Goal: Use online tool/utility: Use online tool/utility

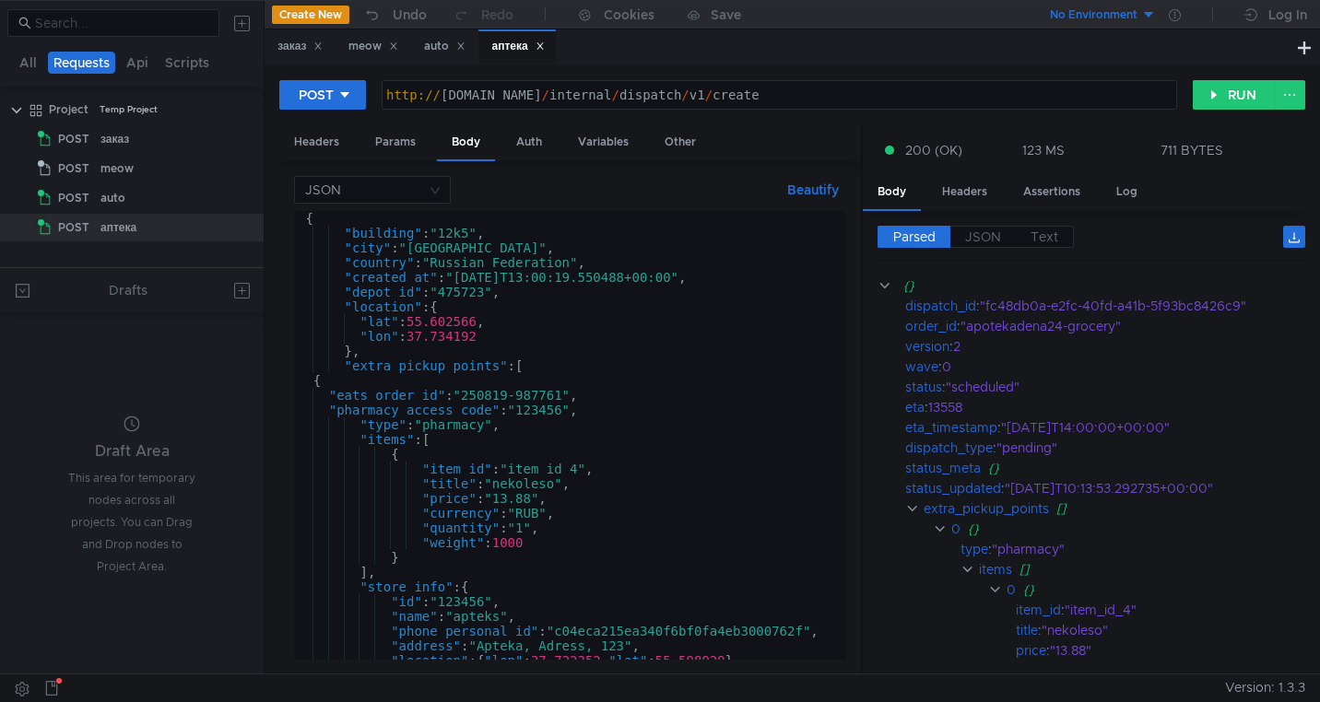
click at [1243, 688] on span "Version: 1.3.3" at bounding box center [1265, 688] width 80 height 27
click at [472, 294] on div "{ "building" : "12k5" , "city" : "Moscow" , "country" : "Russian Federation" , …" at bounding box center [566, 450] width 545 height 478
paste textarea "648"
click at [625, 354] on div "{ "building" : "12k5" , "city" : "Moscow" , "country" : "Russian Federation" , …" at bounding box center [566, 450] width 545 height 478
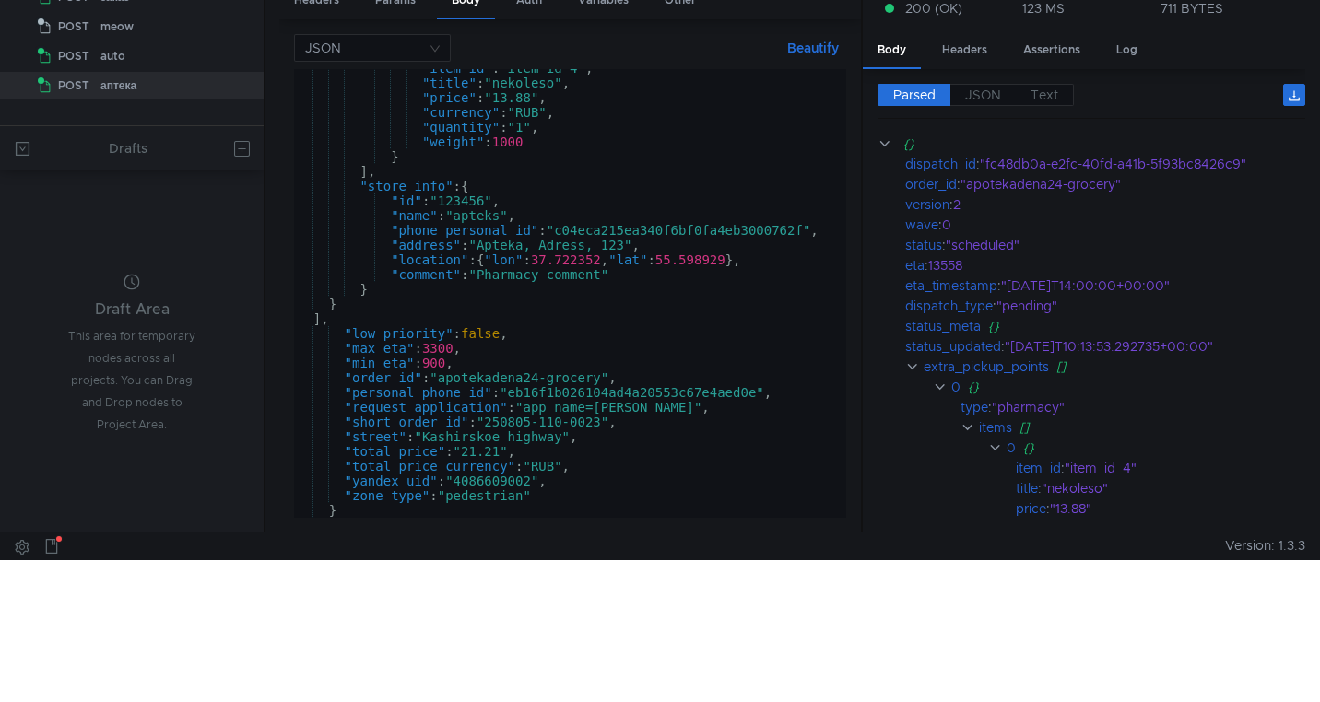
scroll to position [145, 0]
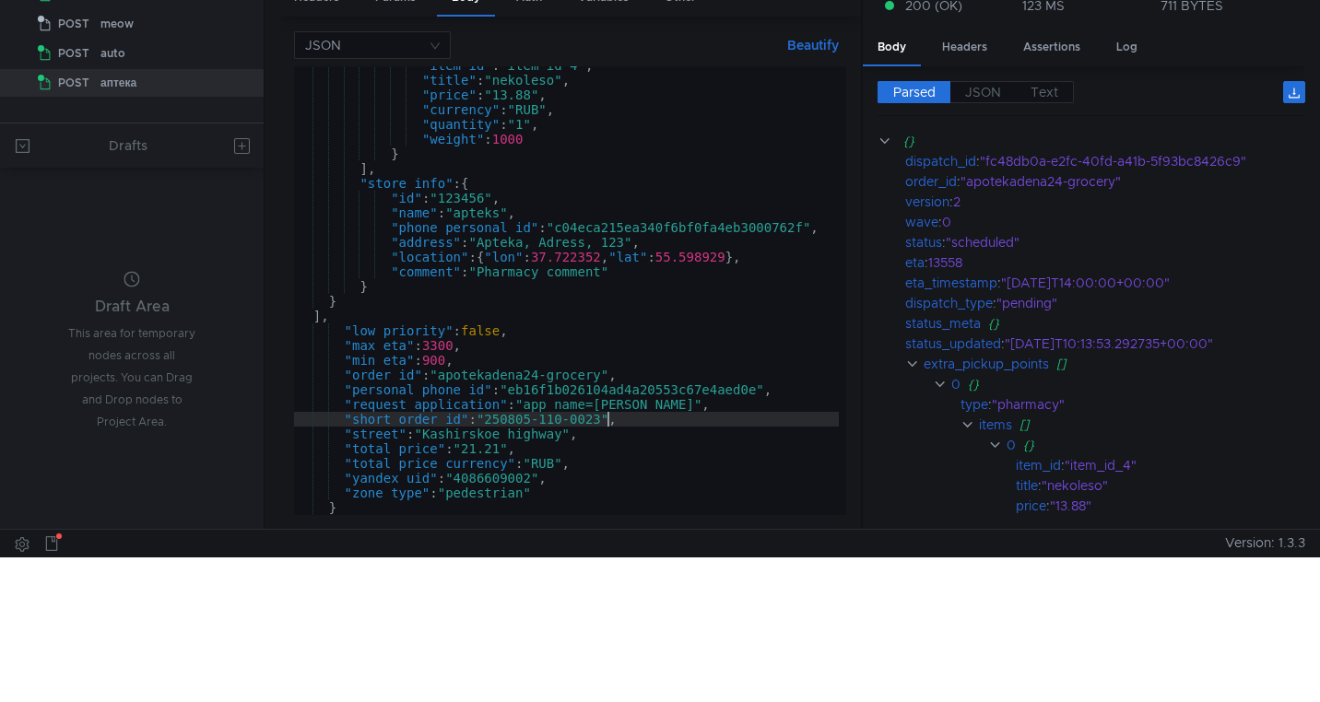
click at [605, 423] on div ""item_id" : "item_id_4" , "title" : "nekoleso" , "price" : "13.88" , "currency"…" at bounding box center [566, 297] width 545 height 478
click at [547, 377] on div ""item_id" : "item_id_4" , "title" : "nekoleso" , "price" : "13.88" , "currency"…" at bounding box center [566, 297] width 545 height 478
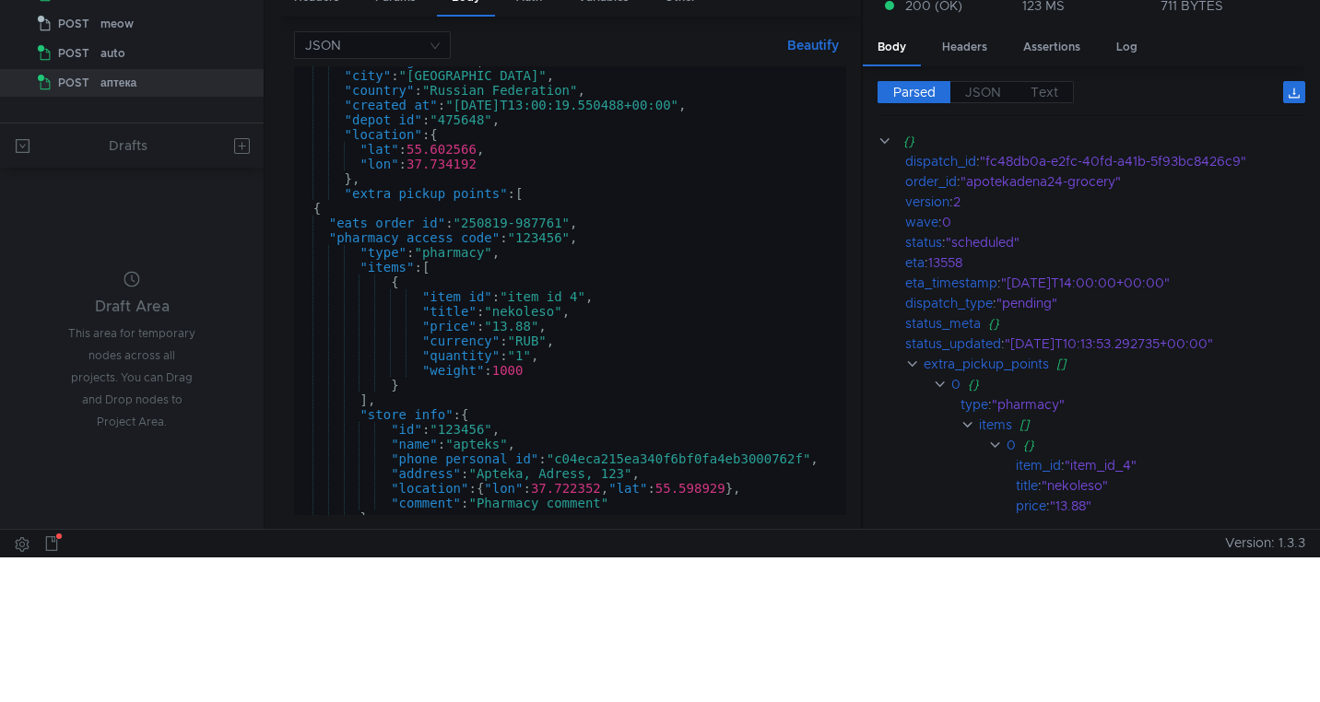
scroll to position [0, 0]
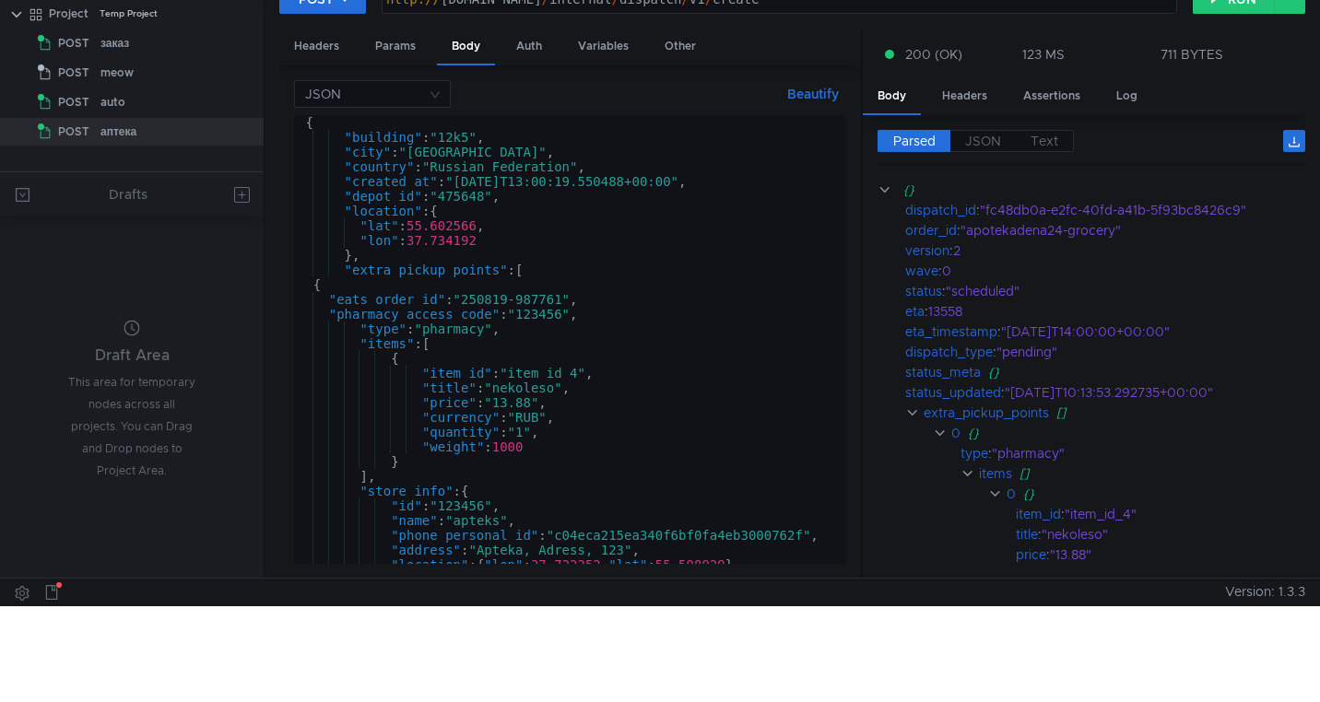
click at [526, 268] on div "{ "building" : "12k5" , "city" : "Moscow" , "country" : "Russian Federation" , …" at bounding box center [566, 354] width 545 height 478
click at [364, 258] on div "{ "building" : "12k5" , "city" : "Moscow" , "country" : "Russian Federation" , …" at bounding box center [566, 354] width 545 height 478
type textarea "},"
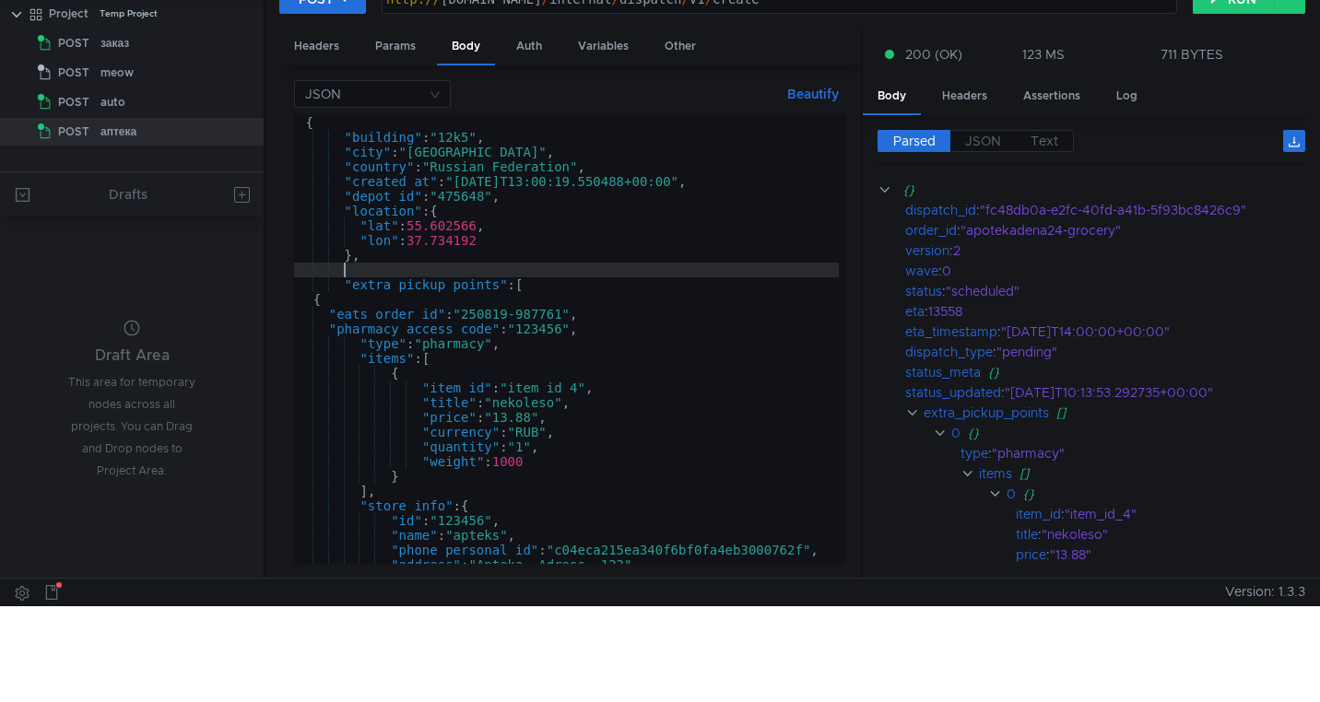
paste textarea "55.593049, 37.662892"
click at [381, 271] on div "{ "building" : "12k5" , "city" : "Moscow" , "country" : "Russian Federation" , …" at bounding box center [566, 354] width 545 height 478
click at [419, 271] on div "{ "building" : "12k5" , "city" : "Moscow" , "country" : "Russian Federation" , …" at bounding box center [566, 354] width 545 height 478
drag, startPoint x: 414, startPoint y: 272, endPoint x: 344, endPoint y: 276, distance: 70.2
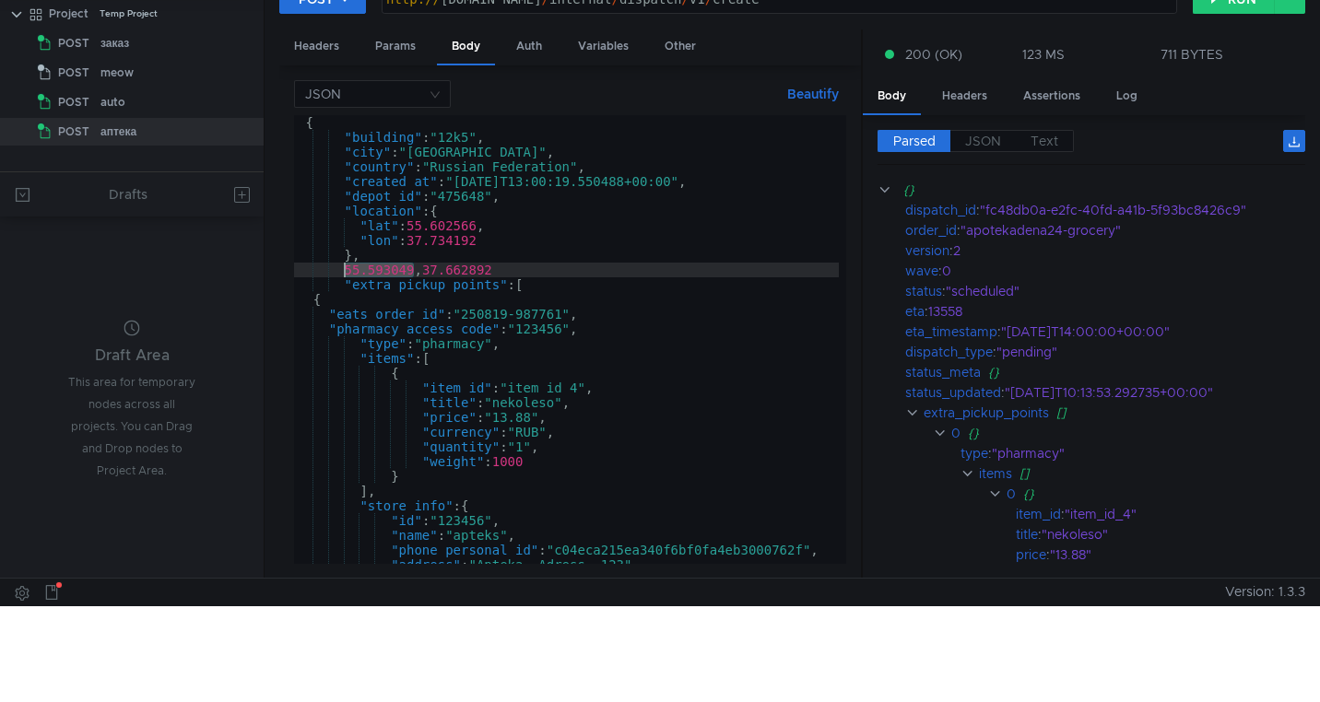
click at [343, 276] on div "{ "building" : "12k5" , "city" : "Moscow" , "country" : "Russian Federation" , …" at bounding box center [566, 354] width 545 height 478
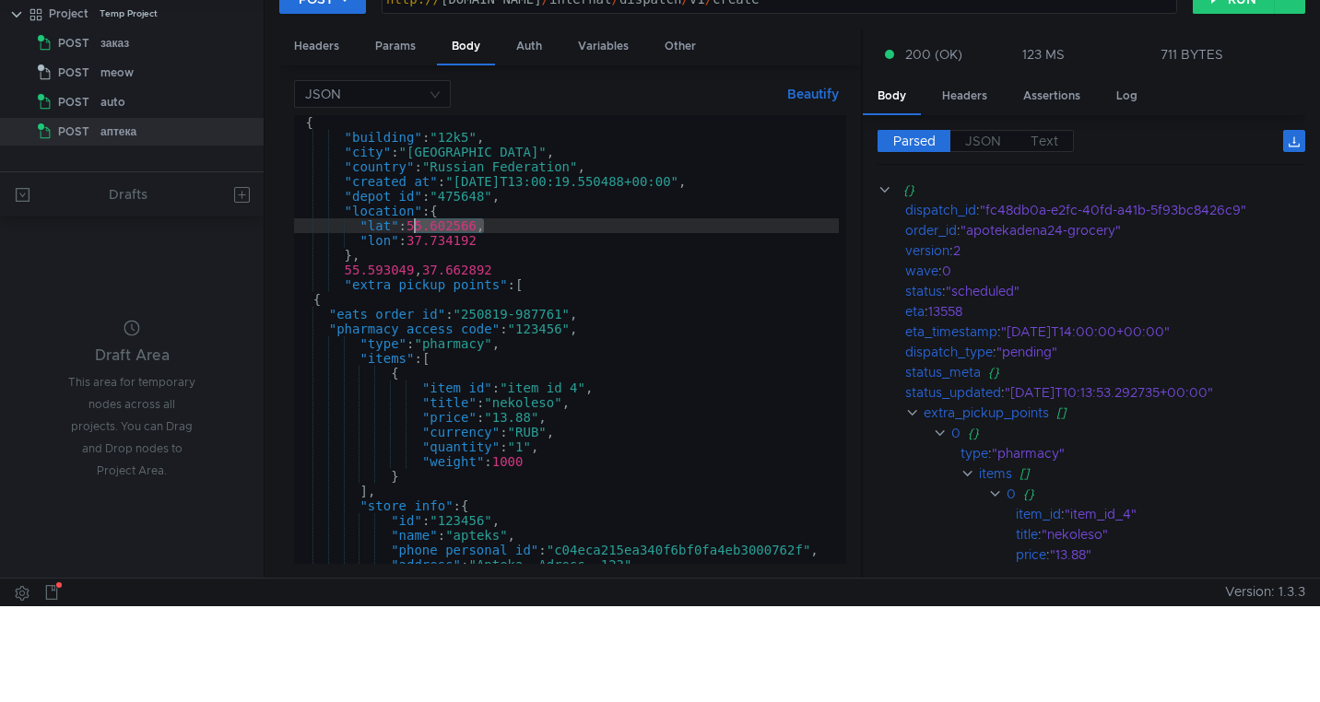
drag, startPoint x: 486, startPoint y: 226, endPoint x: 415, endPoint y: 227, distance: 71.0
click at [415, 227] on div "{ "building" : "12k5" , "city" : "Moscow" , "country" : "Russian Federation" , …" at bounding box center [566, 354] width 545 height 478
paste textarea "593049"
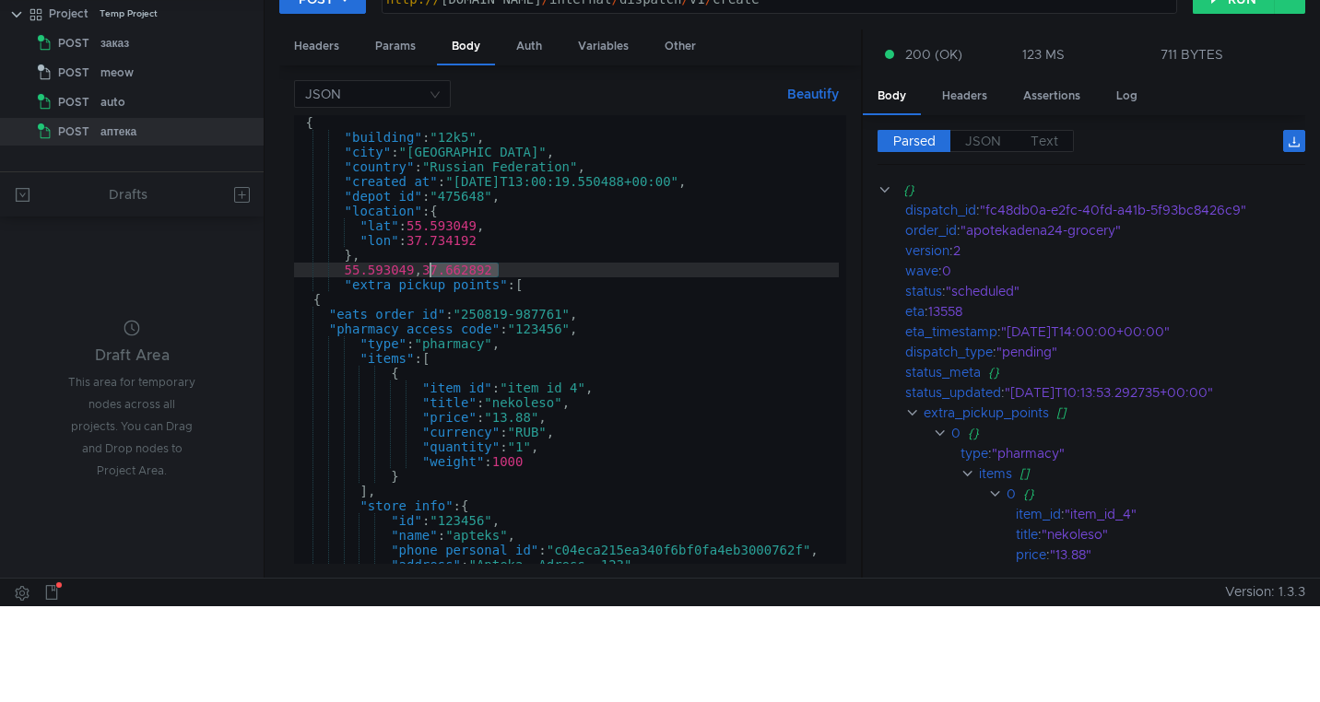
drag, startPoint x: 498, startPoint y: 272, endPoint x: 430, endPoint y: 274, distance: 68.2
click at [429, 274] on div "{ "building" : "12k5" , "city" : "Moscow" , "country" : "Russian Federation" , …" at bounding box center [566, 354] width 545 height 478
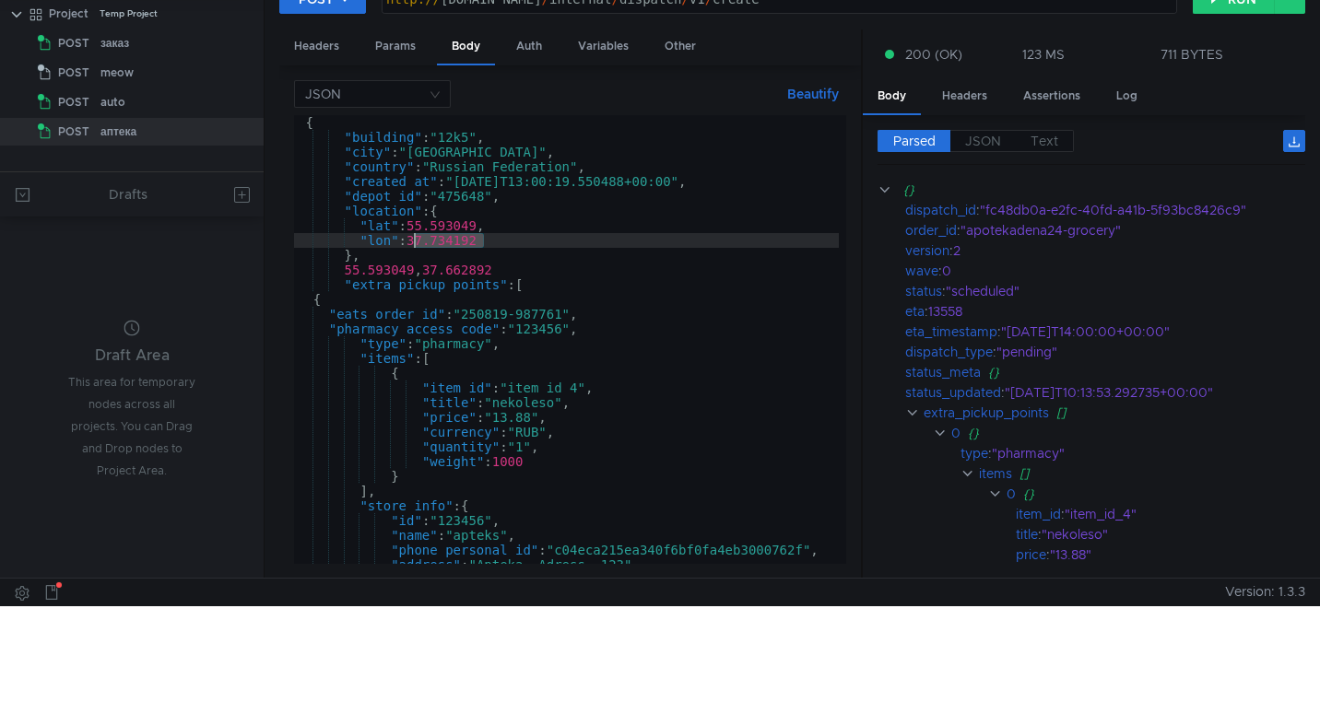
drag, startPoint x: 486, startPoint y: 243, endPoint x: 415, endPoint y: 242, distance: 71.0
click at [415, 242] on div "{ "building" : "12k5" , "city" : "Moscow" , "country" : "Russian Federation" , …" at bounding box center [566, 354] width 545 height 478
paste textarea "6628"
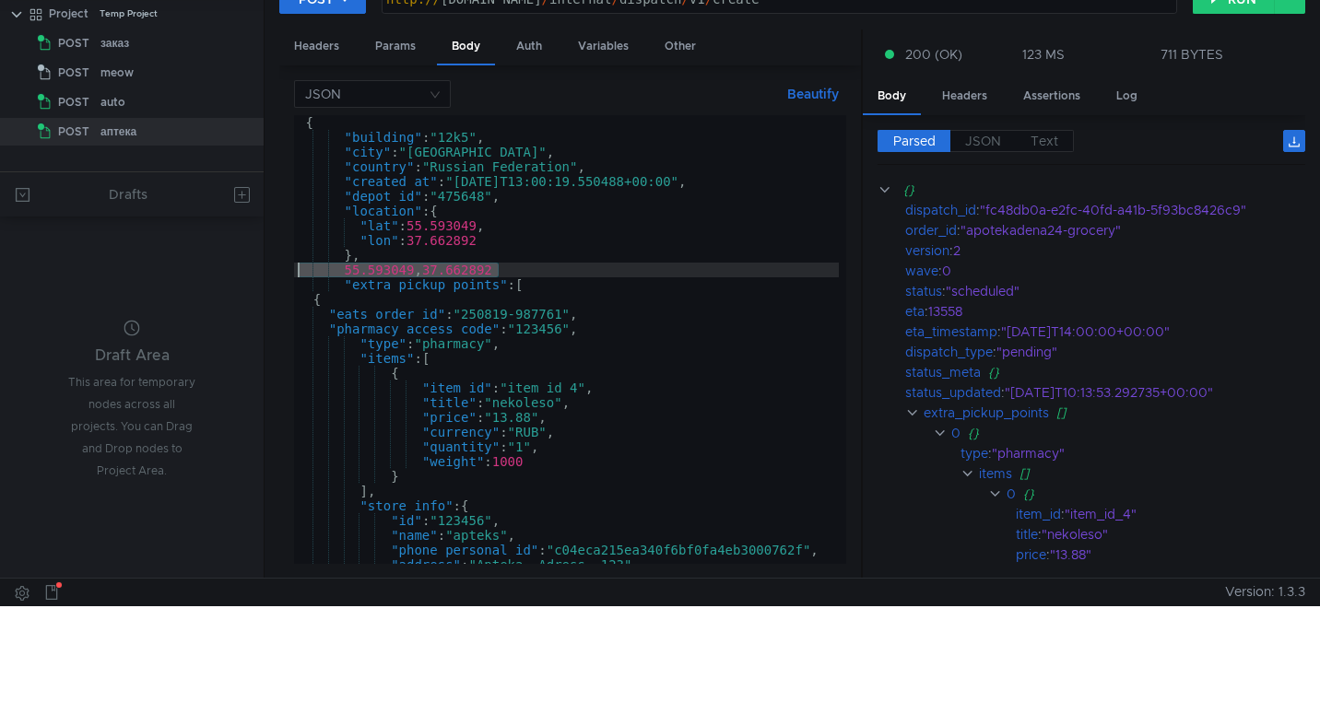
drag, startPoint x: 514, startPoint y: 270, endPoint x: 272, endPoint y: 269, distance: 242.5
click at [272, 269] on div "POST http://grocery-dispatch.lavka.tst.yandex.net/internal/dispatch/v1/create h…" at bounding box center [793, 273] width 1056 height 609
type textarea "55.593049, 37.662892"
type textarea "},"
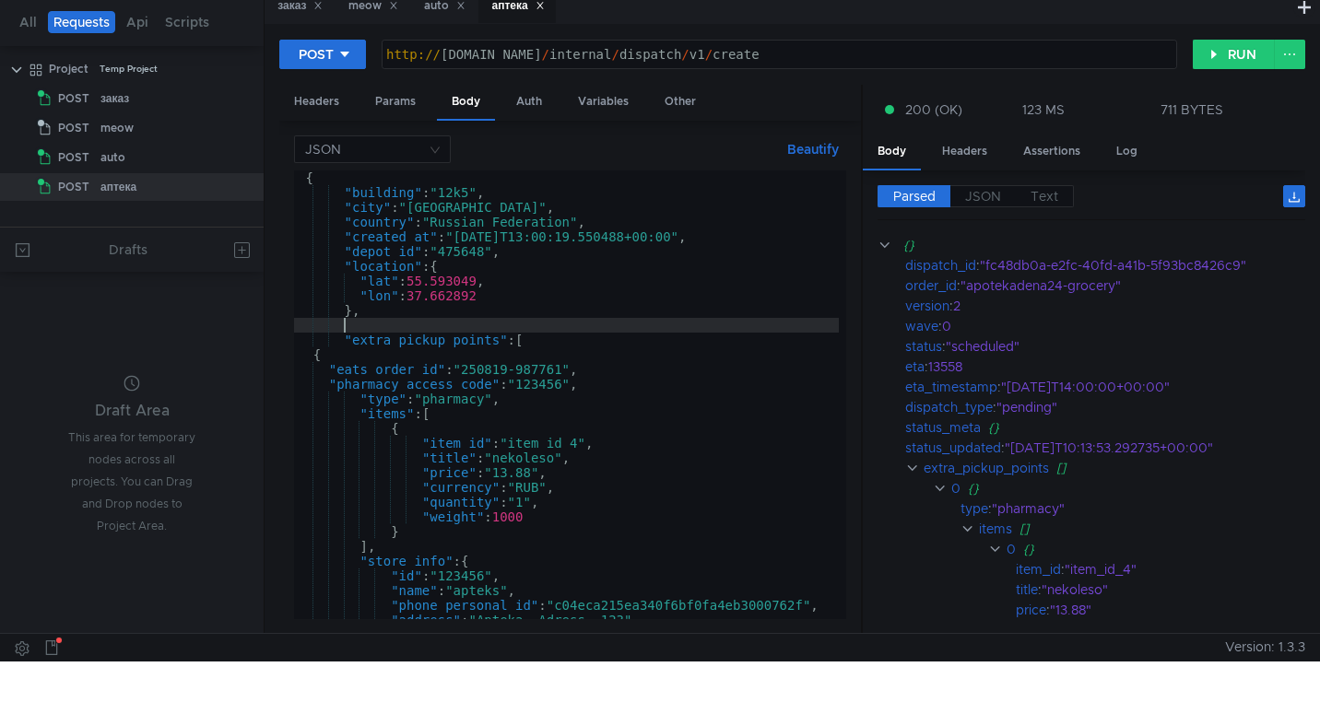
scroll to position [0, 3]
paste textarea "55.594102, 37.664985"
click at [399, 328] on div "{ "building" : "12k5" , "city" : "Moscow" , "country" : "Russian Federation" , …" at bounding box center [566, 410] width 545 height 478
click at [467, 283] on div "{ "building" : "12k5" , "city" : "Moscow" , "country" : "Russian Federation" , …" at bounding box center [566, 410] width 545 height 478
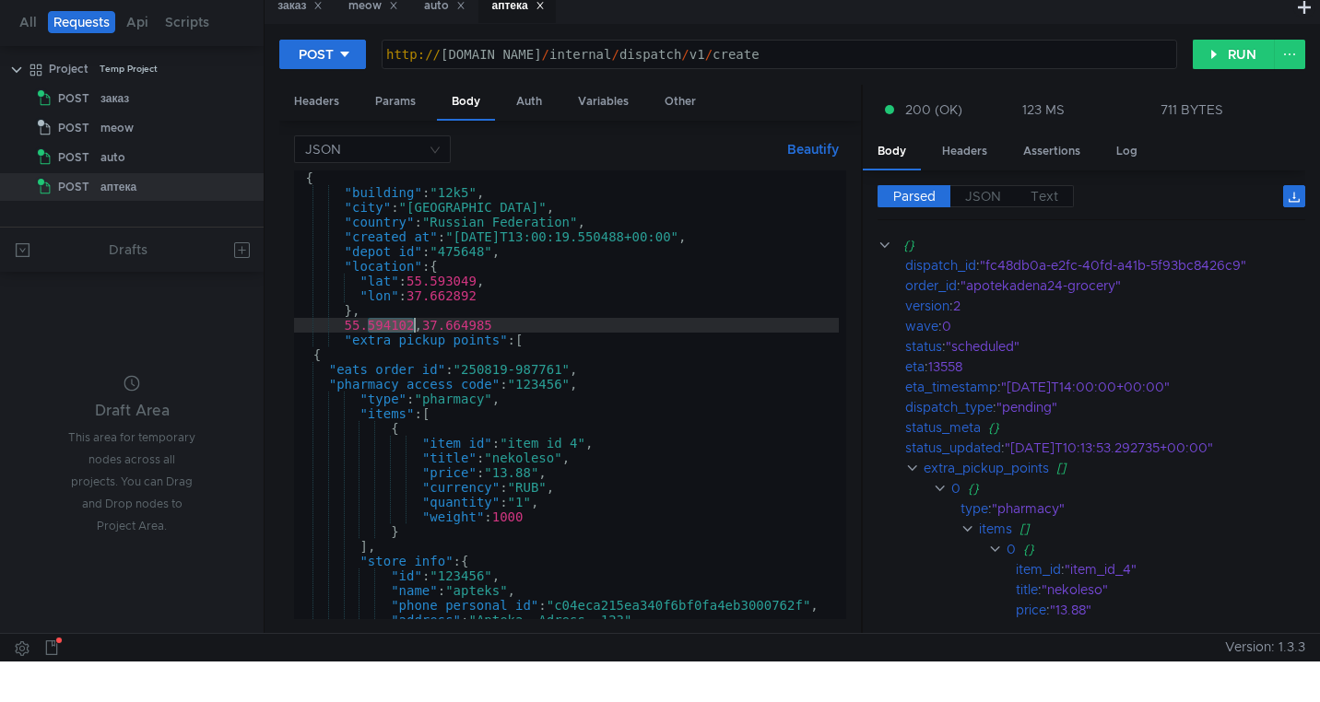
click at [467, 283] on div "{ "building" : "12k5" , "city" : "Moscow" , "country" : "Russian Federation" , …" at bounding box center [566, 410] width 545 height 478
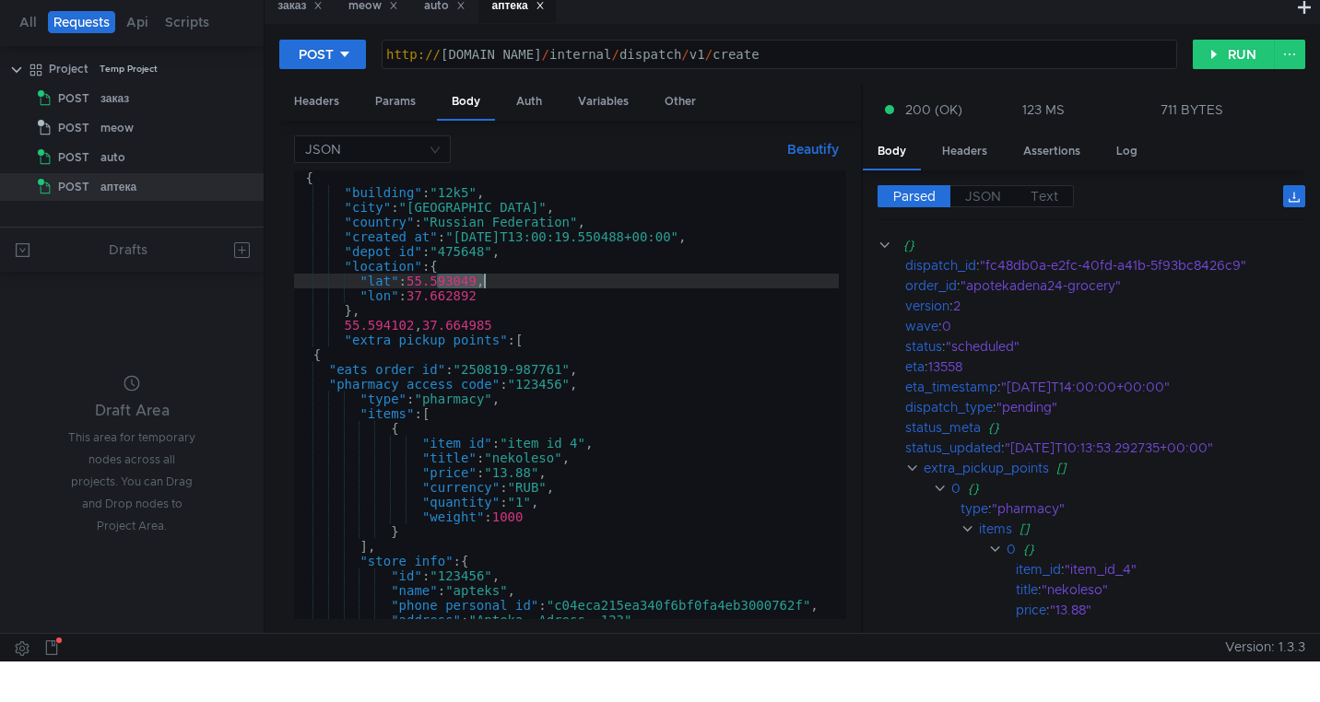
paste textarea "4102"
click at [467, 322] on div "{ "building" : "12k5" , "city" : "Moscow" , "country" : "Russian Federation" , …" at bounding box center [566, 410] width 545 height 478
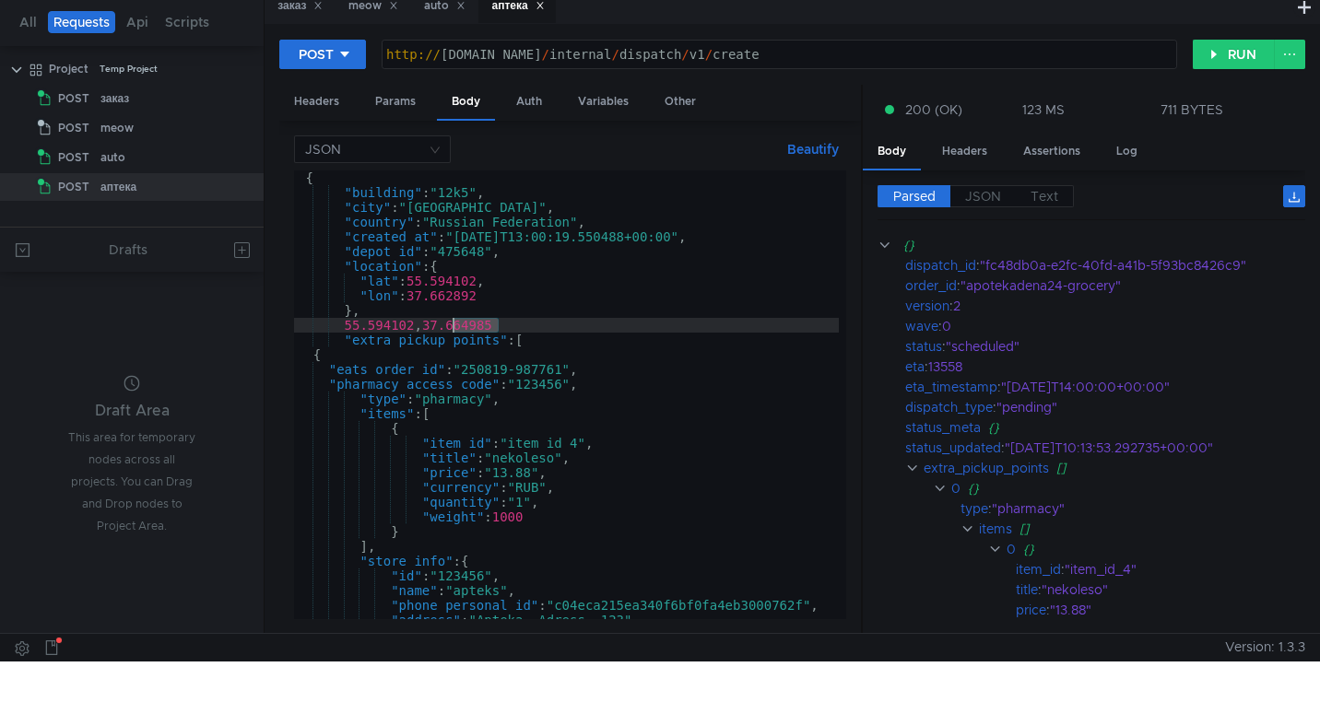
click at [467, 322] on div "{ "building" : "12k5" , "city" : "Moscow" , "country" : "Russian Federation" , …" at bounding box center [566, 410] width 545 height 478
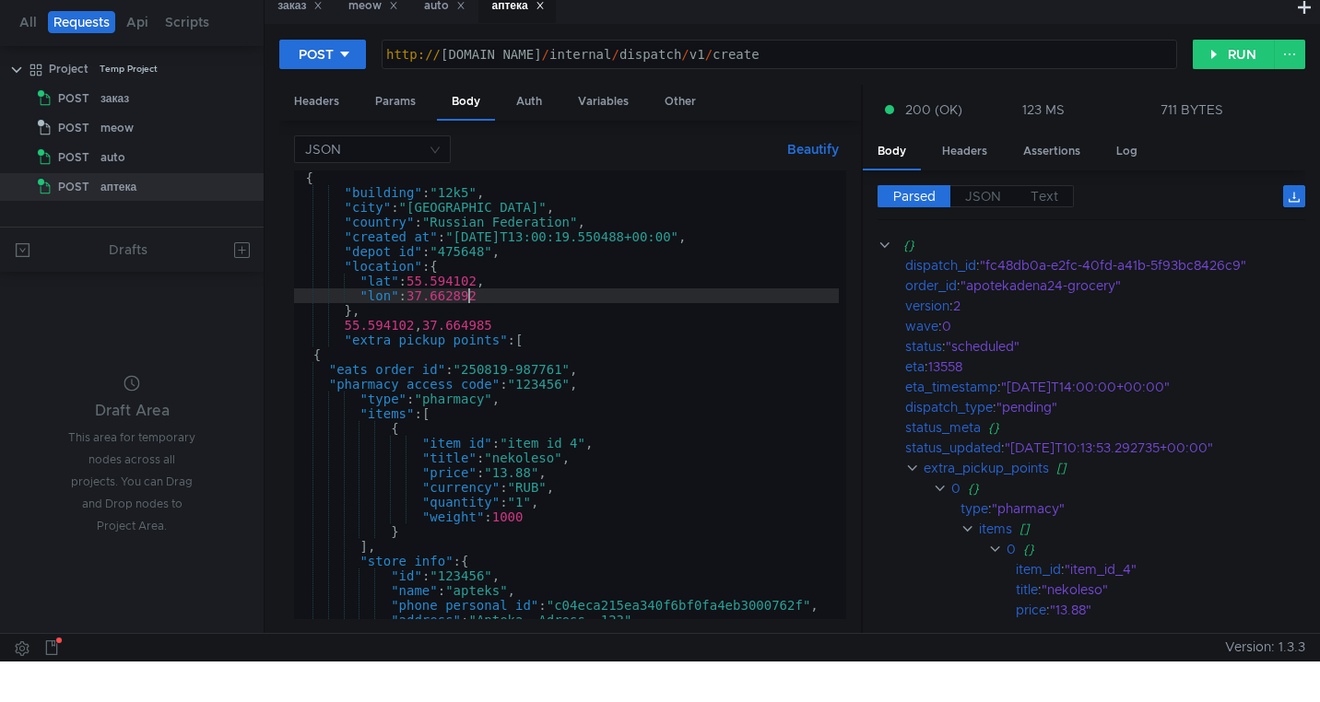
click at [468, 296] on div "{ "building" : "12k5" , "city" : "Moscow" , "country" : "Russian Federation" , …" at bounding box center [566, 410] width 545 height 478
paste textarea "4985"
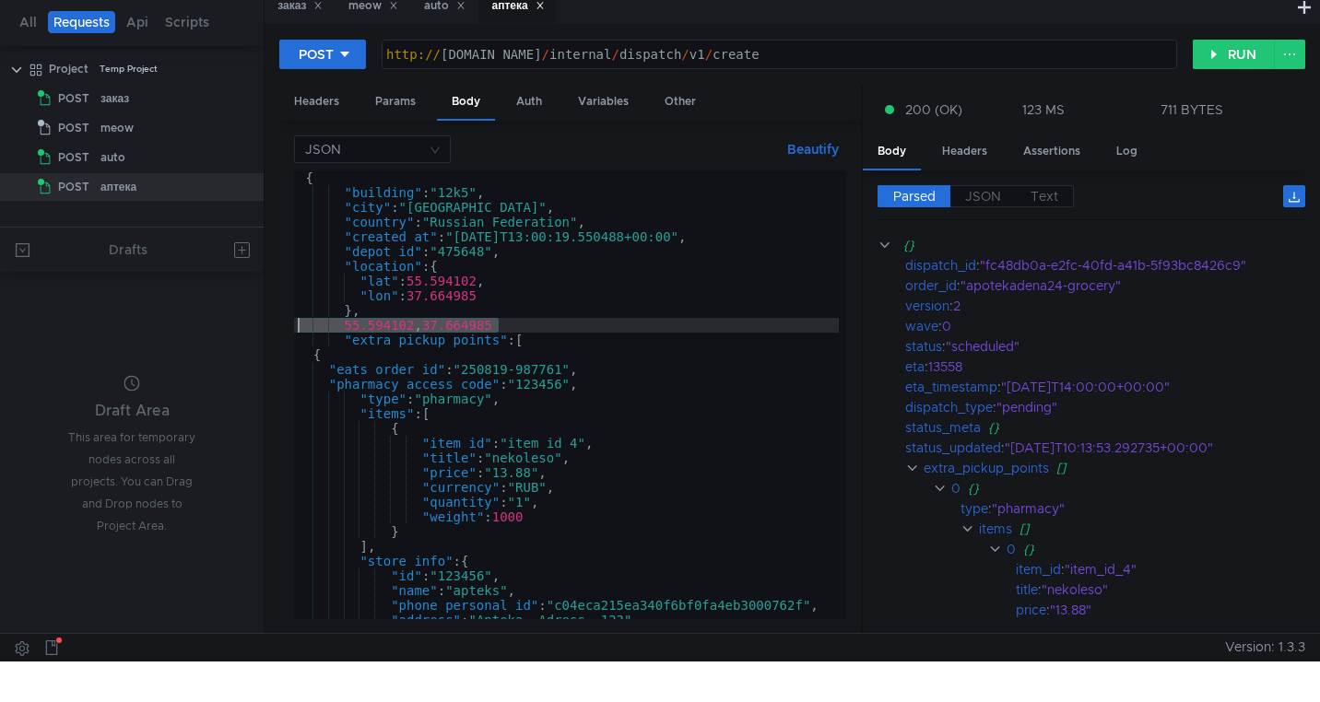
drag, startPoint x: 515, startPoint y: 329, endPoint x: 265, endPoint y: 322, distance: 250.9
click at [264, 323] on as-split "All Requests Api Scripts Project Temp Project POST заказ POST meow POST auto PO…" at bounding box center [660, 296] width 1320 height 674
type textarea "55.594102, 37.664985"
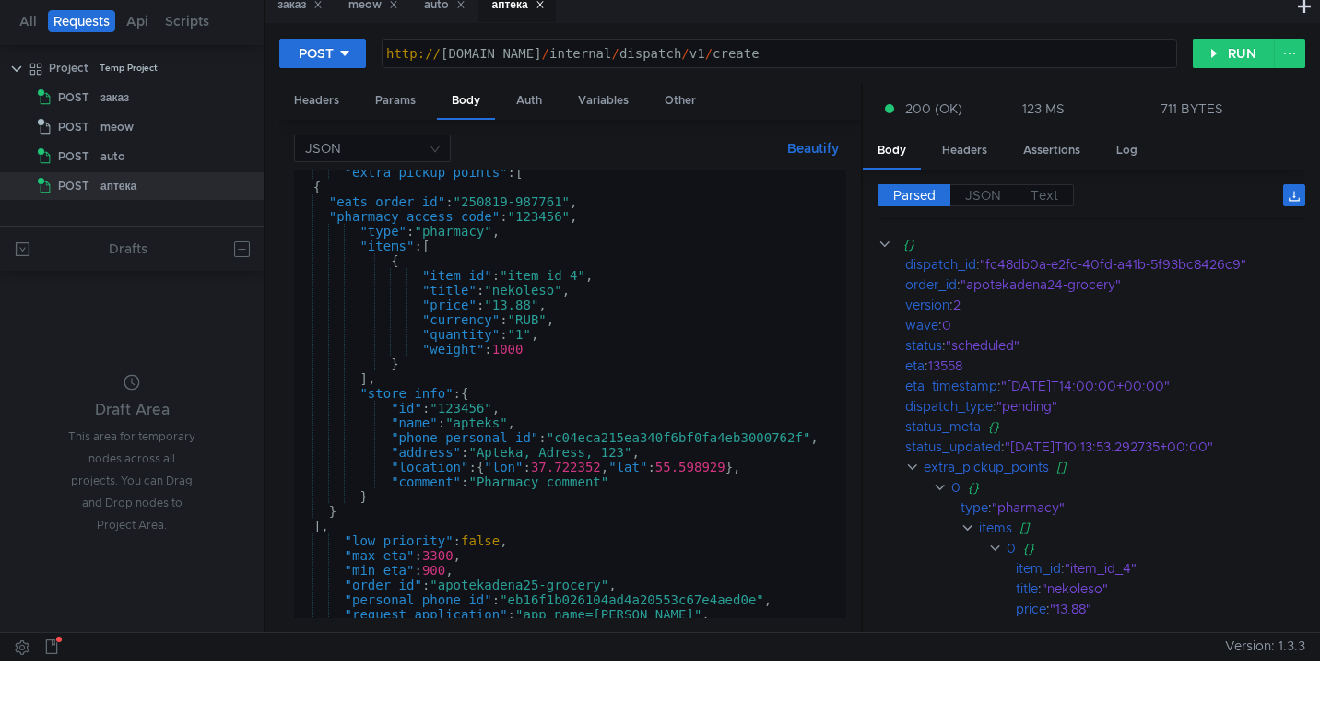
scroll to position [149, 0]
click at [715, 430] on div ""extra_pickup_points" : [ { "eats_order_id" : "250819-987761" , "pharmacy_acces…" at bounding box center [566, 407] width 545 height 478
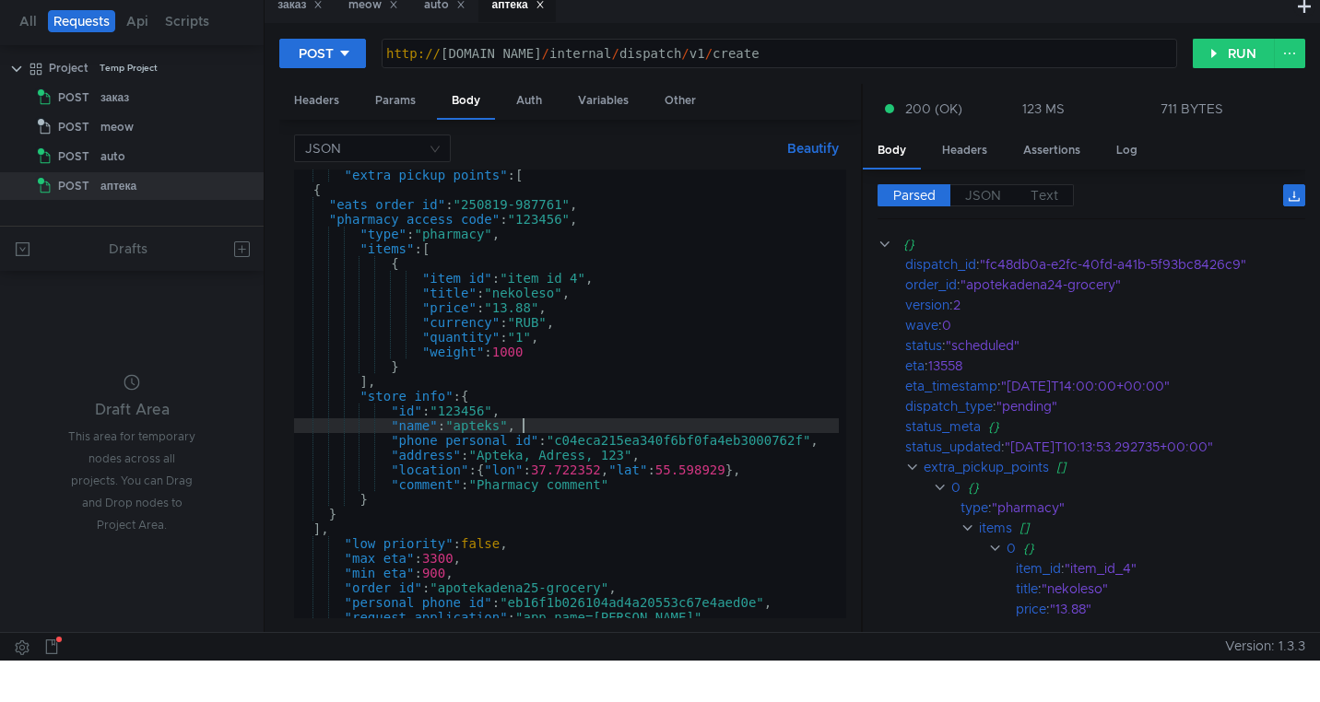
click at [715, 430] on div ""extra_pickup_points" : [ { "eats_order_id" : "250819-987761" , "pharmacy_acces…" at bounding box center [566, 407] width 545 height 478
click at [713, 445] on div ""extra_pickup_points" : [ { "eats_order_id" : "250819-987761" , "pharmacy_acces…" at bounding box center [566, 407] width 545 height 478
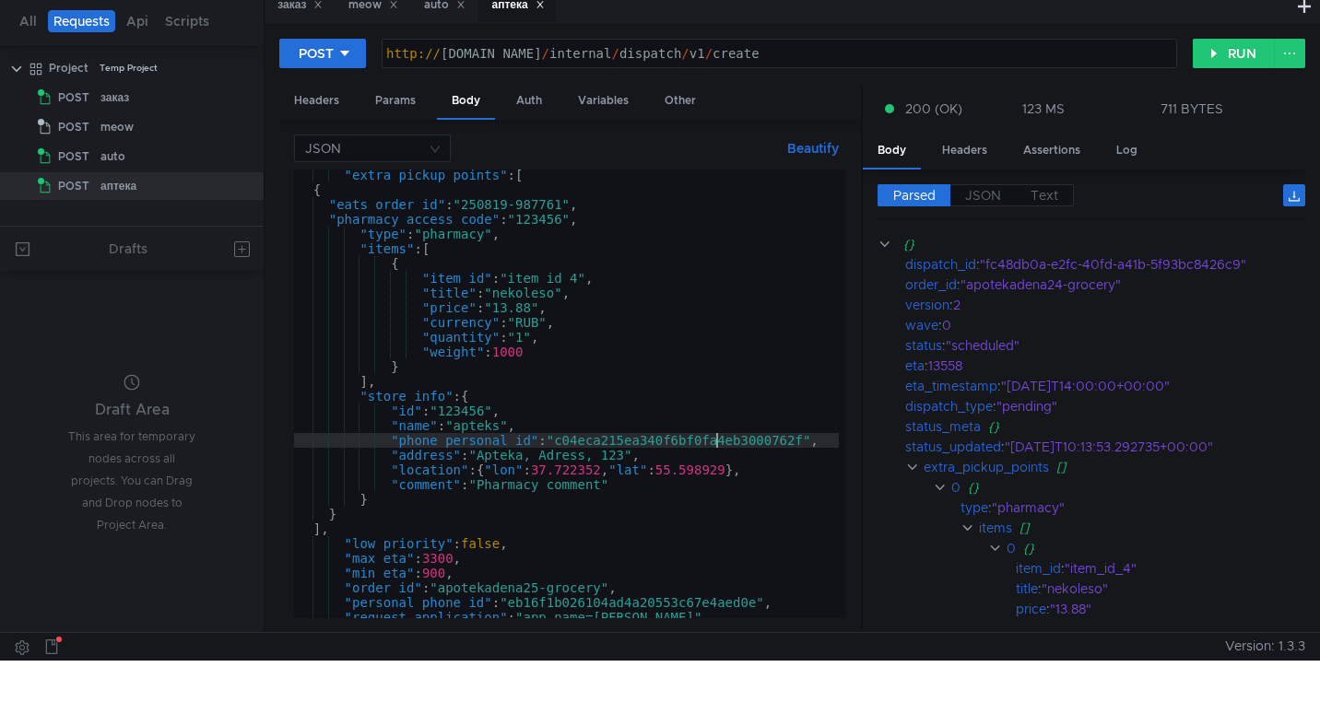
click at [713, 445] on div ""extra_pickup_points" : [ { "eats_order_id" : "250819-987761" , "pharmacy_acces…" at bounding box center [566, 407] width 545 height 478
paste textarea "67d42268345fdca004b22c84"
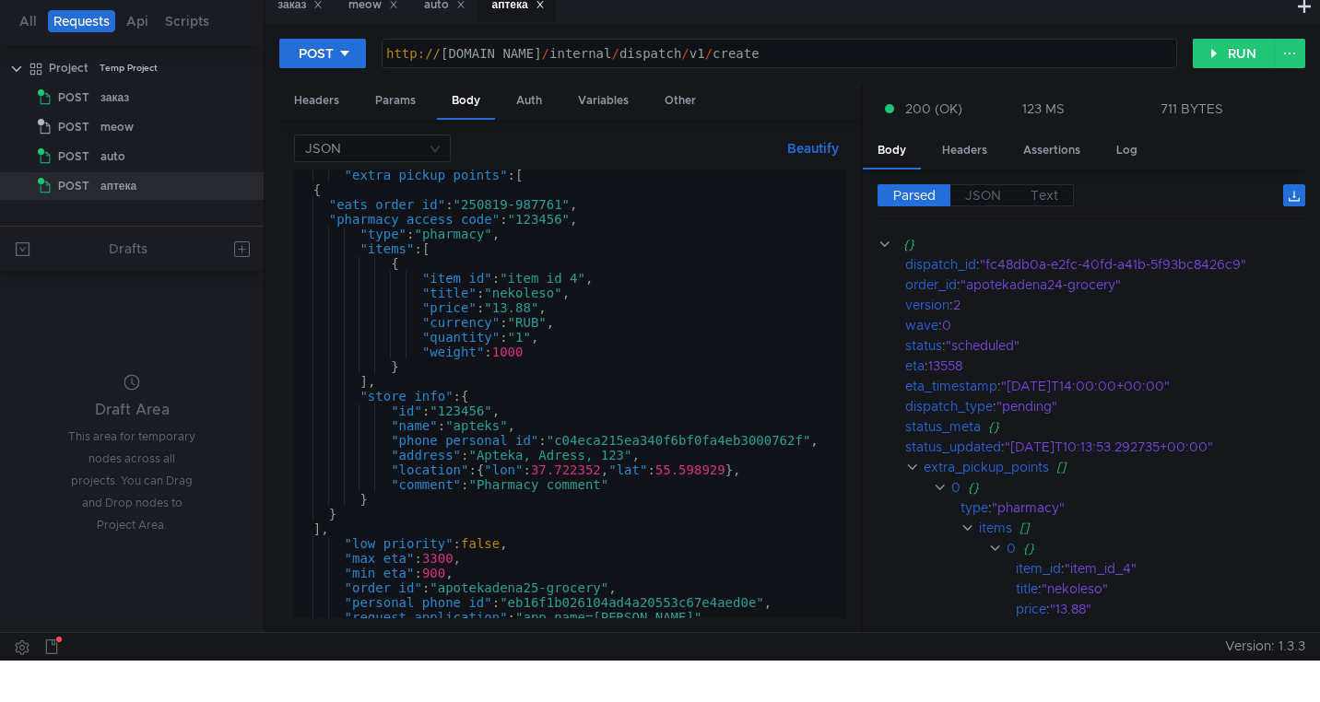
click at [645, 418] on div ""extra_pickup_points" : [ { "eats_order_id" : "250819-987761" , "pharmacy_acces…" at bounding box center [566, 407] width 545 height 478
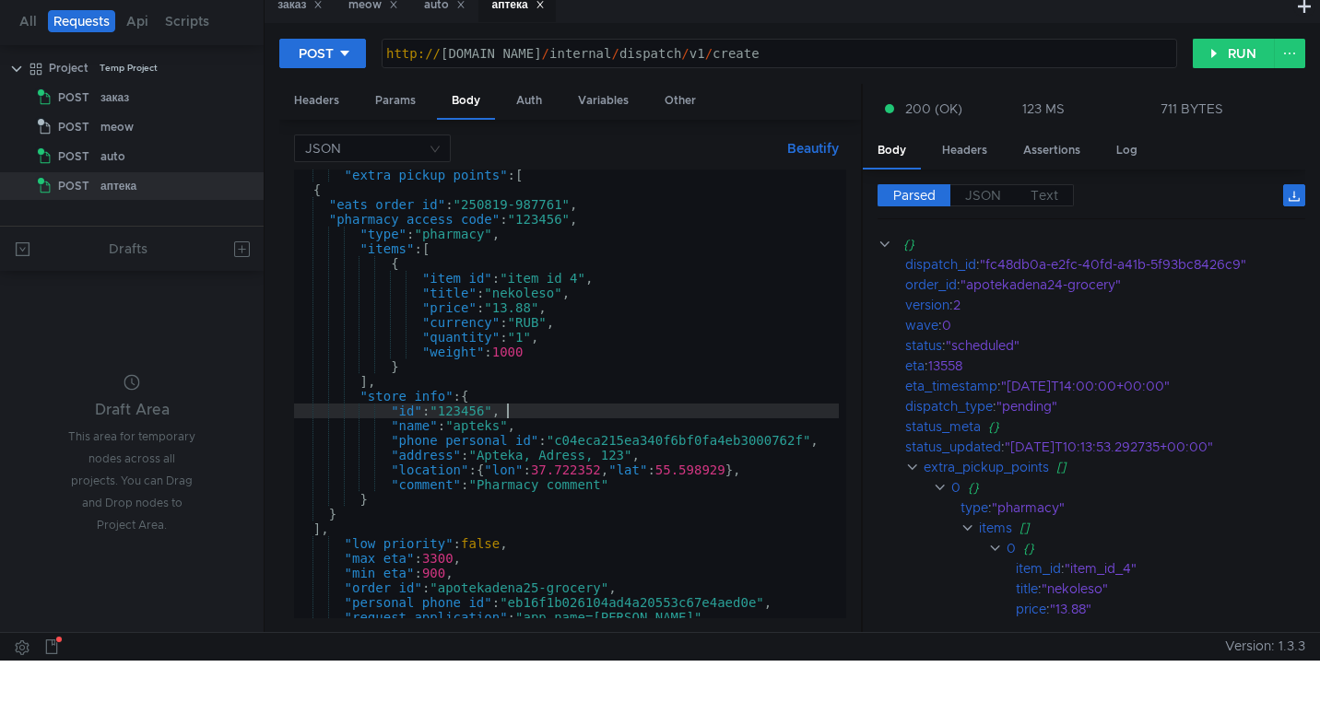
click at [654, 491] on div ""extra_pickup_points" : [ { "eats_order_id" : "250819-987761" , "pharmacy_acces…" at bounding box center [566, 407] width 545 height 478
type textarea ""comment": "Pharmacy comment""
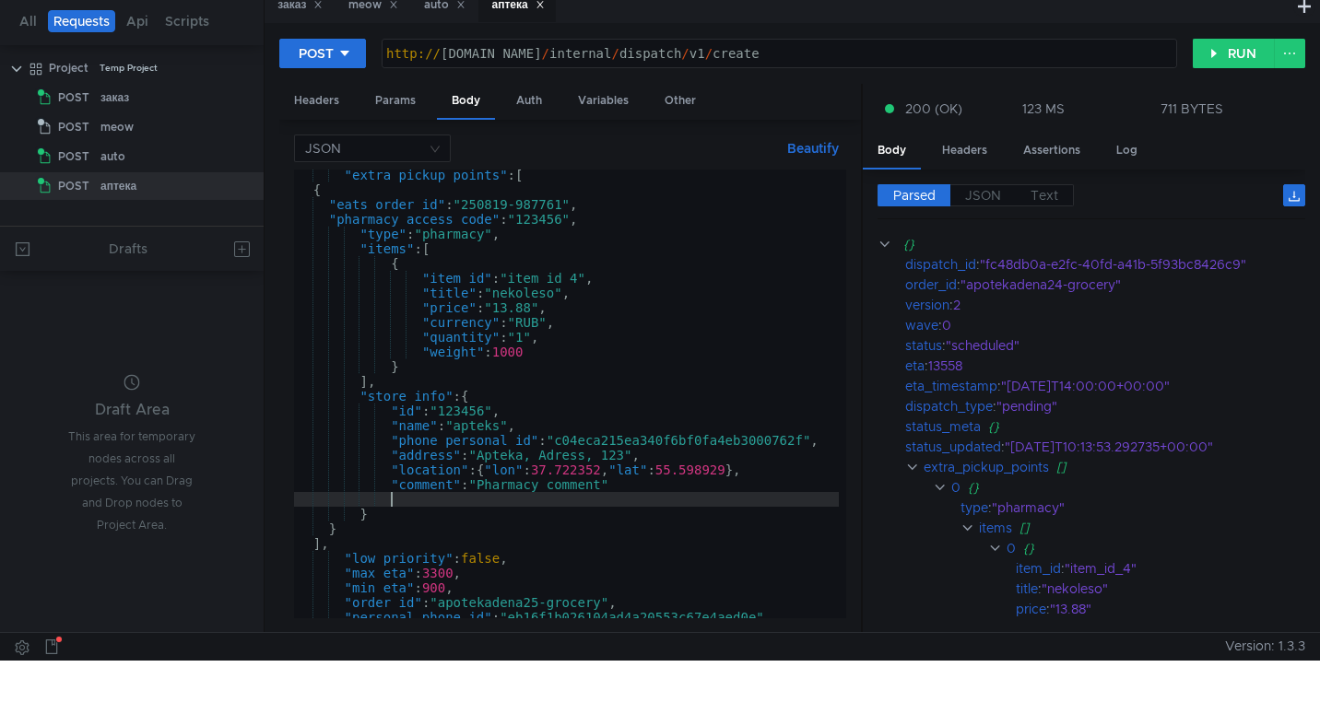
scroll to position [0, 6]
paste textarea "55.591966, 37.660467"
drag, startPoint x: 461, startPoint y: 503, endPoint x: 392, endPoint y: 500, distance: 69.2
click at [391, 500] on div ""extra_pickup_points" : [ { "eats_order_id" : "250819-987761" , "pharmacy_acces…" at bounding box center [566, 407] width 545 height 478
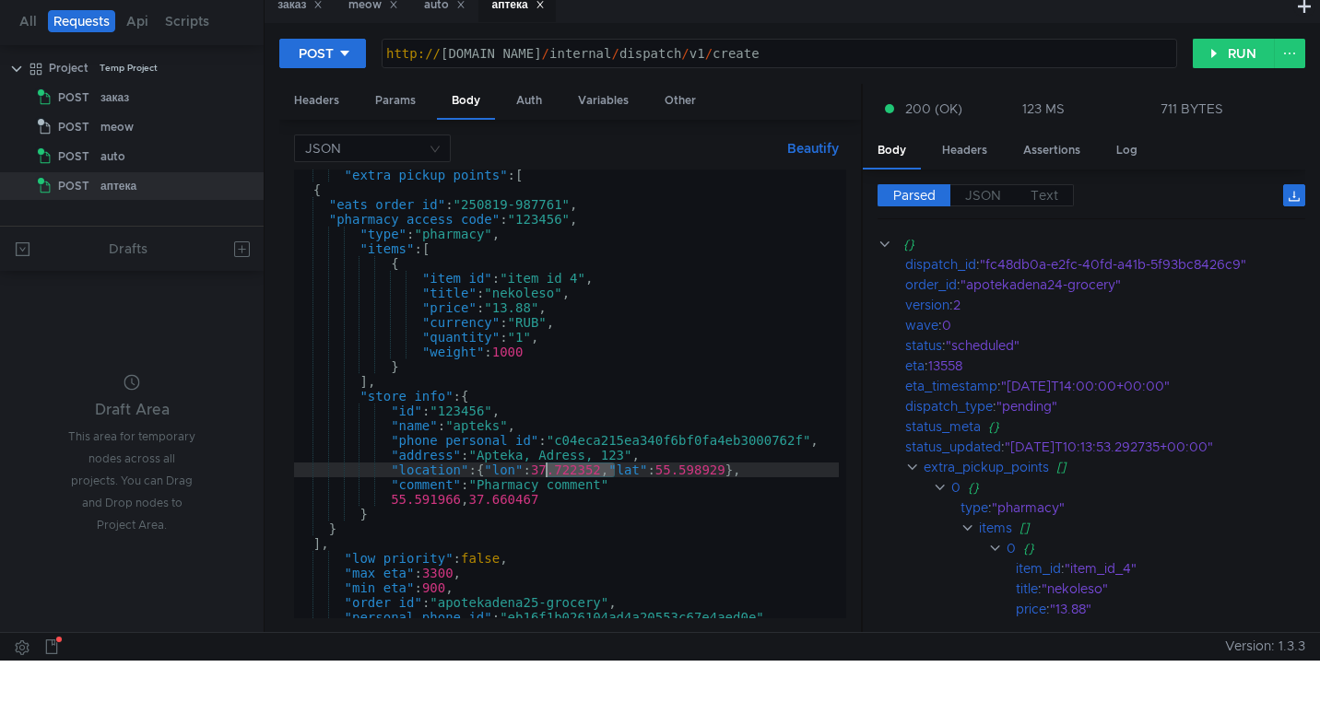
drag, startPoint x: 614, startPoint y: 471, endPoint x: 548, endPoint y: 472, distance: 66.4
click at [548, 472] on div ""extra_pickup_points" : [ { "eats_order_id" : "250819-987761" , "pharmacy_acces…" at bounding box center [566, 407] width 545 height 478
paste textarea "55.591966"
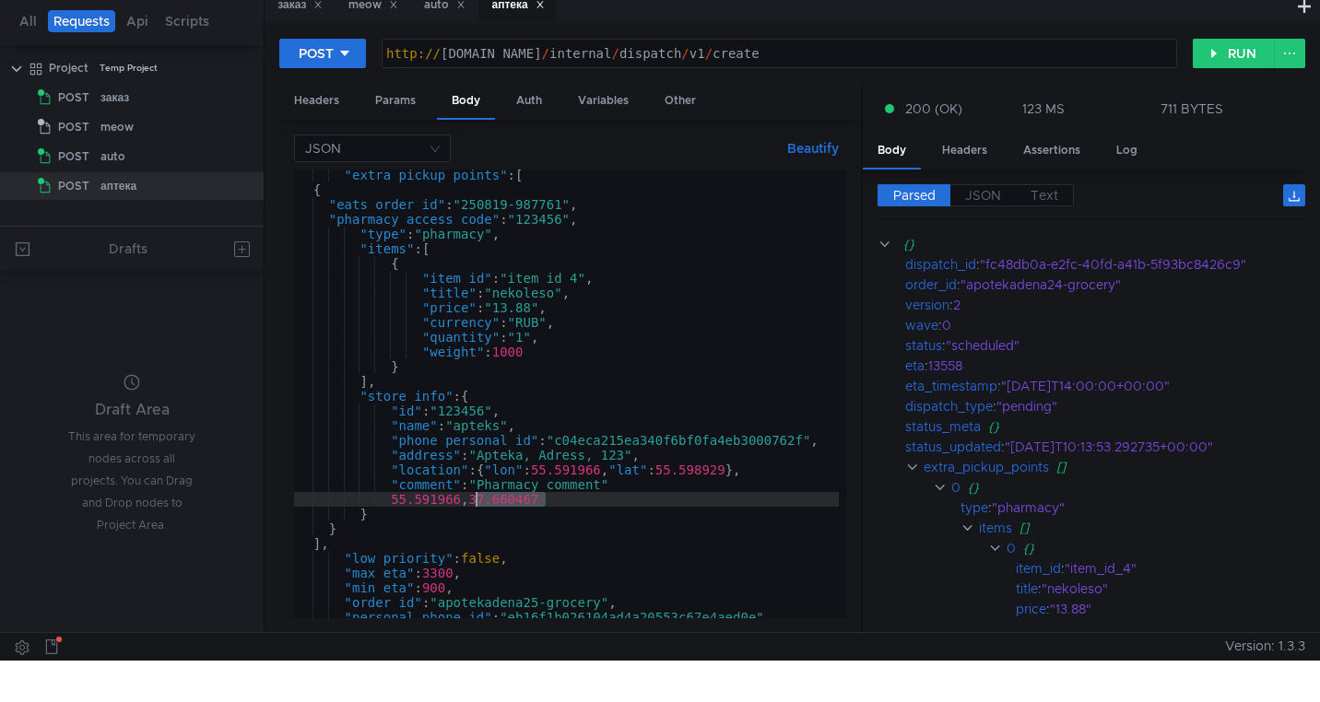
drag, startPoint x: 548, startPoint y: 500, endPoint x: 478, endPoint y: 502, distance: 69.2
click at [478, 502] on div ""extra_pickup_points" : [ { "eats_order_id" : "250819-987761" , "pharmacy_acces…" at bounding box center [566, 407] width 545 height 478
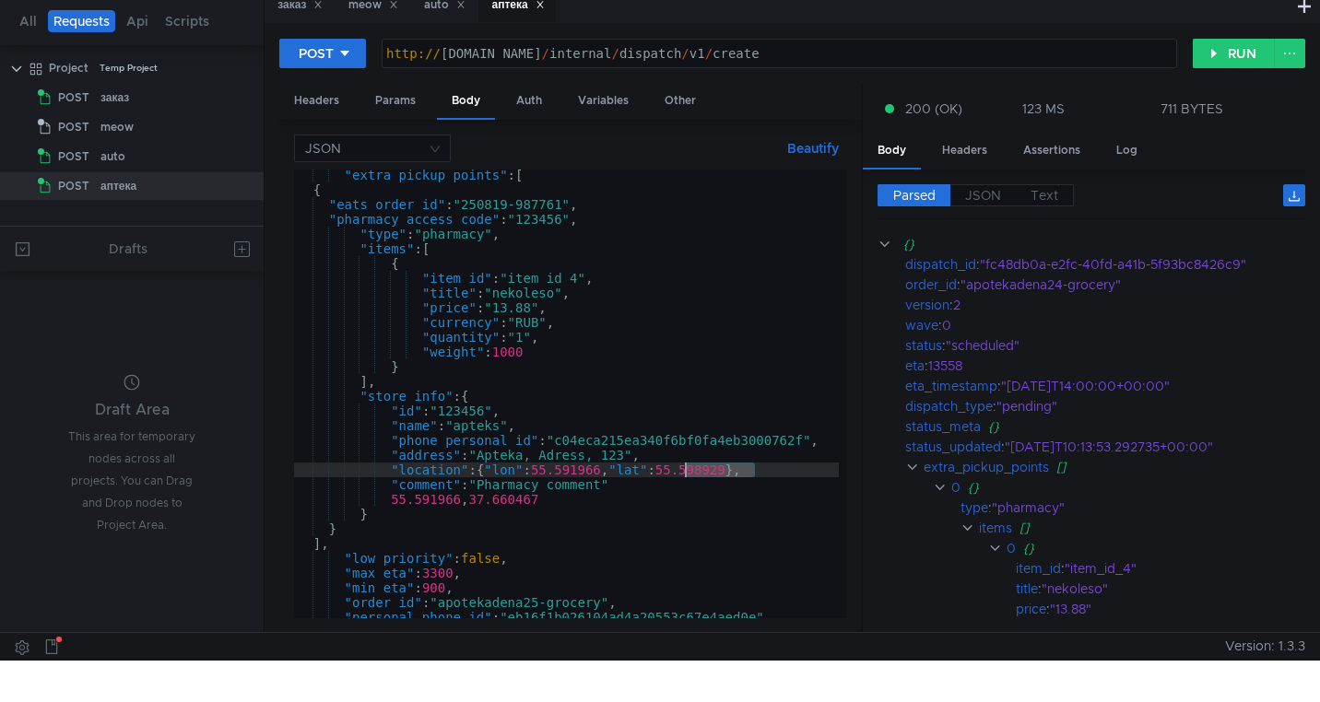
drag, startPoint x: 755, startPoint y: 470, endPoint x: 688, endPoint y: 468, distance: 67.3
click at [687, 469] on div ""extra_pickup_points" : [ { "eats_order_id" : "250819-987761" , "pharmacy_acces…" at bounding box center [566, 407] width 545 height 478
paste textarea "37.660467"
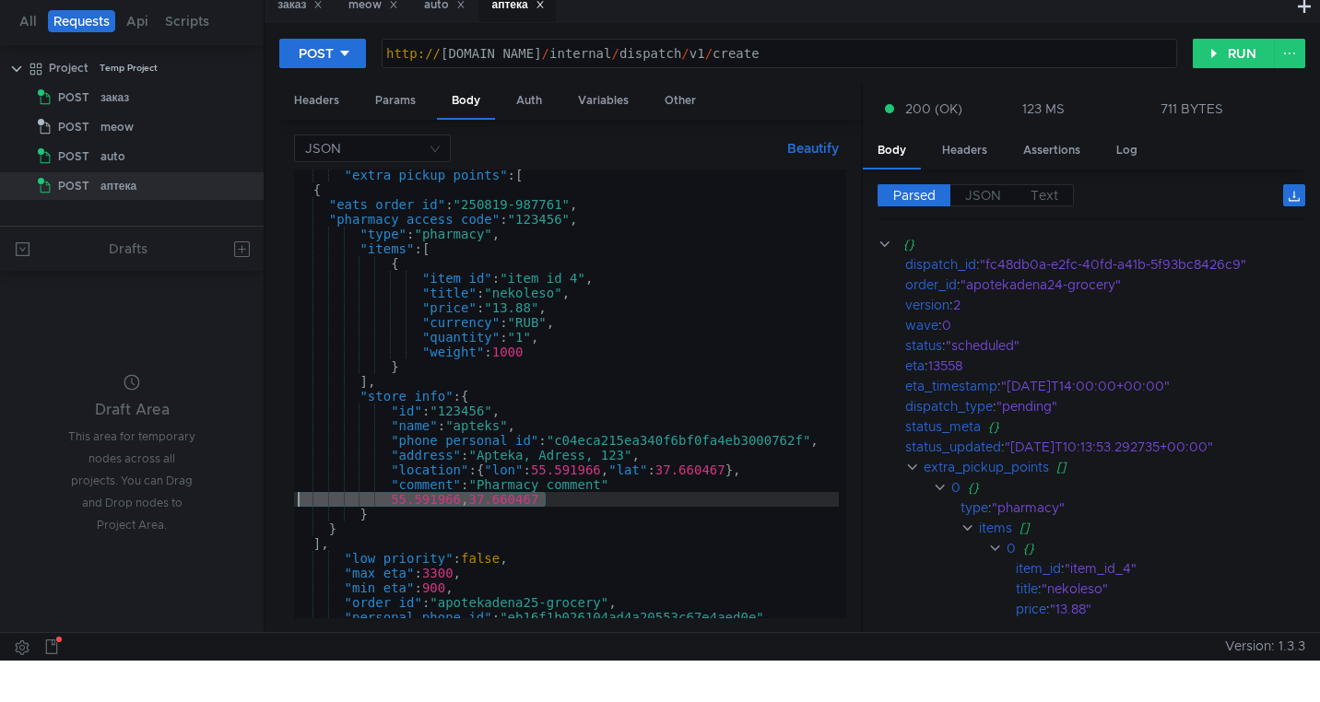
drag, startPoint x: 572, startPoint y: 505, endPoint x: 283, endPoint y: 496, distance: 288.7
click at [283, 496] on div "JSON Beautify "location": {"lon": 55.591966, "lat": 37.660467}, "extra_pickup_p…" at bounding box center [570, 376] width 582 height 513
type textarea "55.591966, 37.660467"
type textarea ""comment": "Pharmacy comment""
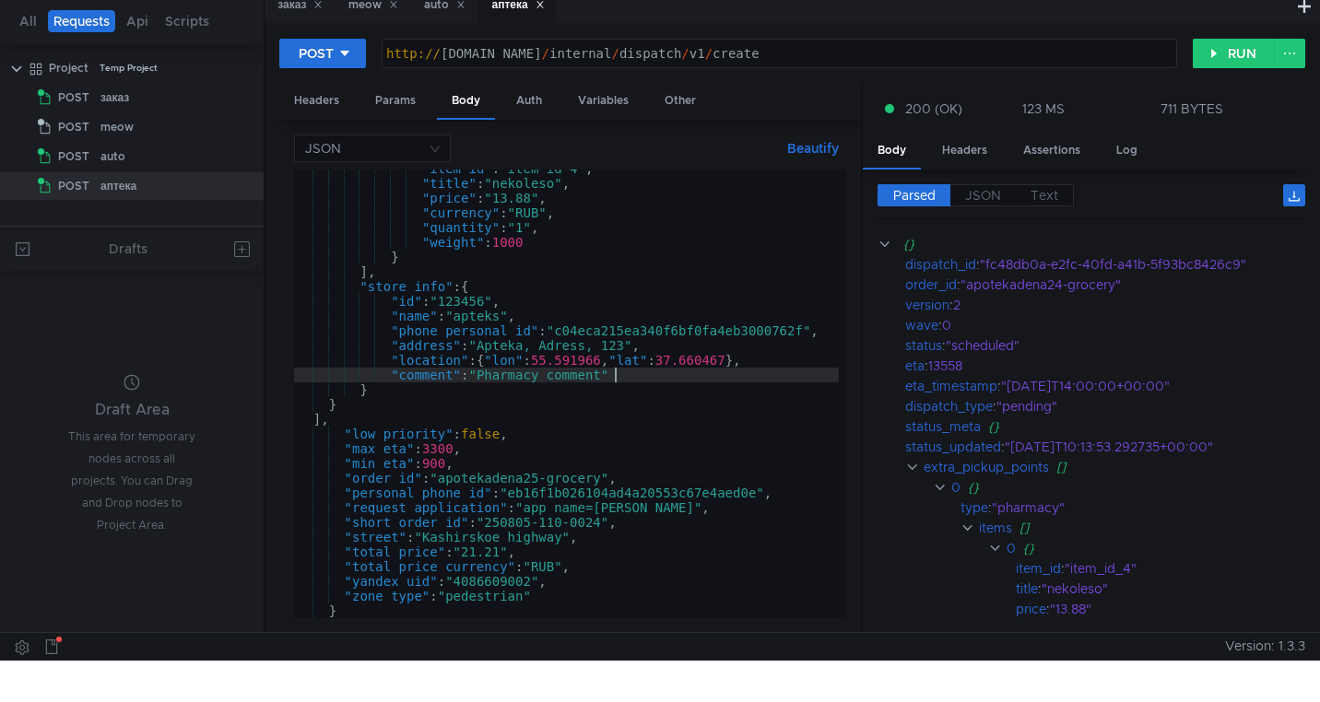
scroll to position [67, 0]
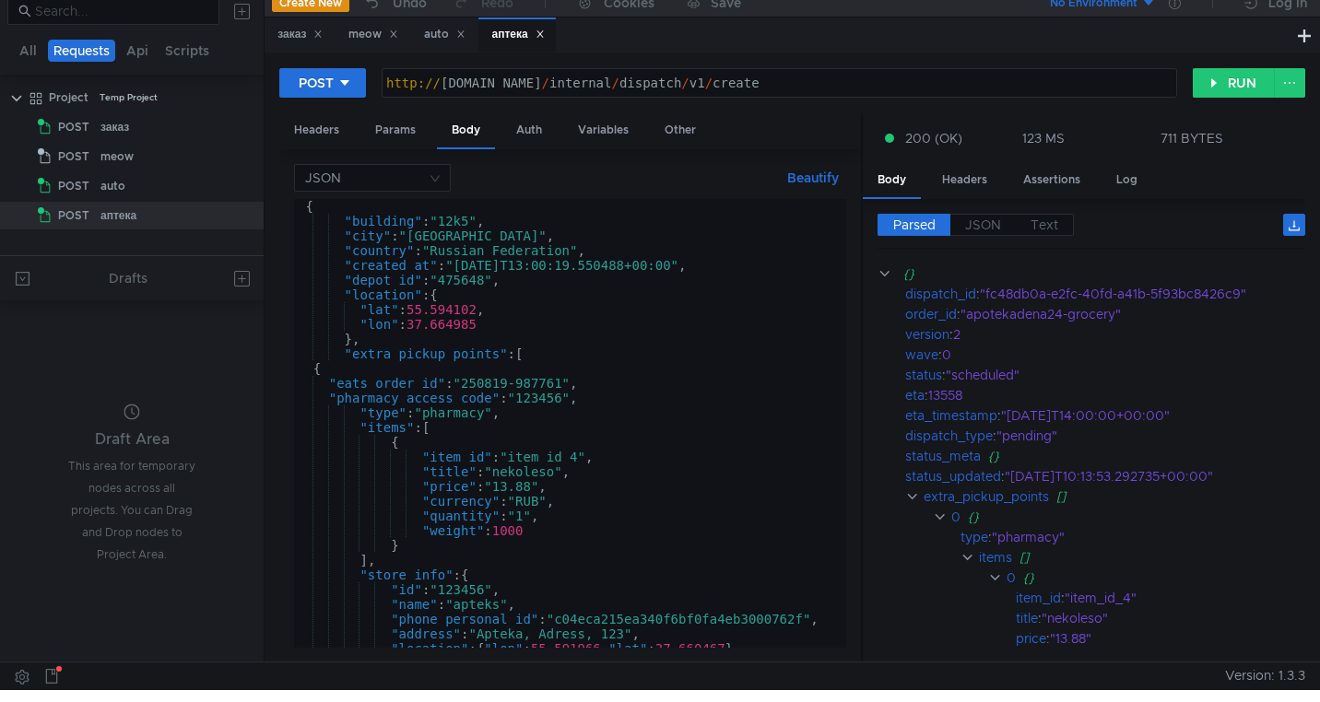
scroll to position [8, 0]
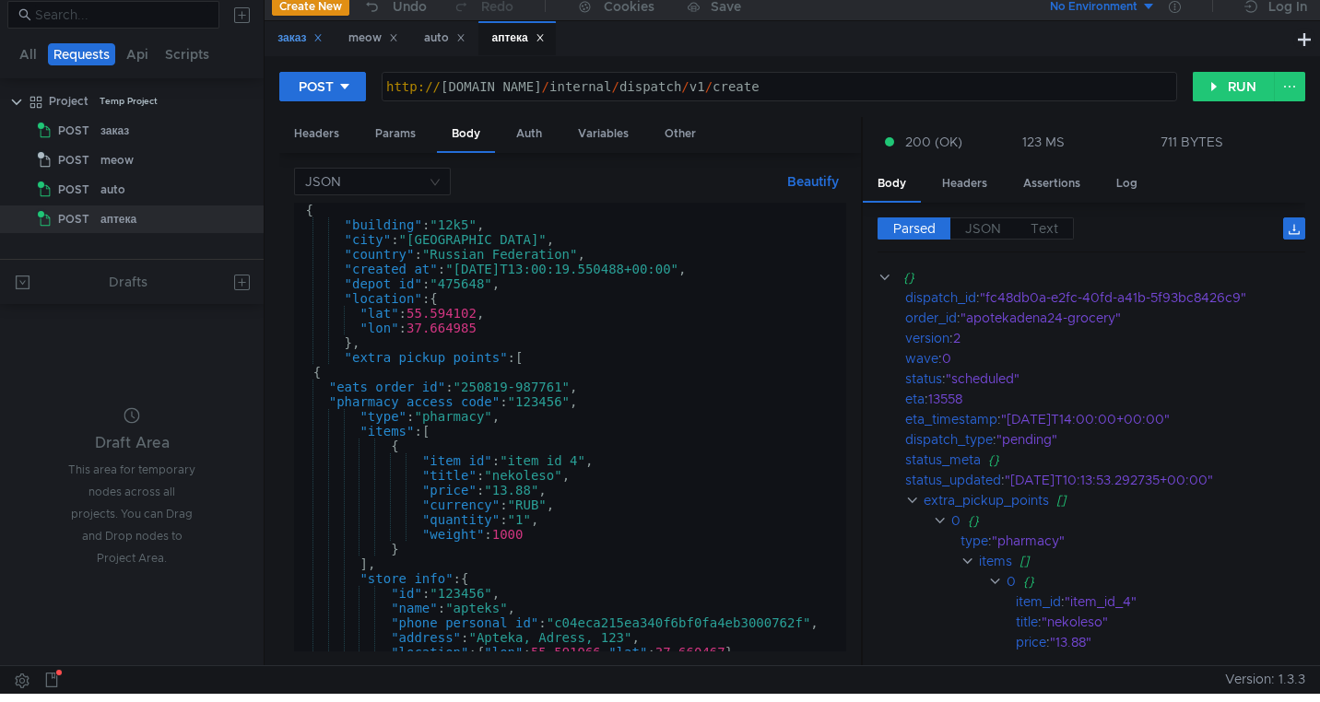
click at [298, 38] on div "заказ" at bounding box center [299, 38] width 45 height 19
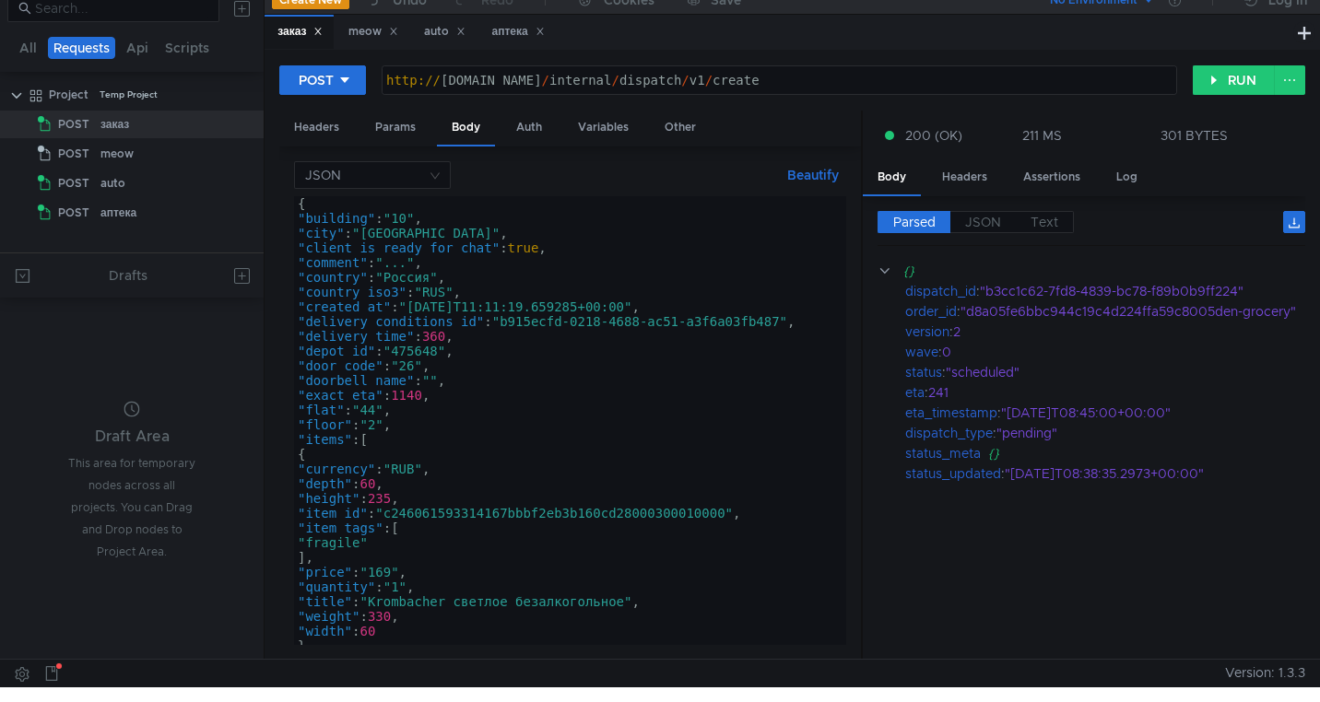
scroll to position [0, 0]
click at [508, 38] on div "аптека" at bounding box center [517, 31] width 53 height 19
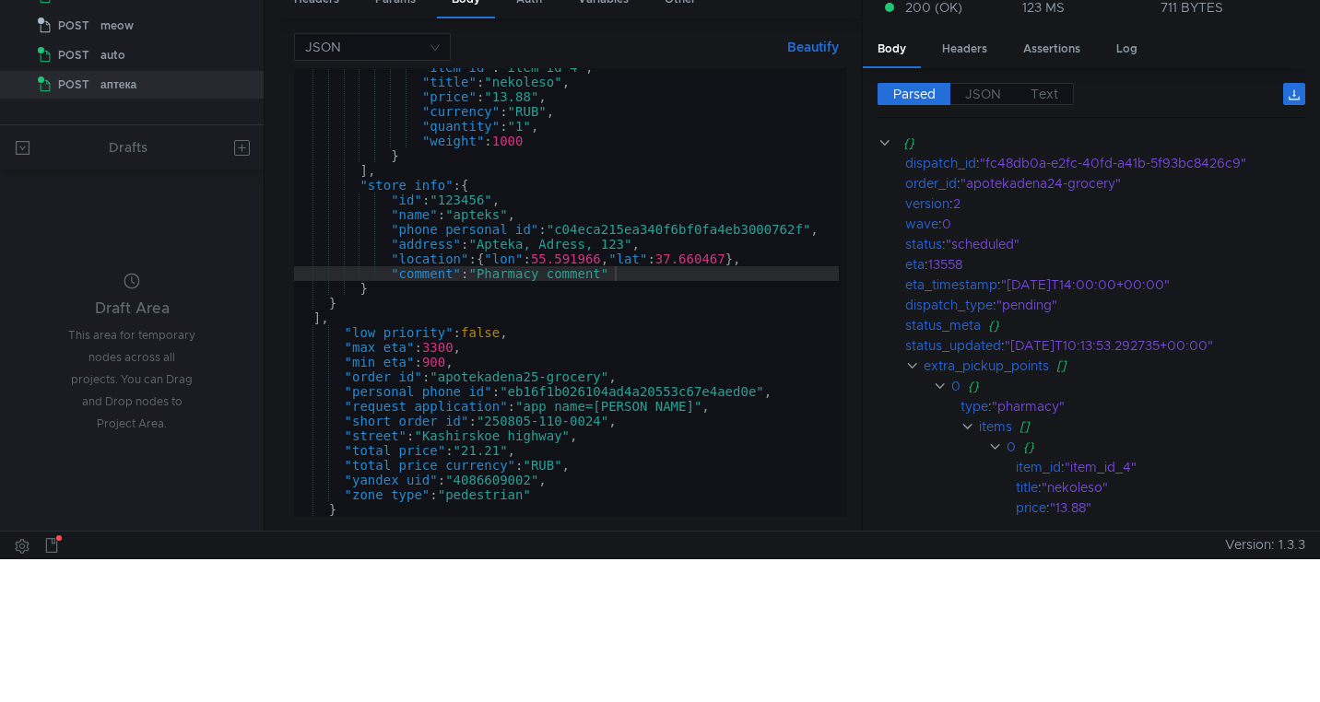
scroll to position [145, 0]
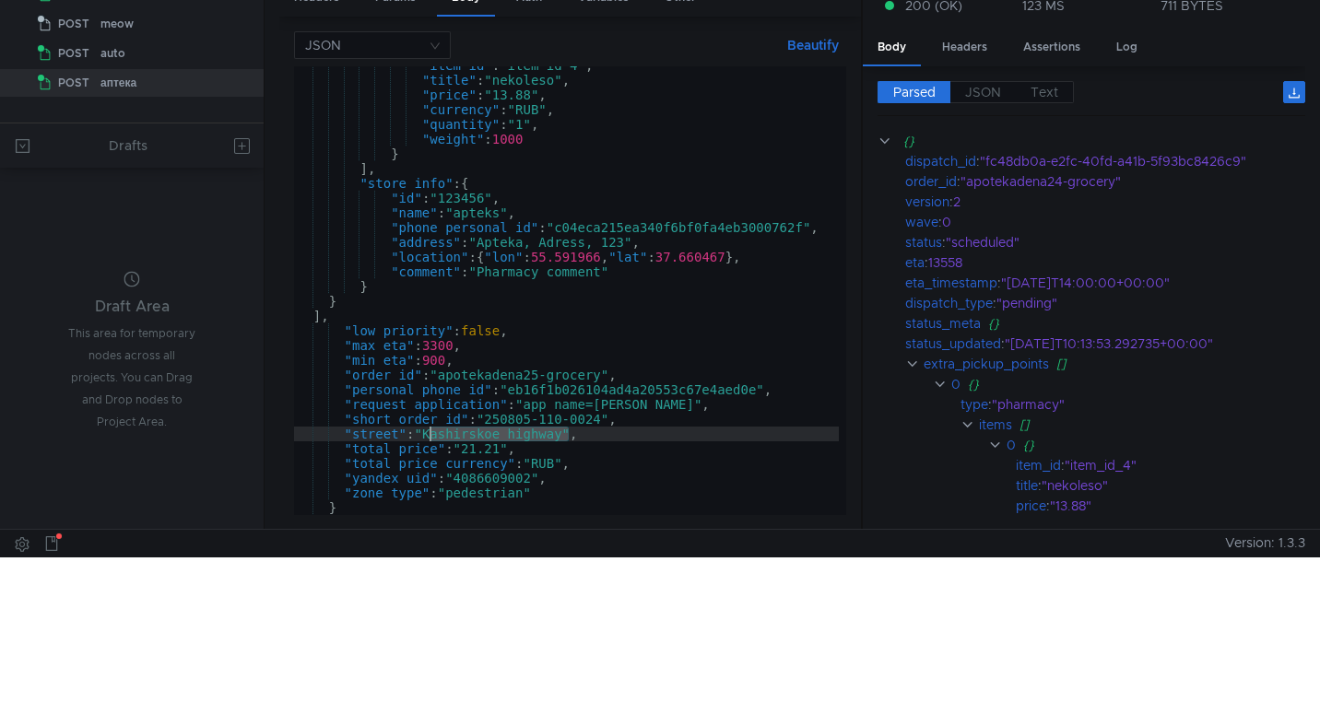
drag, startPoint x: 571, startPoint y: 438, endPoint x: 429, endPoint y: 442, distance: 142.0
click at [429, 442] on div ""item_id" : "item_id_4" , "title" : "nekoleso" , "price" : "13.88" , "currency"…" at bounding box center [566, 297] width 545 height 478
paste textarea "imovskaya street"
type textarea ""street": "Kasimovskaya street","
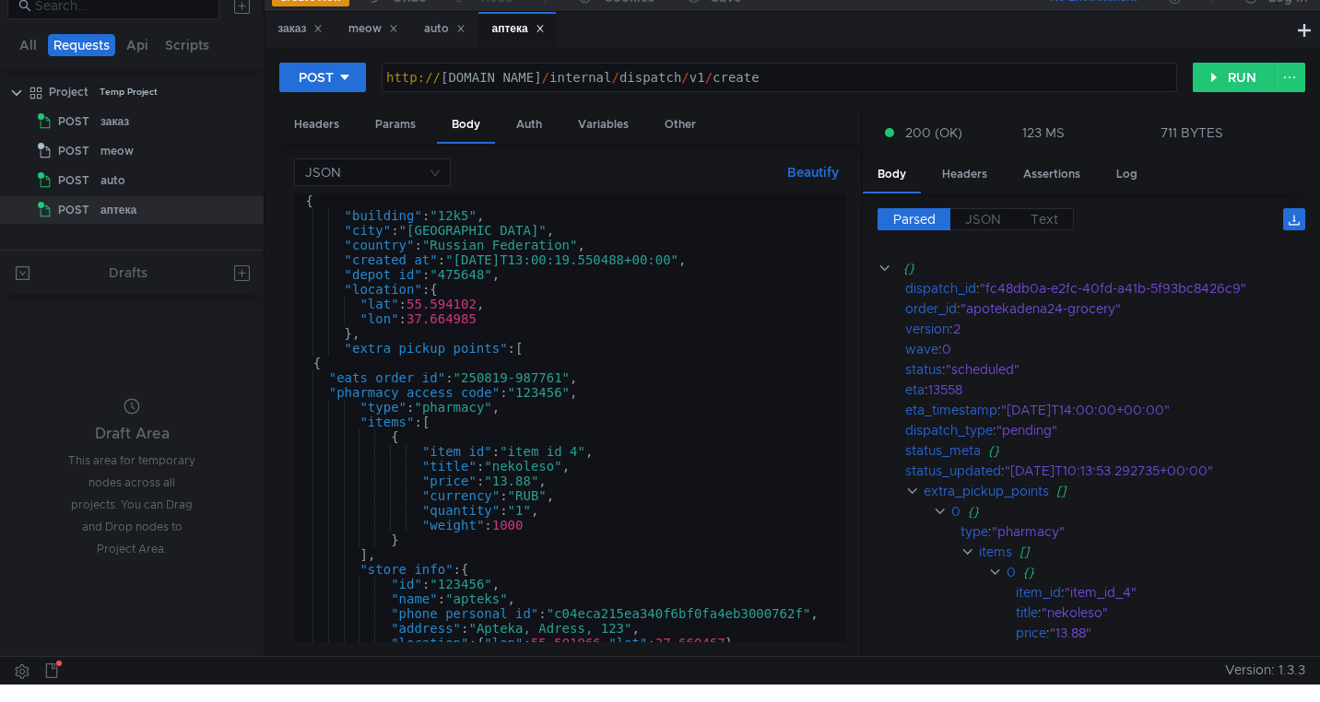
scroll to position [0, 0]
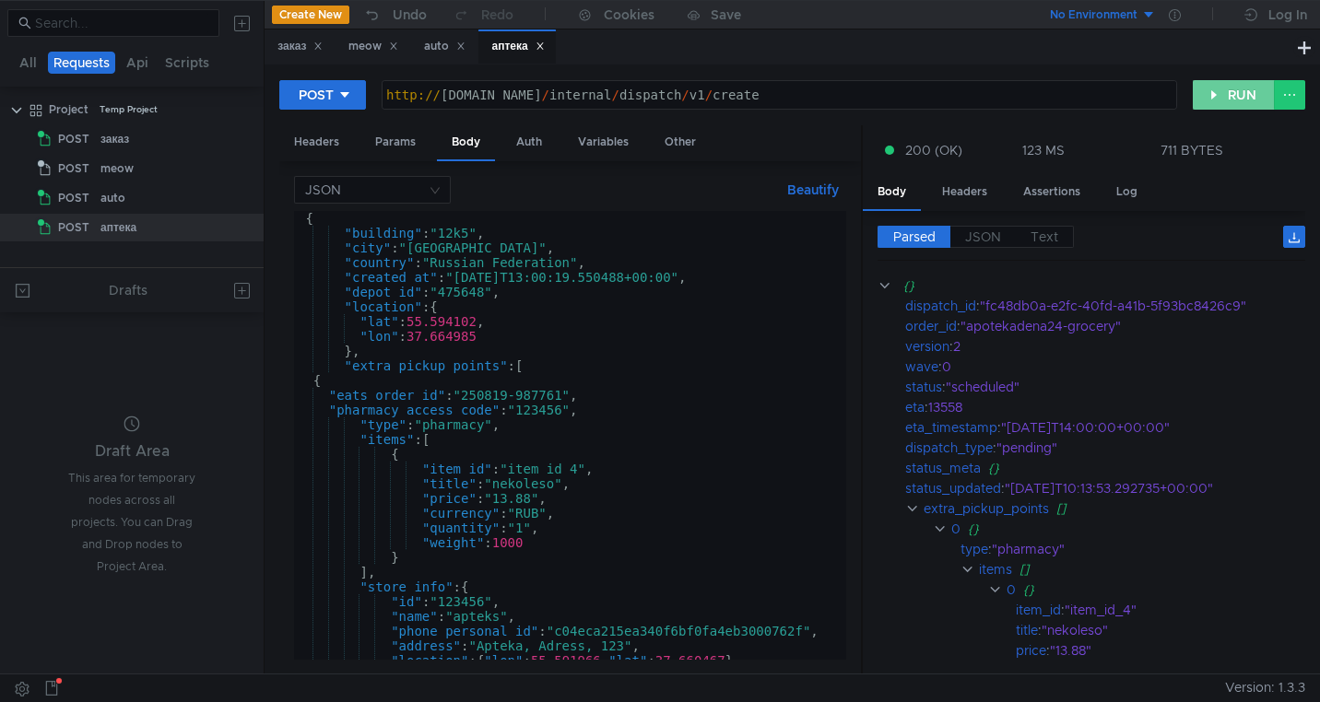
click at [1217, 99] on button "RUN" at bounding box center [1234, 95] width 82 height 30
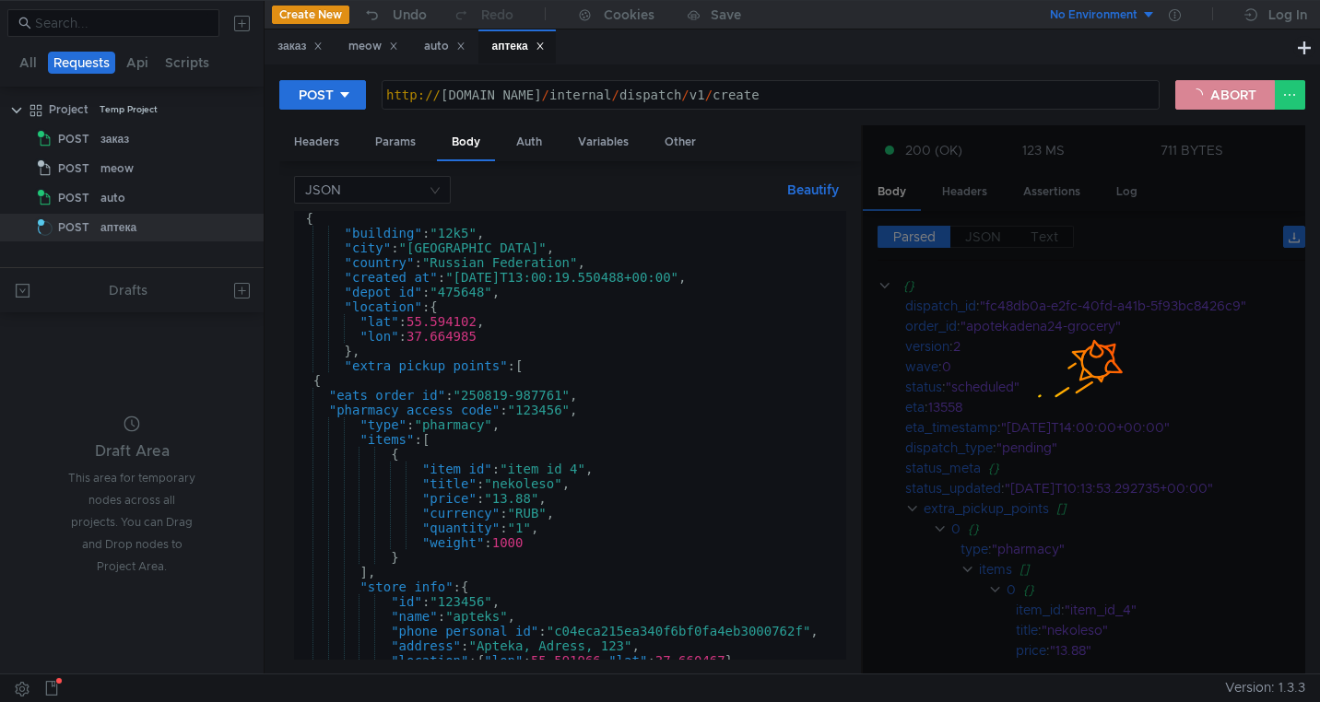
click at [1217, 99] on button "ABORT" at bounding box center [1225, 95] width 100 height 30
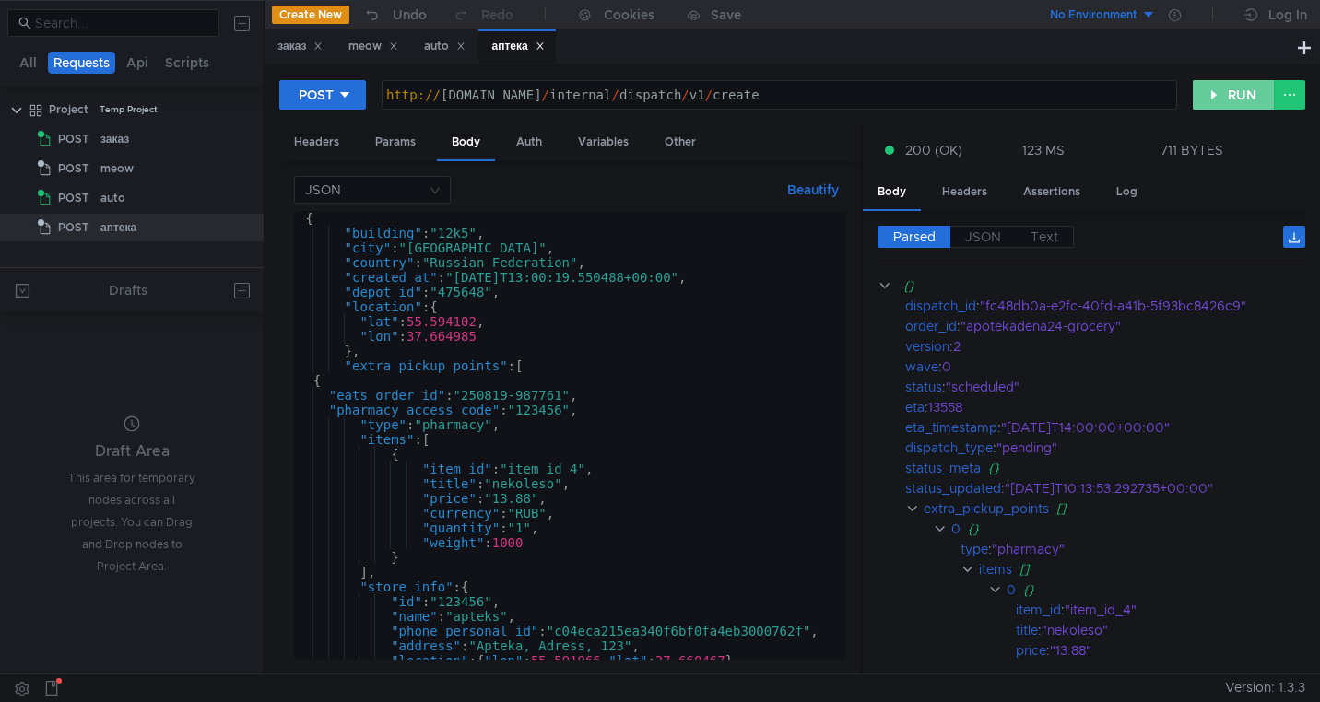
click at [1217, 99] on button "RUN" at bounding box center [1234, 95] width 82 height 30
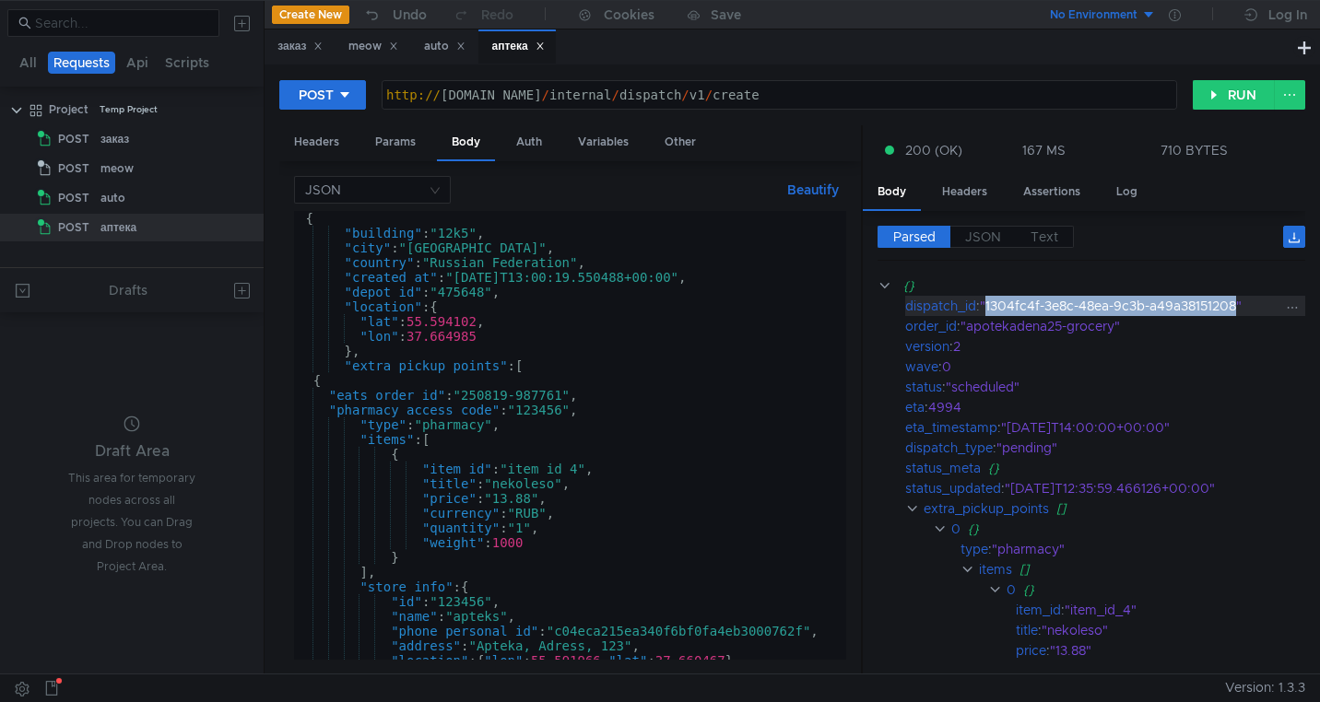
drag, startPoint x: 1240, startPoint y: 309, endPoint x: 990, endPoint y: 314, distance: 249.9
click at [990, 314] on div ""1304fc4f-3e8c-48ea-9c3b-a49a38151208"" at bounding box center [1132, 306] width 304 height 20
copy div "1304fc4f-3e8c-48ea-9c3b-a49a38151208"
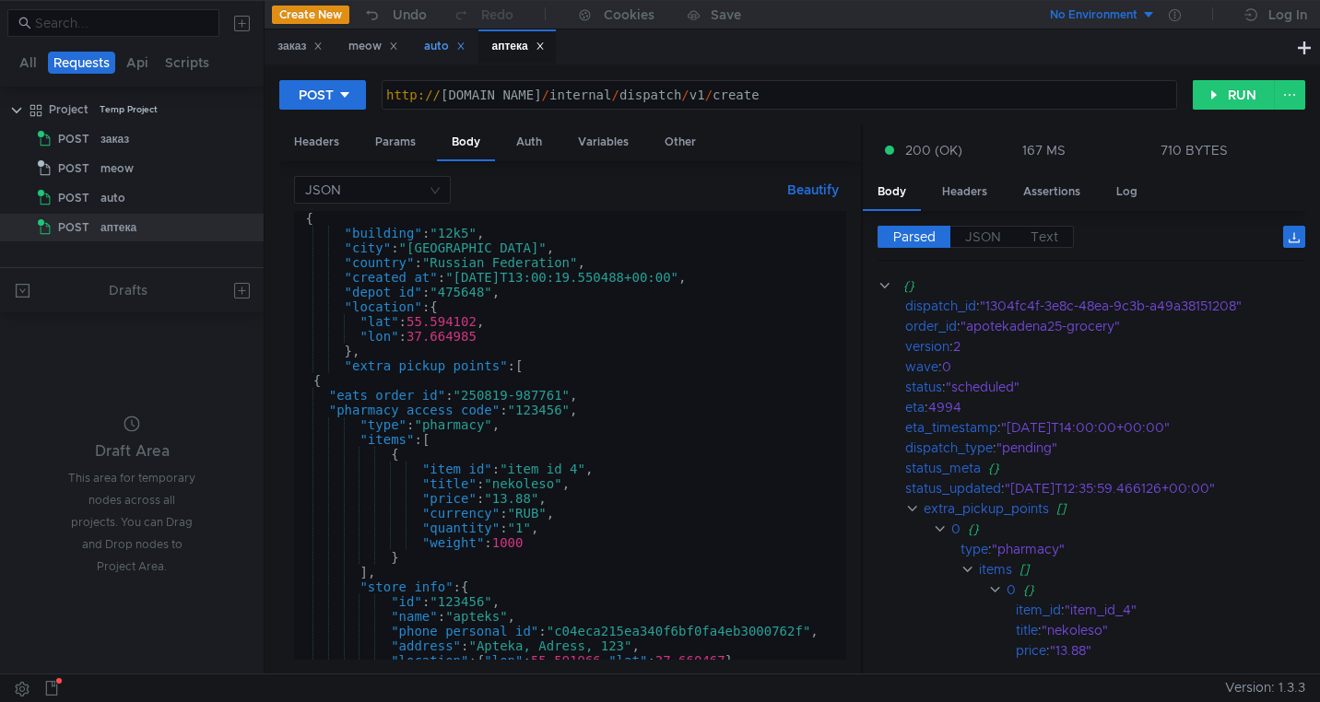
click at [442, 55] on div "auto" at bounding box center [444, 46] width 41 height 19
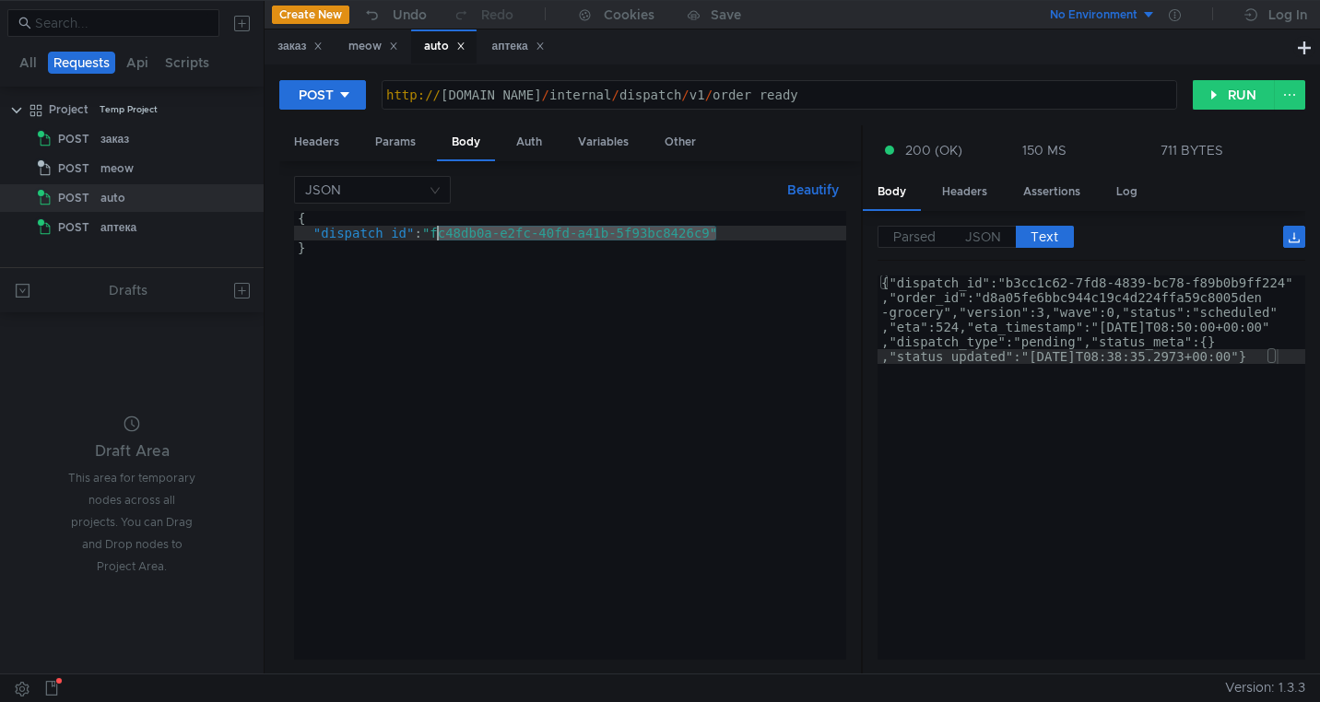
drag, startPoint x: 716, startPoint y: 237, endPoint x: 438, endPoint y: 237, distance: 278.4
click at [438, 237] on div "{ "dispatch_id" : "fc48db0a-e2fc-40fd-a41b-5f93bc8426c9" }" at bounding box center [570, 450] width 552 height 478
paste textarea "1304fc4f-3e8c-48ea-9c3b-a49a38151208"
click at [1233, 100] on button "RUN" at bounding box center [1234, 95] width 82 height 30
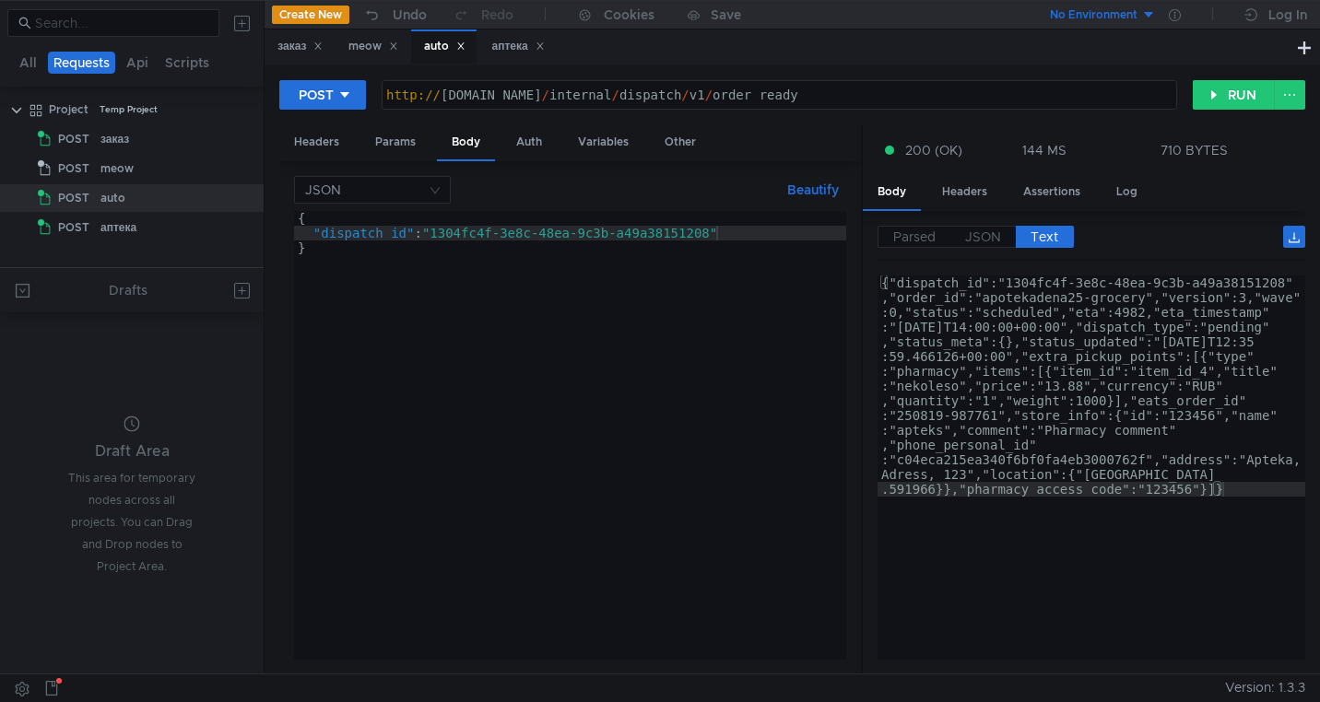
click at [469, 326] on div "{ "dispatch_id" : "1304fc4f-3e8c-48ea-9c3b-a49a38151208" }" at bounding box center [570, 450] width 552 height 478
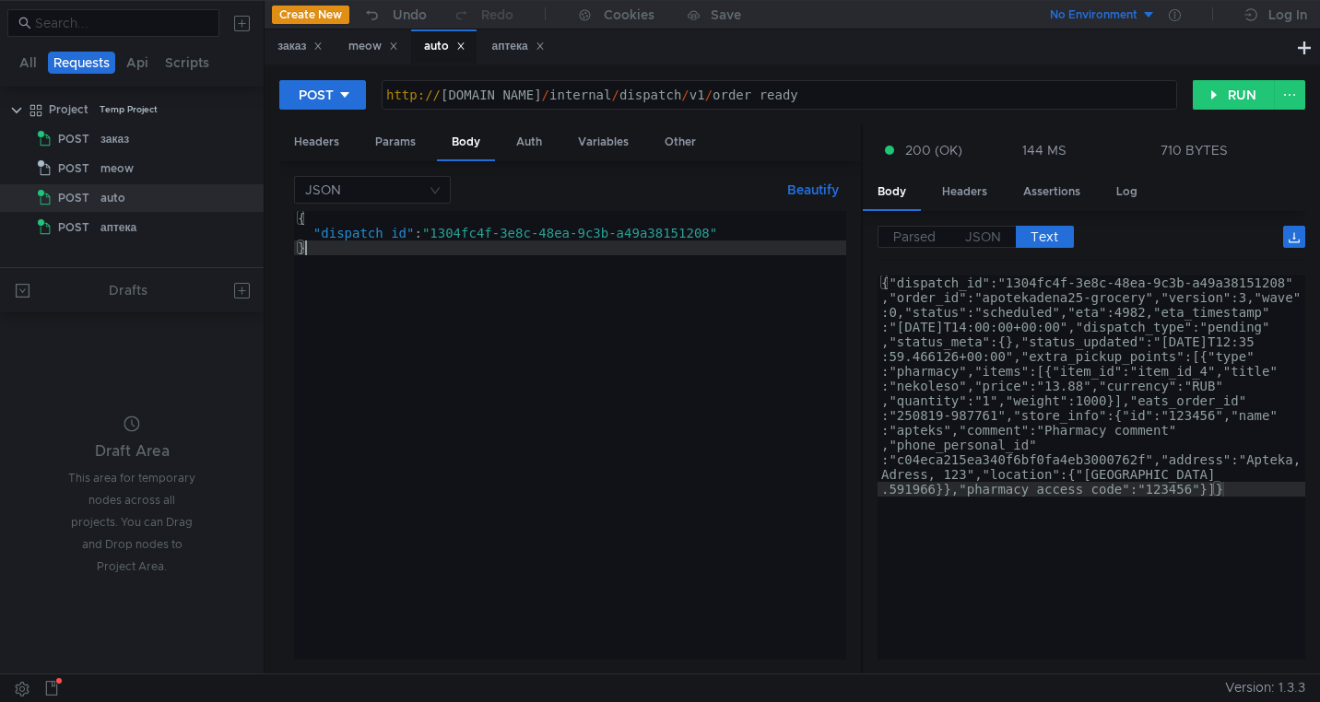
type textarea ""dispatch_id": "1304fc4f-3e8c-48ea-9c3b-a49a38151208" }"
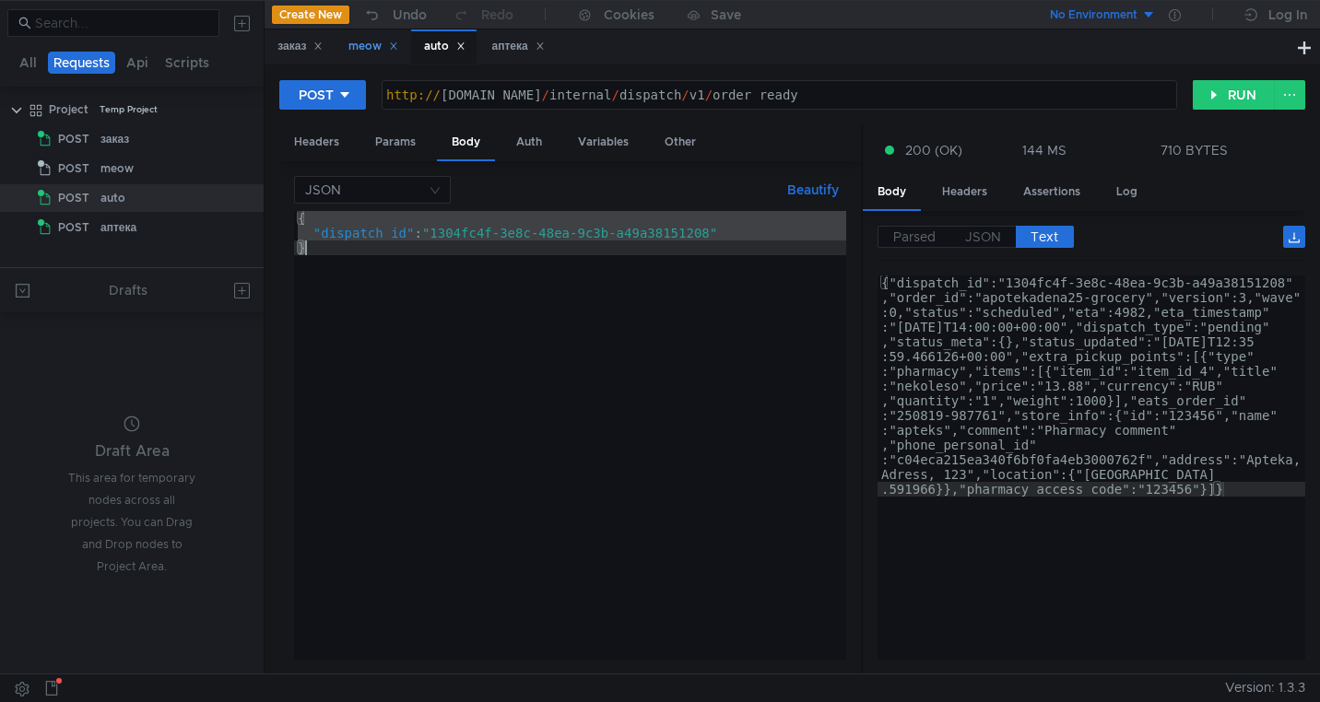
click at [371, 51] on div "meow" at bounding box center [373, 46] width 50 height 19
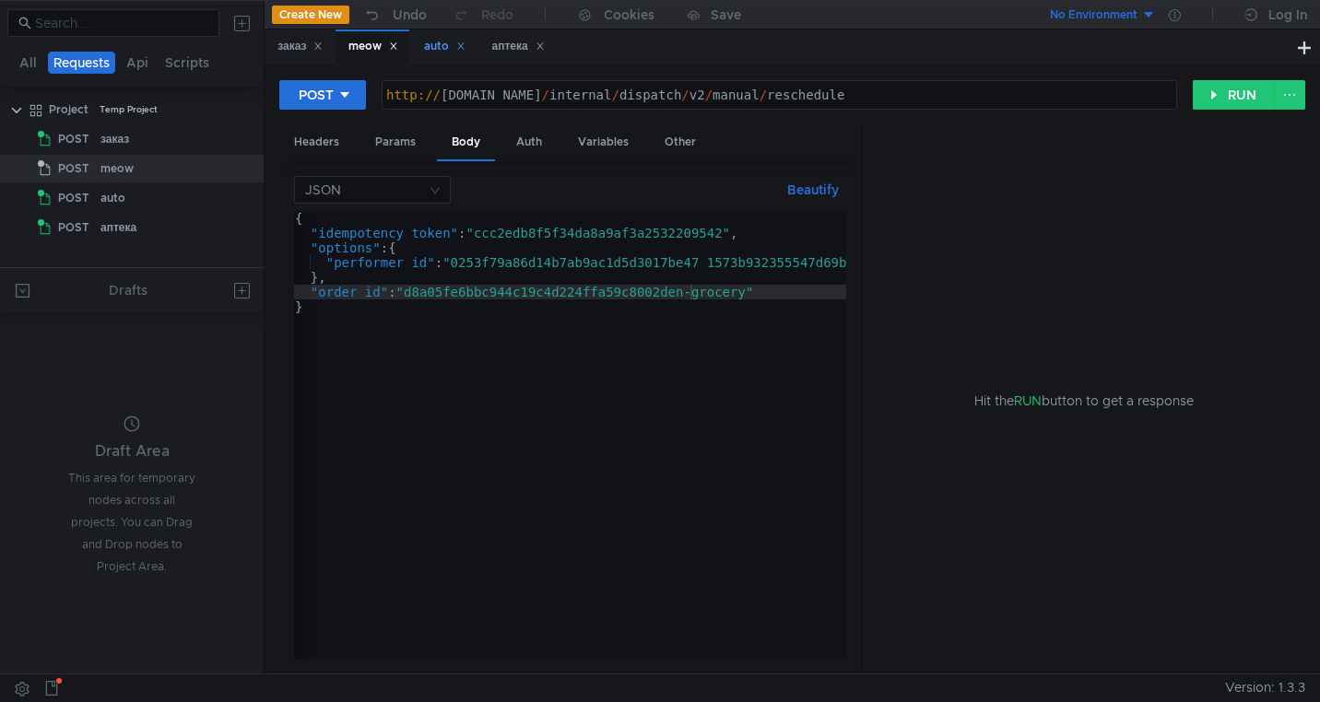
click at [439, 41] on div "auto" at bounding box center [444, 46] width 41 height 19
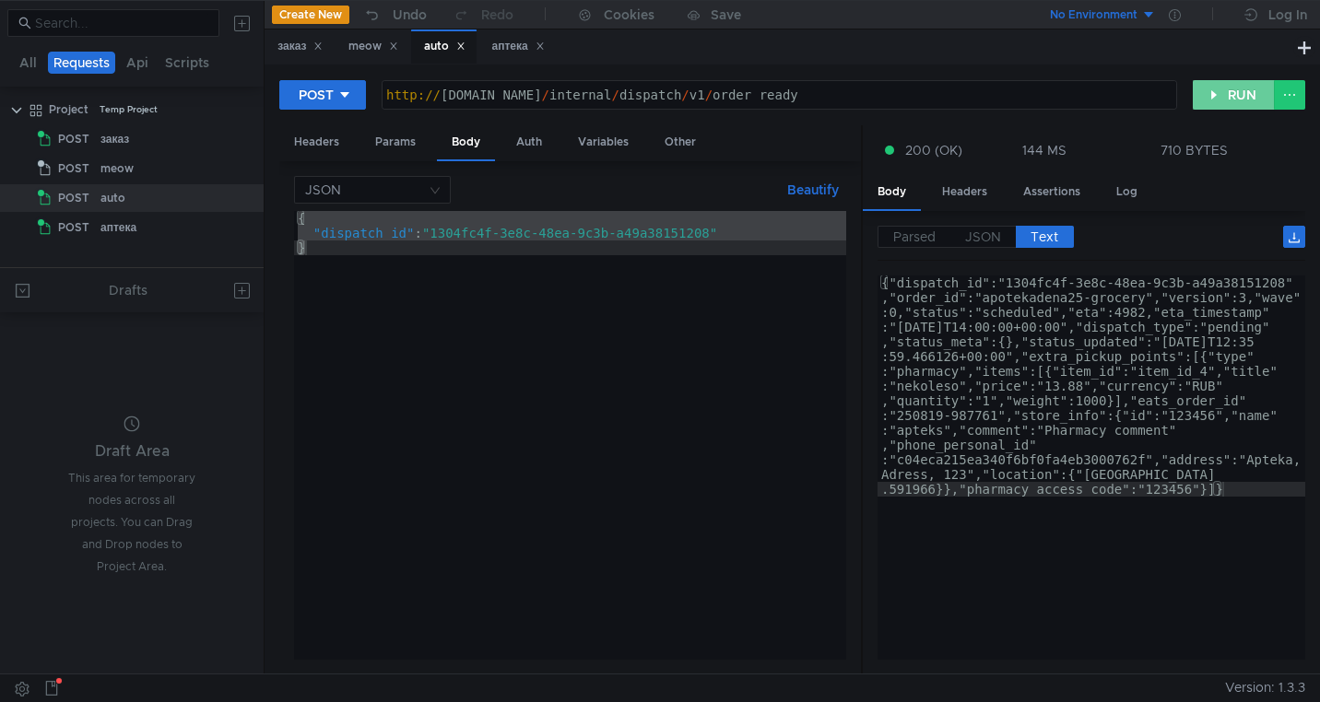
click at [1231, 99] on button "RUN" at bounding box center [1234, 95] width 82 height 30
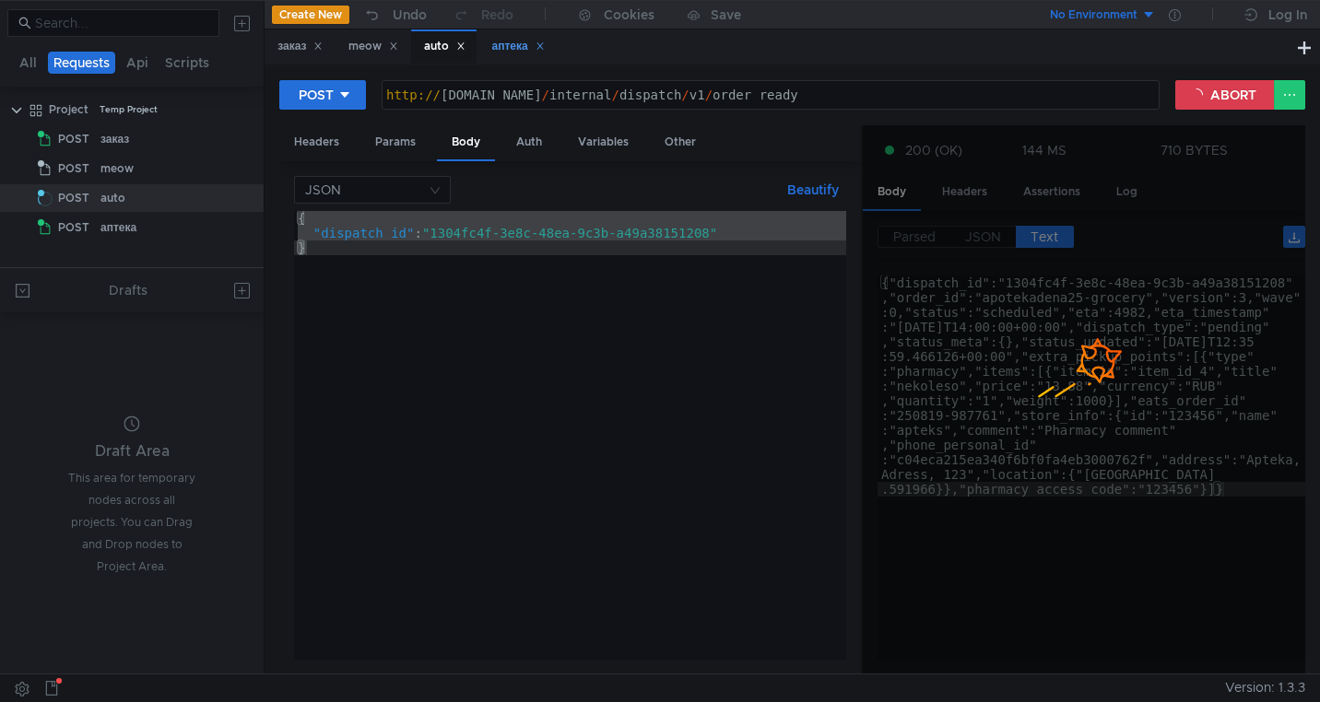
click at [513, 49] on div "аптека" at bounding box center [517, 46] width 53 height 19
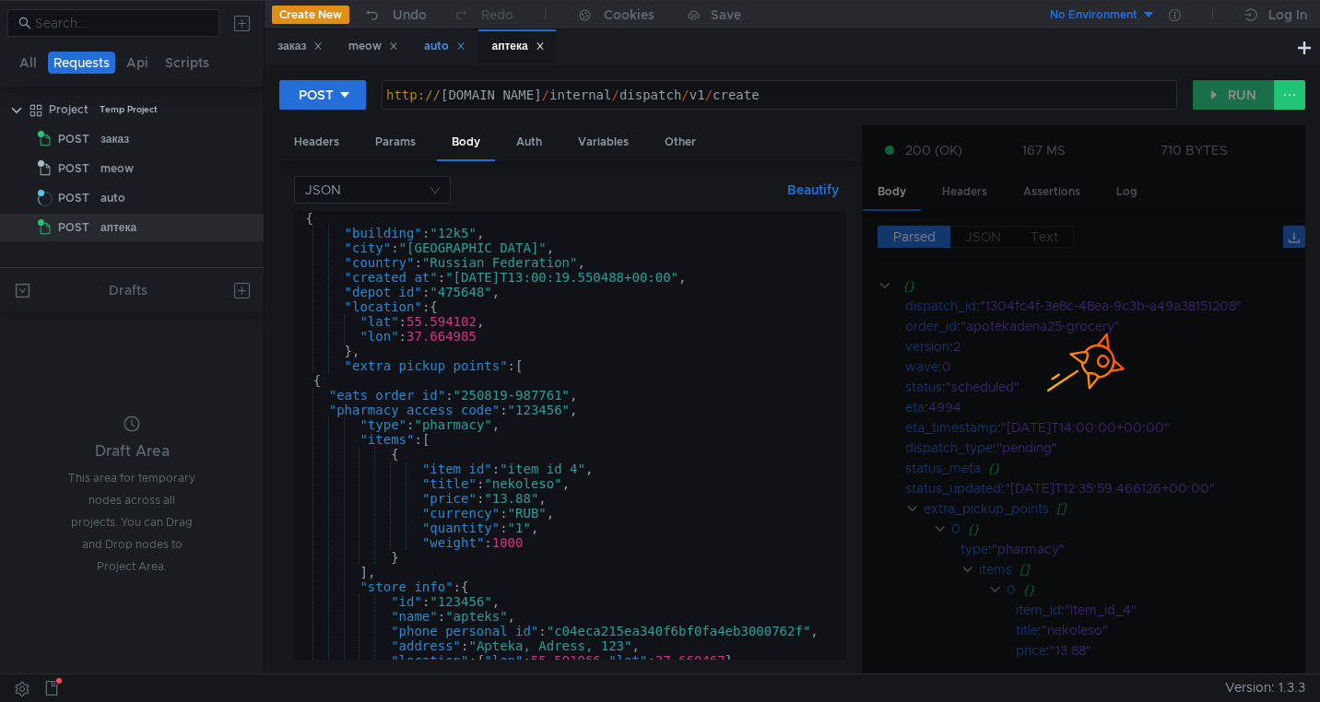
click at [449, 45] on div "auto" at bounding box center [444, 46] width 41 height 19
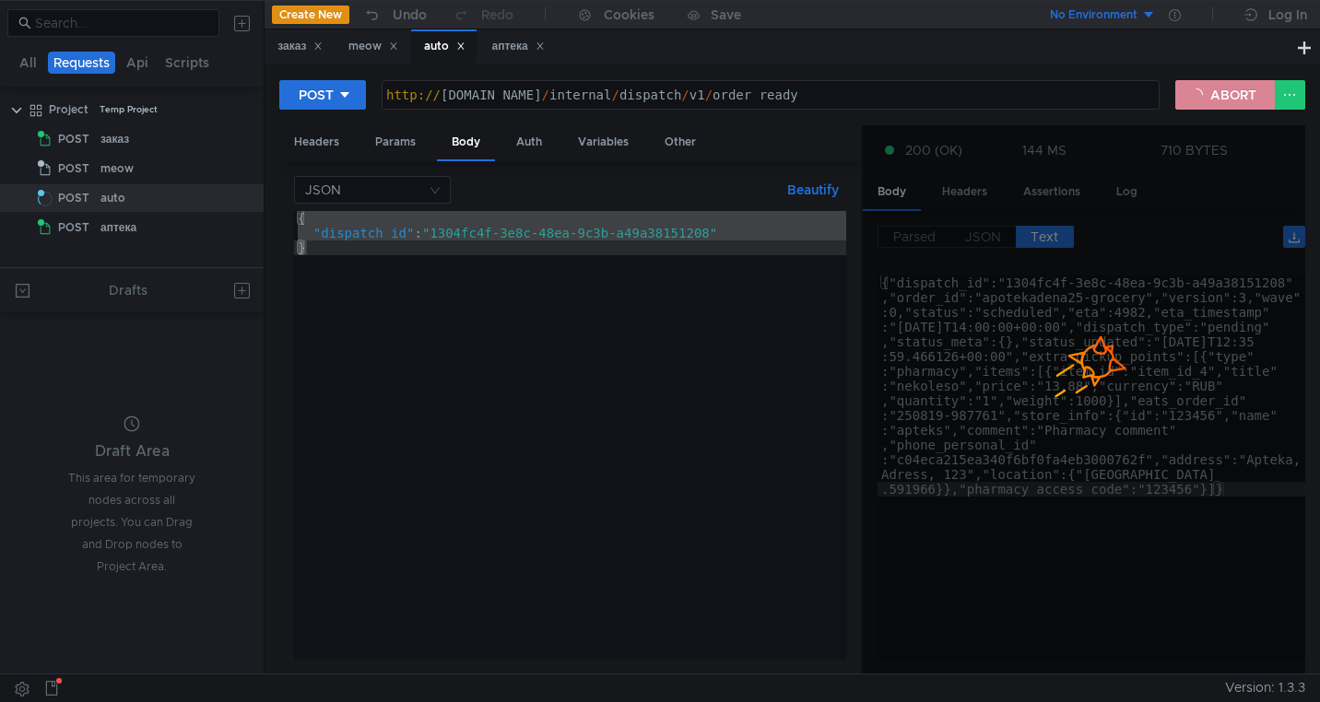
click at [1227, 95] on button "ABORT" at bounding box center [1225, 95] width 100 height 30
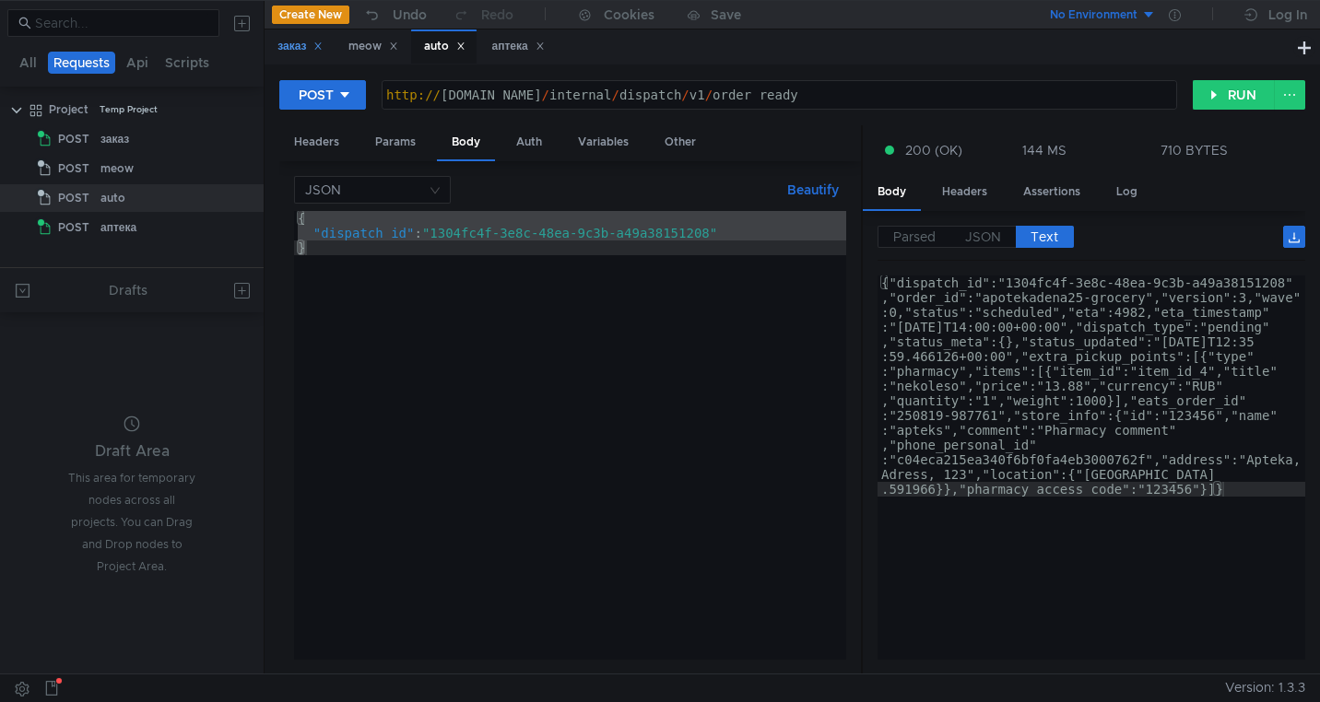
click at [299, 49] on div "заказ" at bounding box center [299, 46] width 45 height 19
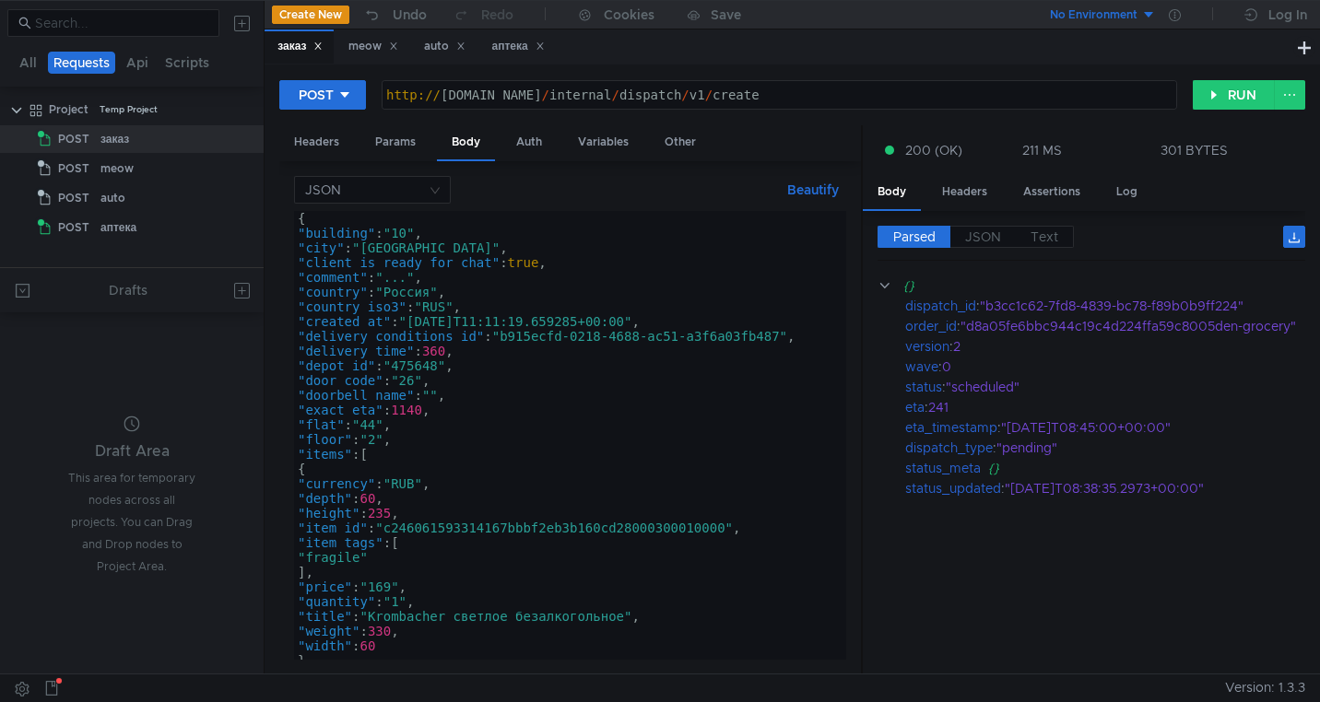
click at [489, 326] on div "{ "building" : "10" , "city" : "[GEOGRAPHIC_DATA]" , "client_is_ready_for_chat"…" at bounding box center [573, 446] width 558 height 471
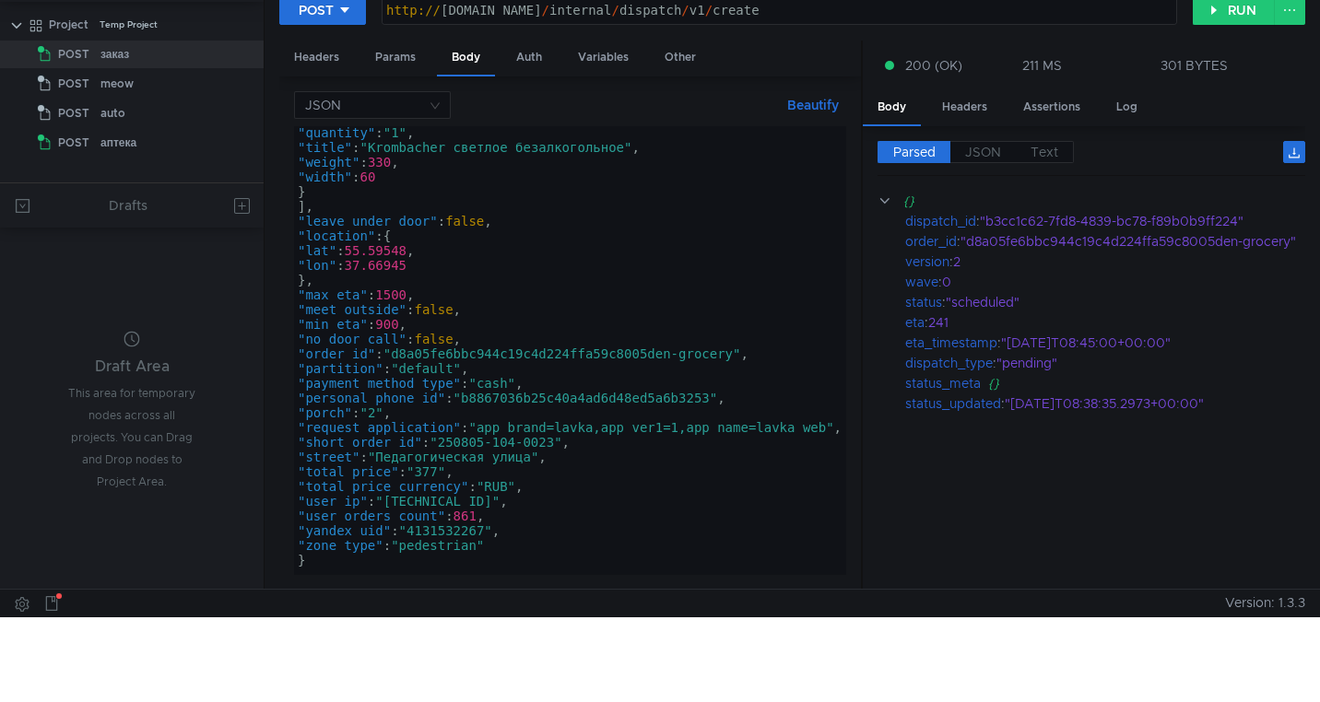
scroll to position [86, 0]
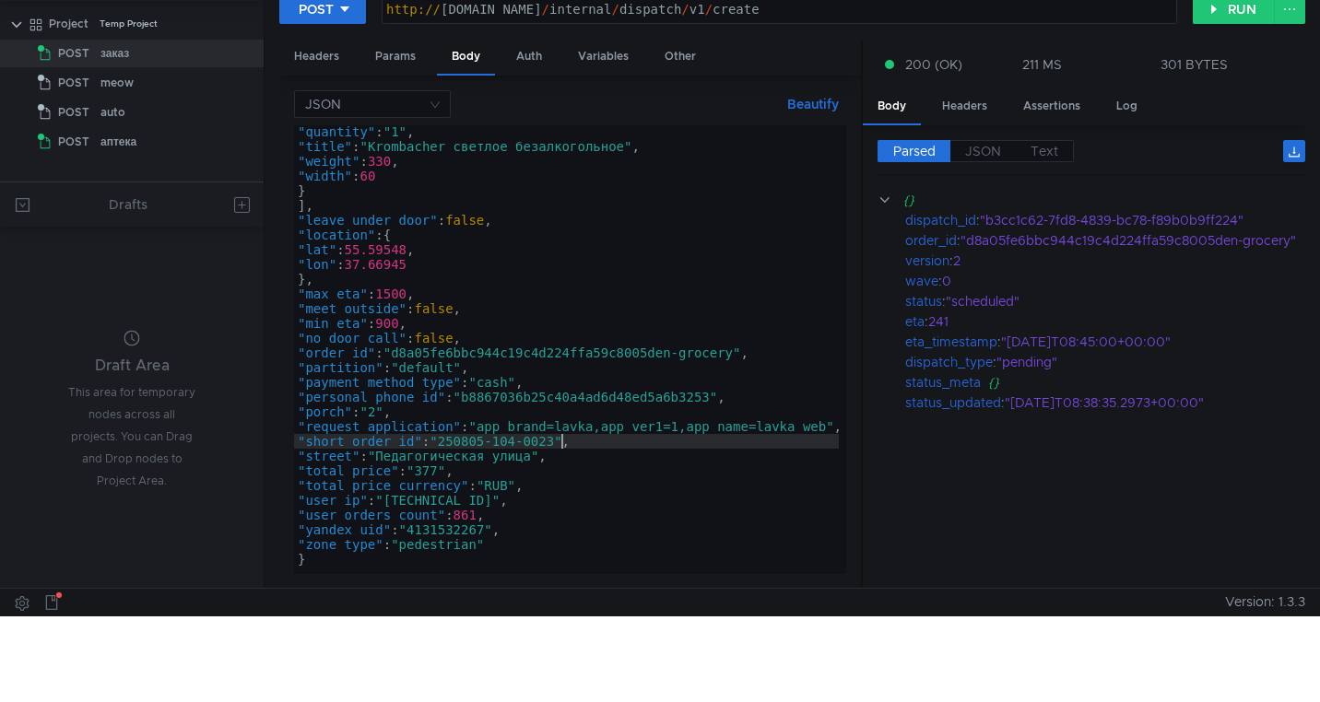
click at [563, 444] on div ""quantity" : "1" , "title" : "Krombacher светлое безалкогольное" , "weight" : 3…" at bounding box center [573, 359] width 558 height 471
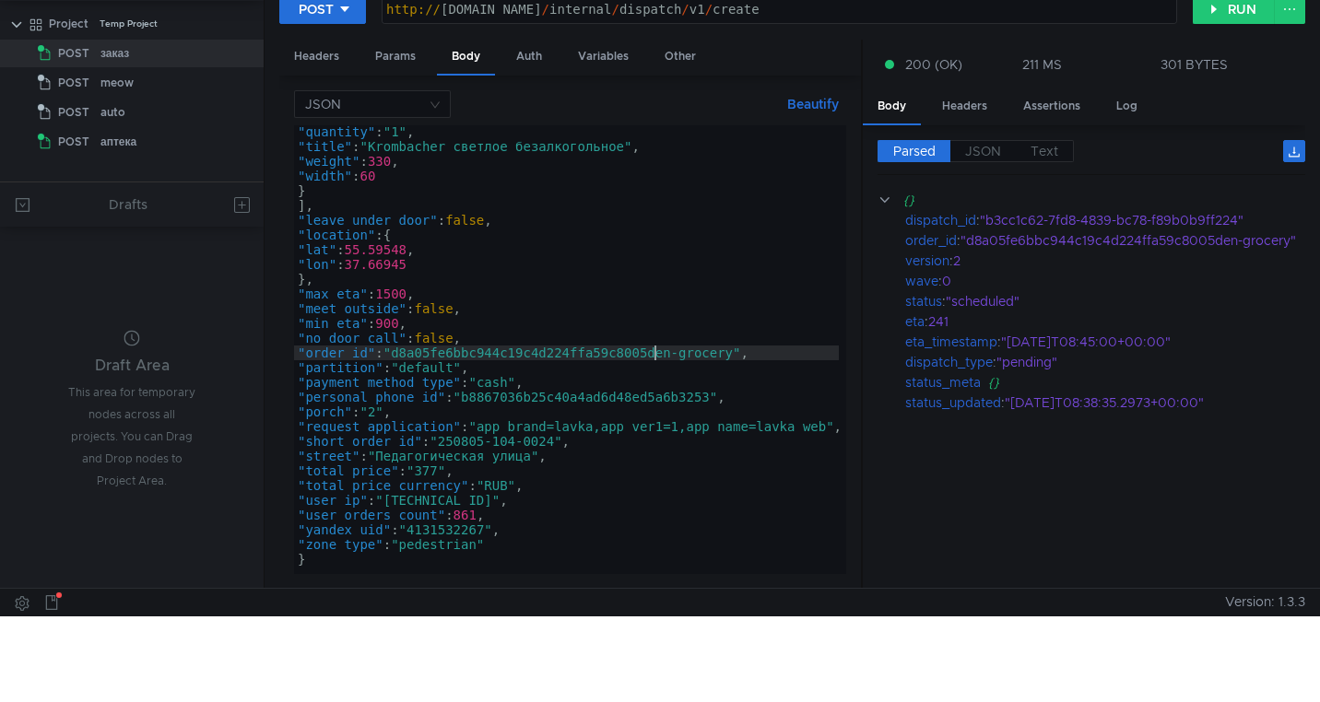
click at [651, 360] on div ""quantity" : "1" , "title" : "Krombacher светлое безалкогольное" , "weight" : 3…" at bounding box center [573, 359] width 558 height 471
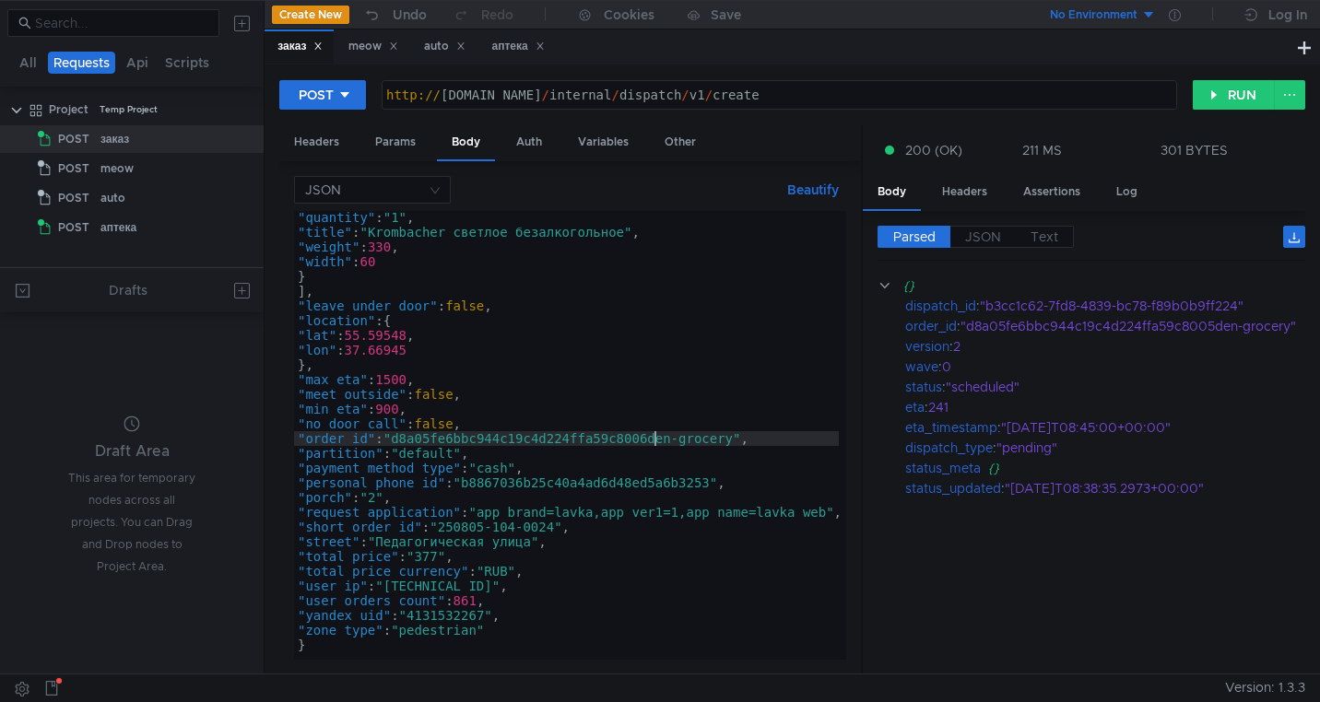
scroll to position [1, 0]
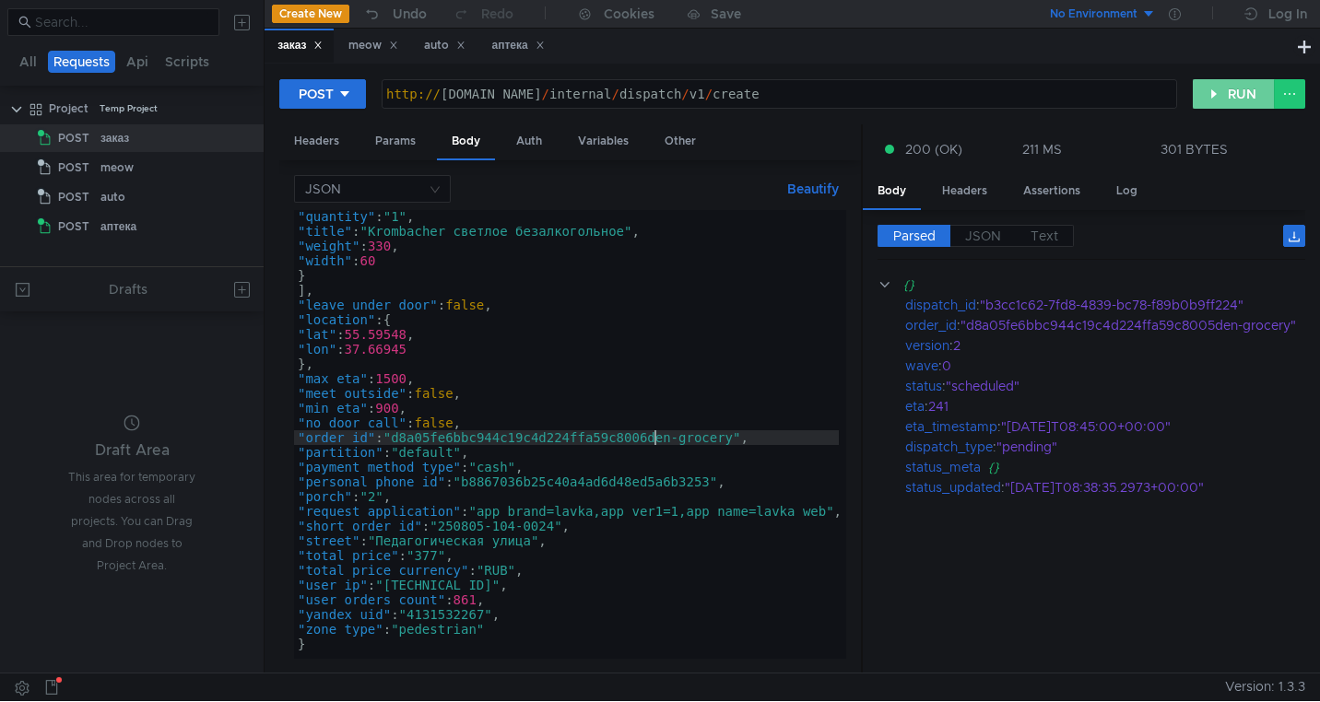
type textarea ""order_id": "d8a05fe6bbc944c19c4d224ffa59c8006den-grocery","
click at [1228, 94] on button "RUN" at bounding box center [1234, 94] width 82 height 30
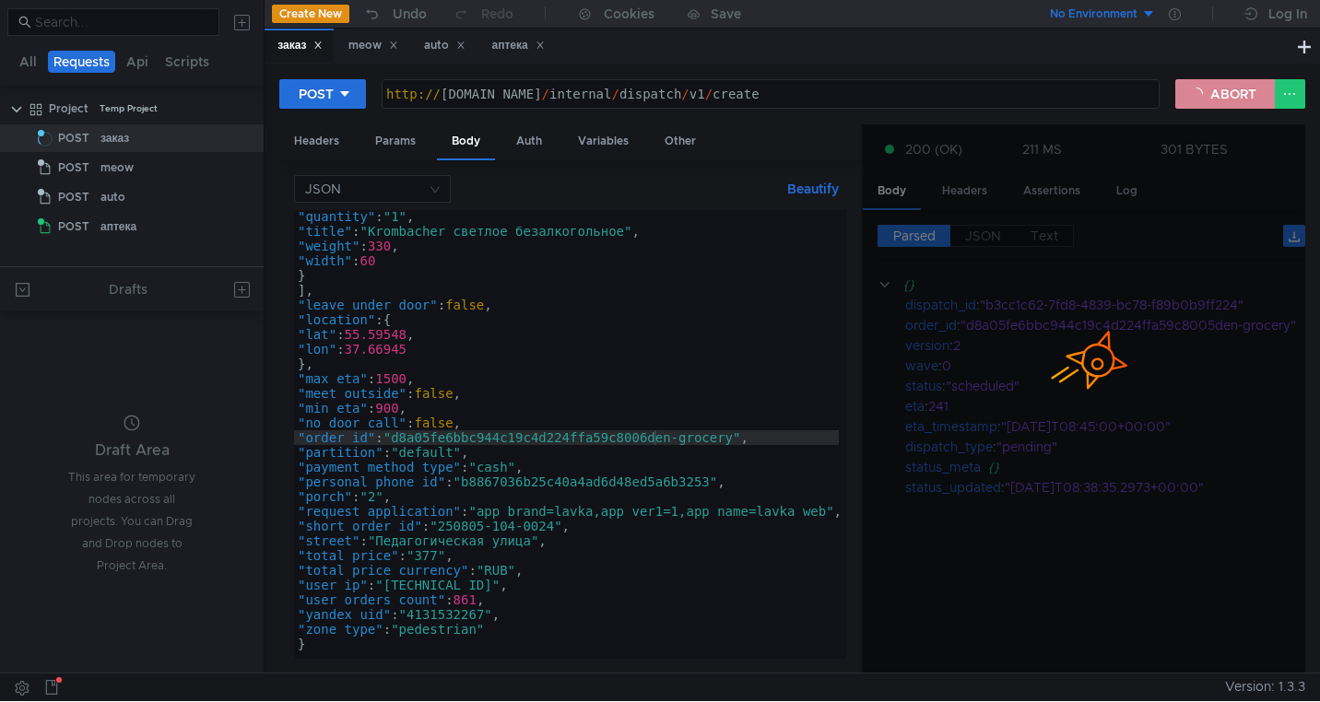
click at [1228, 94] on button "ABORT" at bounding box center [1225, 94] width 100 height 30
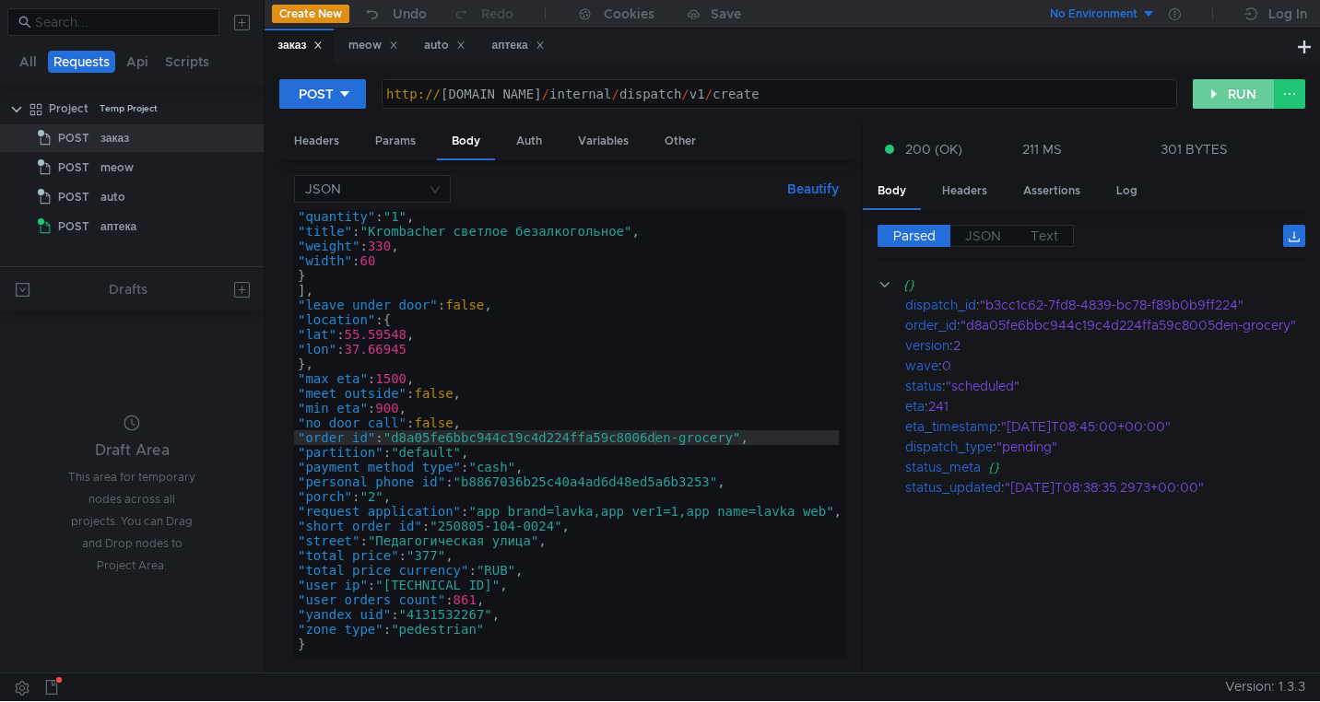
click at [1228, 94] on button "RUN" at bounding box center [1234, 94] width 82 height 30
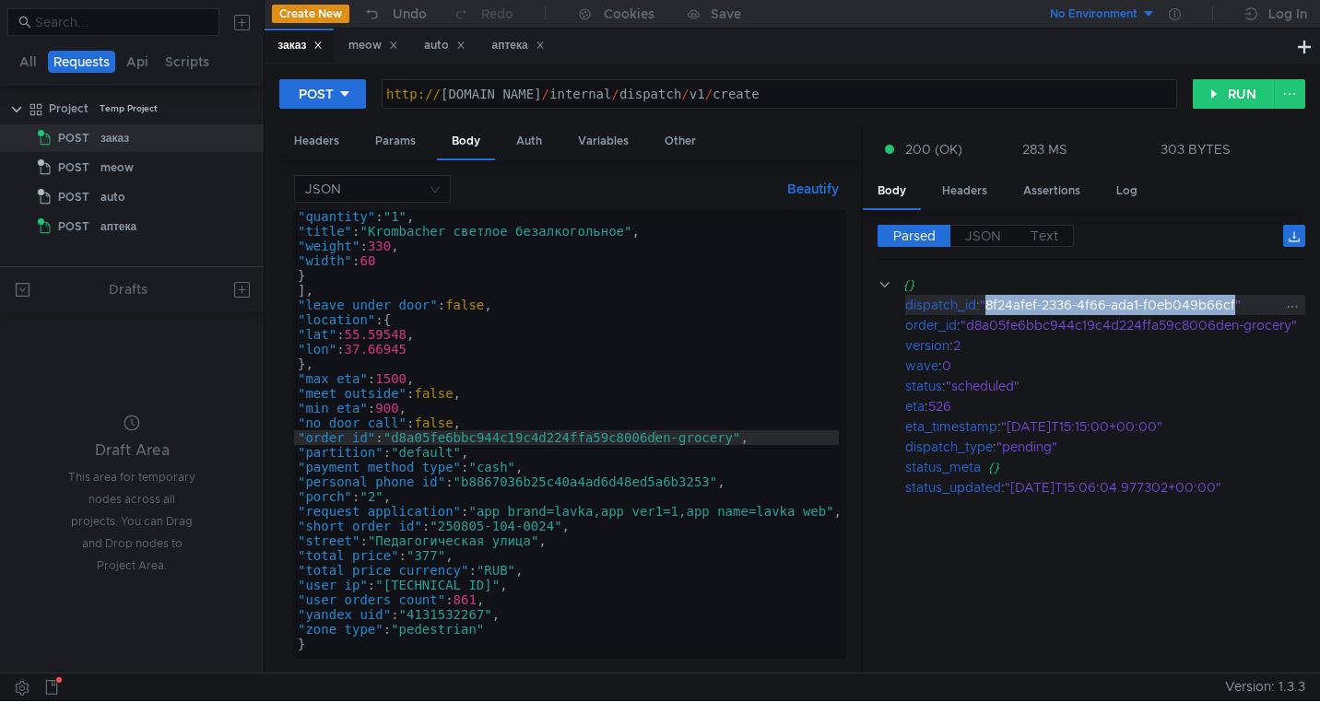
drag, startPoint x: 1239, startPoint y: 309, endPoint x: 991, endPoint y: 310, distance: 248.0
click at [991, 310] on div ""8f24afef-2336-4f66-ada1-f0eb049b66cf"" at bounding box center [1142, 305] width 324 height 20
copy div "8f24afef-2336-4f66-ada1-f0eb049b66cf"
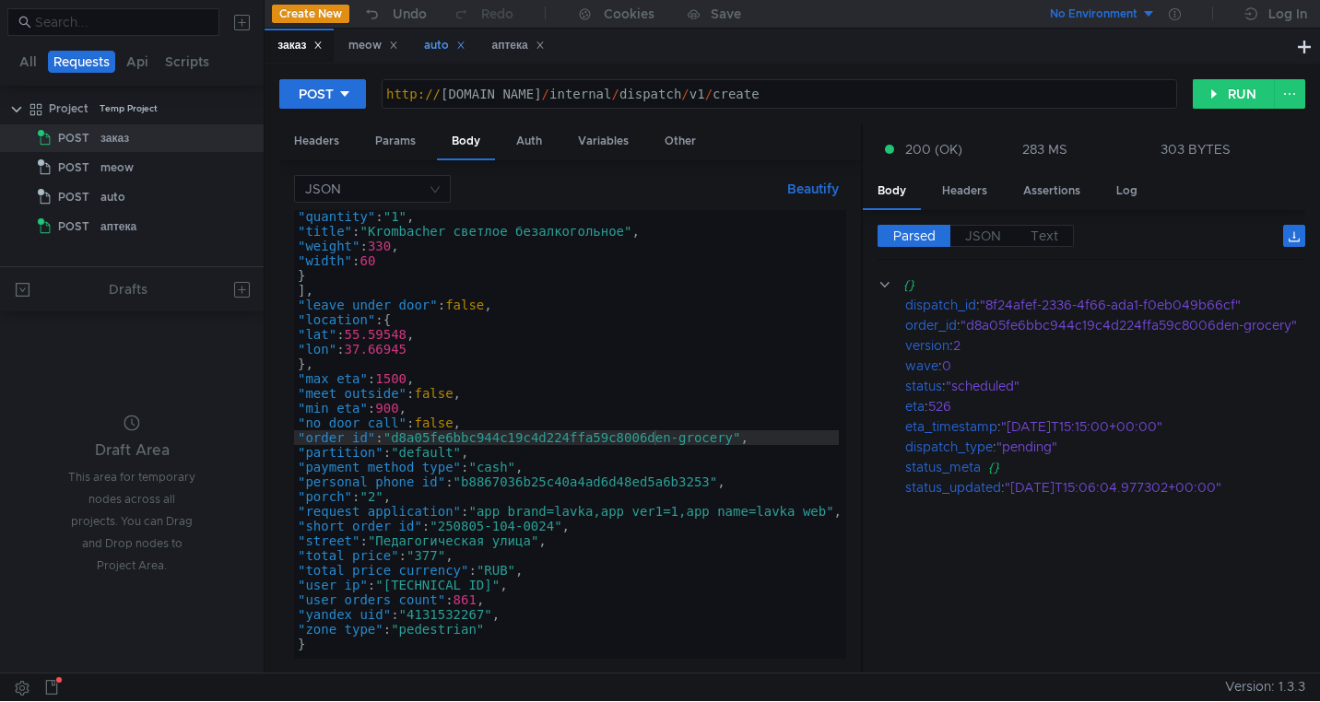
click at [433, 48] on div "auto" at bounding box center [444, 45] width 41 height 19
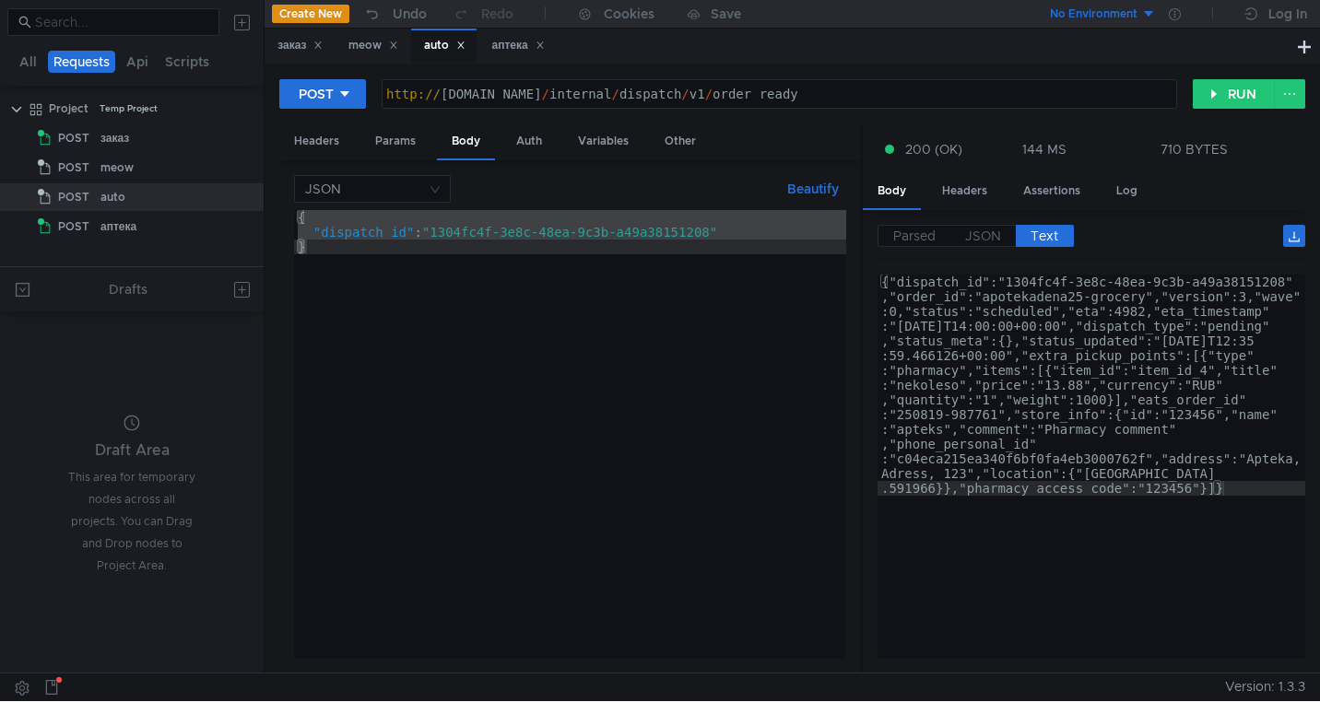
click at [528, 230] on div "{ "dispatch_id" : "1304fc4f-3e8c-48ea-9c3b-a49a38151208" }" at bounding box center [570, 449] width 552 height 478
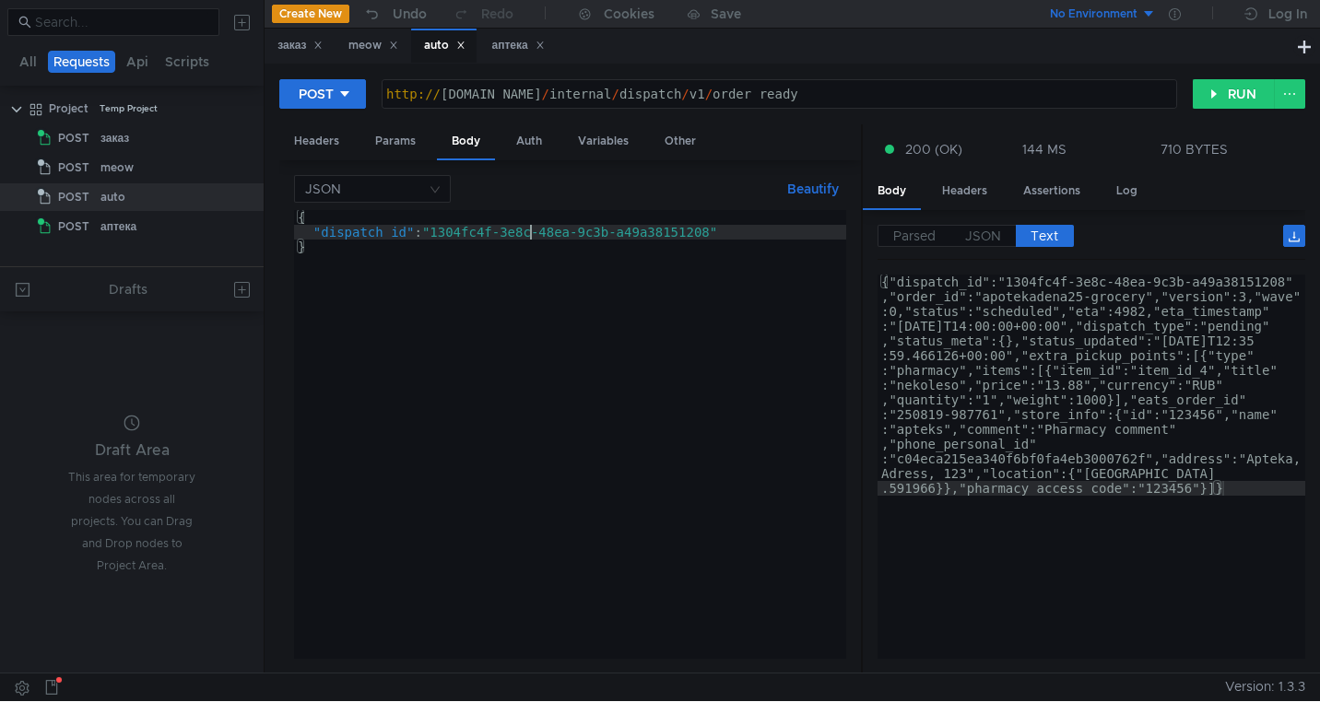
click at [528, 230] on div "{ "dispatch_id" : "1304fc4f-3e8c-48ea-9c3b-a49a38151208" }" at bounding box center [570, 449] width 552 height 478
drag, startPoint x: 715, startPoint y: 234, endPoint x: 438, endPoint y: 234, distance: 277.5
click at [438, 234] on div "{ "dispatch_id" : "1304fc4f-3e8c-48ea-9c3b-a49a38151208" }" at bounding box center [570, 449] width 552 height 478
paste textarea "8f24afef-2336-4f66-ada1-f0eb049b66cf"
type textarea ""dispatch_id": "8f24afef-2336-4f66-ada1-f0eb049b66cf""
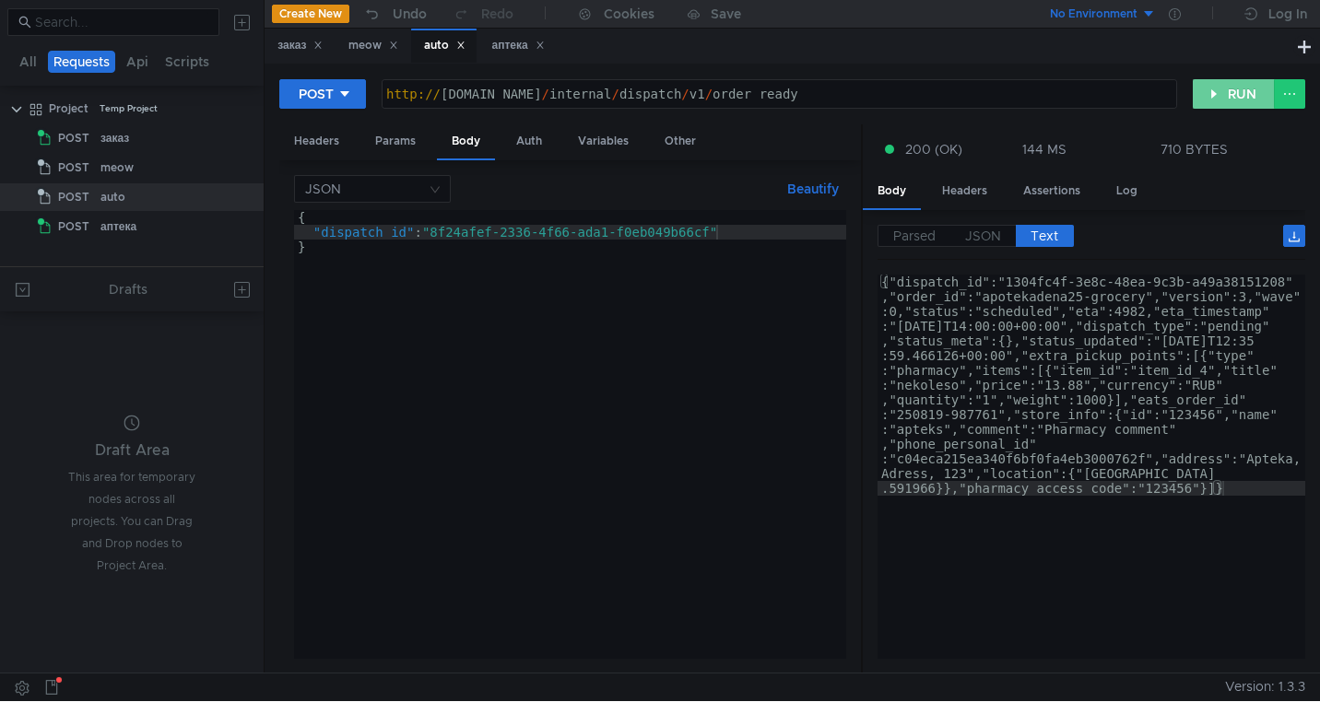
click at [1206, 100] on button "RUN" at bounding box center [1234, 94] width 82 height 30
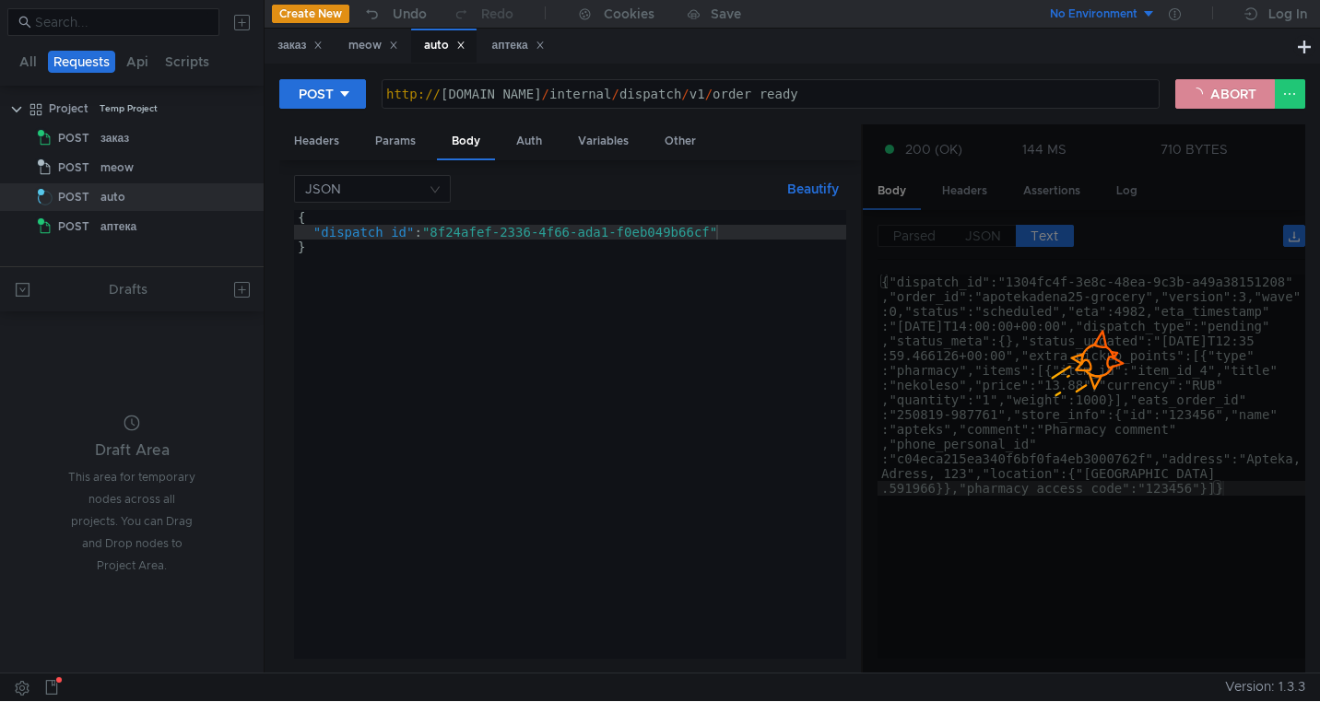
click at [1208, 93] on button "ABORT" at bounding box center [1225, 94] width 100 height 30
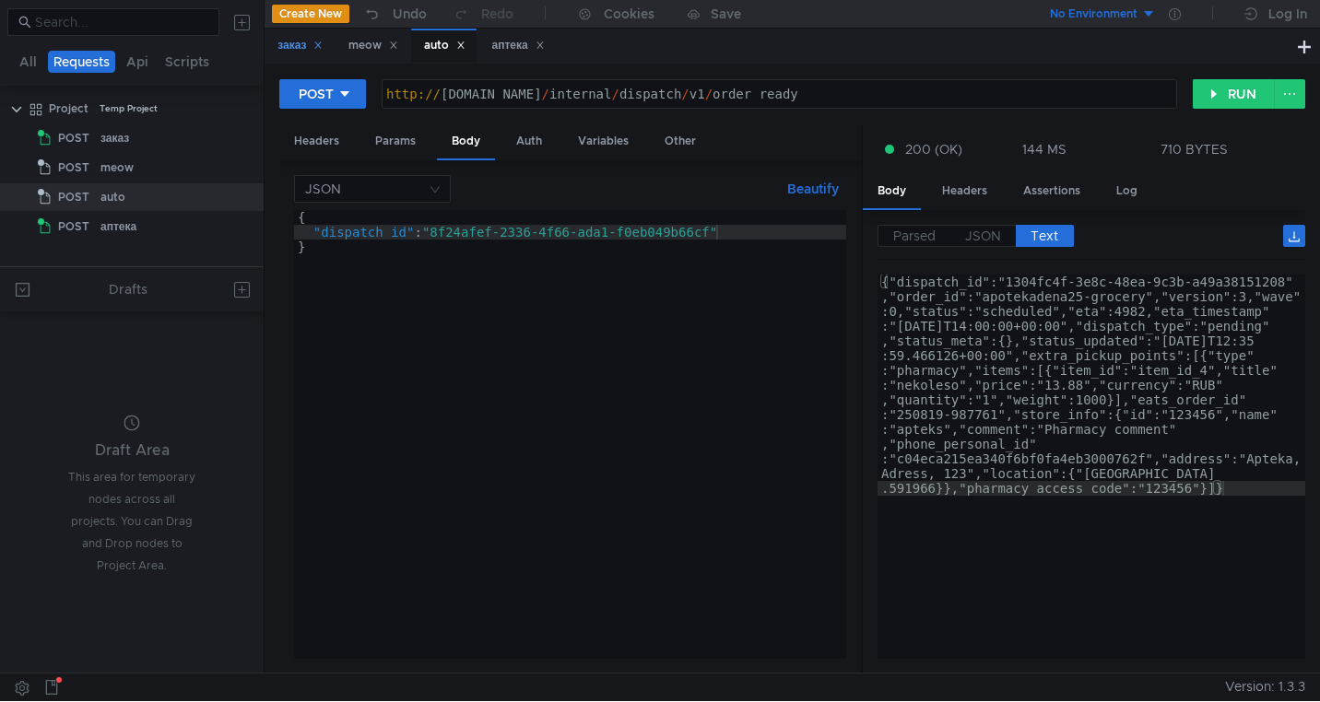
click at [295, 52] on div "заказ" at bounding box center [299, 45] width 45 height 19
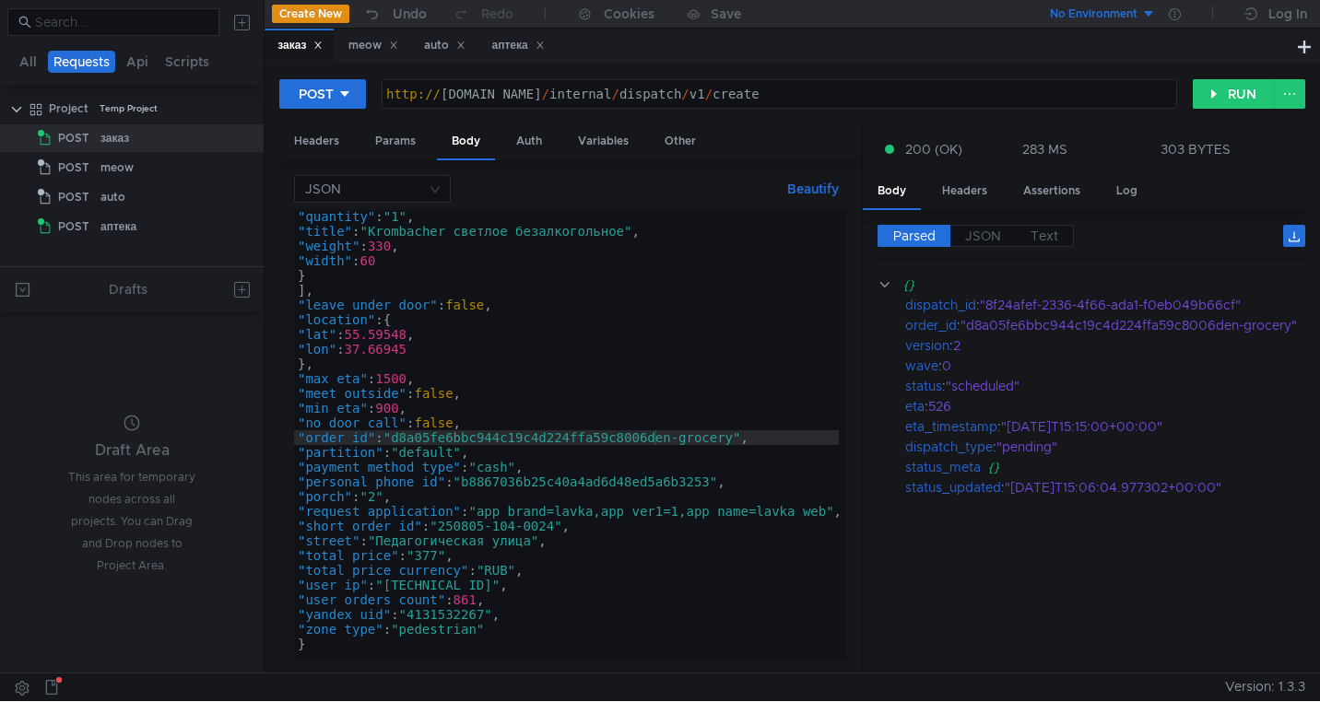
click at [673, 443] on div ""quantity" : "1" , "title" : "Krombacher светлое безалкогольное" , "weight" : 3…" at bounding box center [573, 444] width 558 height 471
click at [652, 443] on div ""quantity" : "1" , "title" : "Krombacher светлое безалкогольное" , "weight" : 3…" at bounding box center [573, 444] width 558 height 471
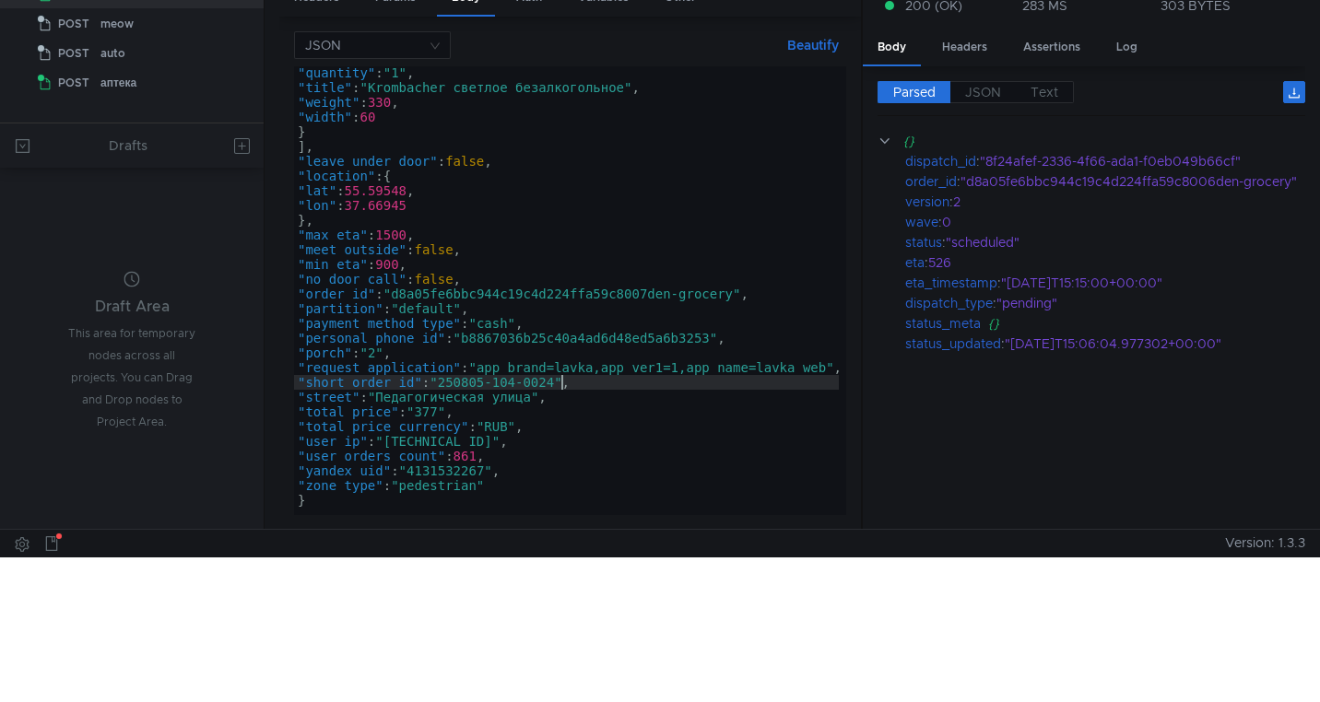
click at [560, 384] on div ""quantity" : "1" , "title" : "Krombacher светлое безалкогольное" , "weight" : 3…" at bounding box center [573, 300] width 558 height 471
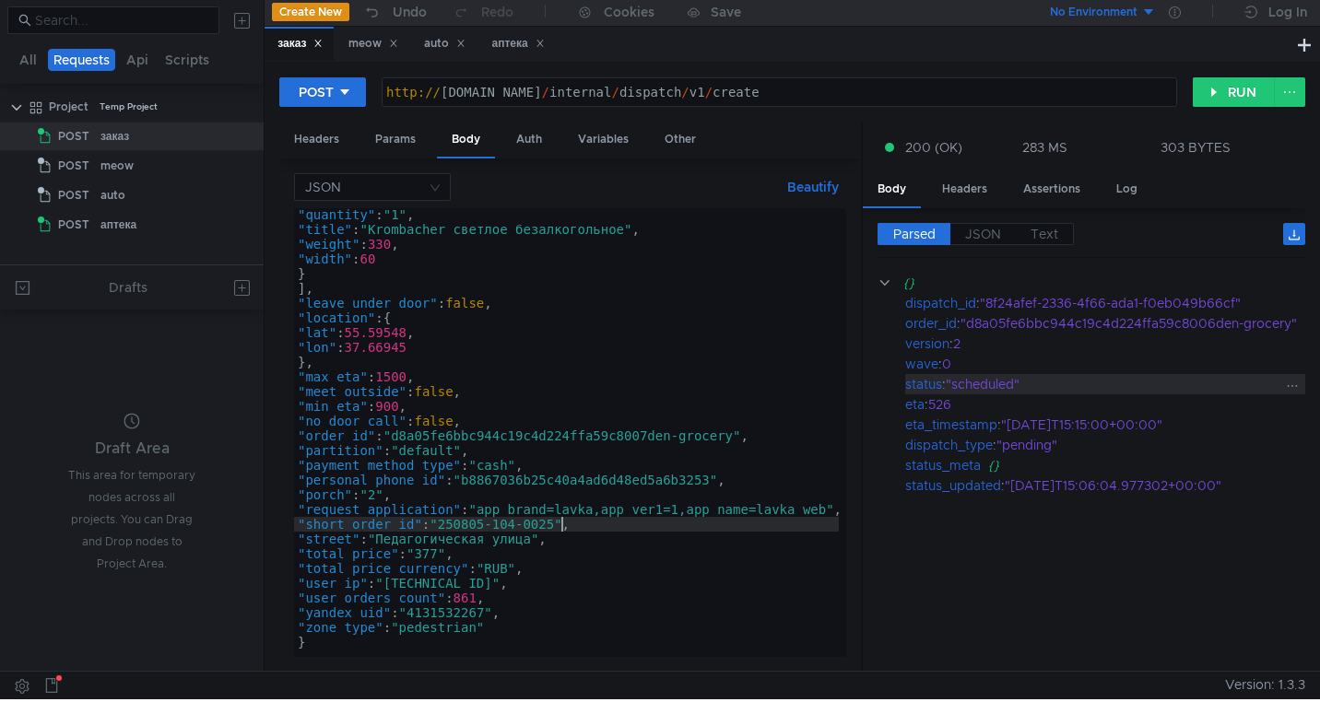
scroll to position [0, 0]
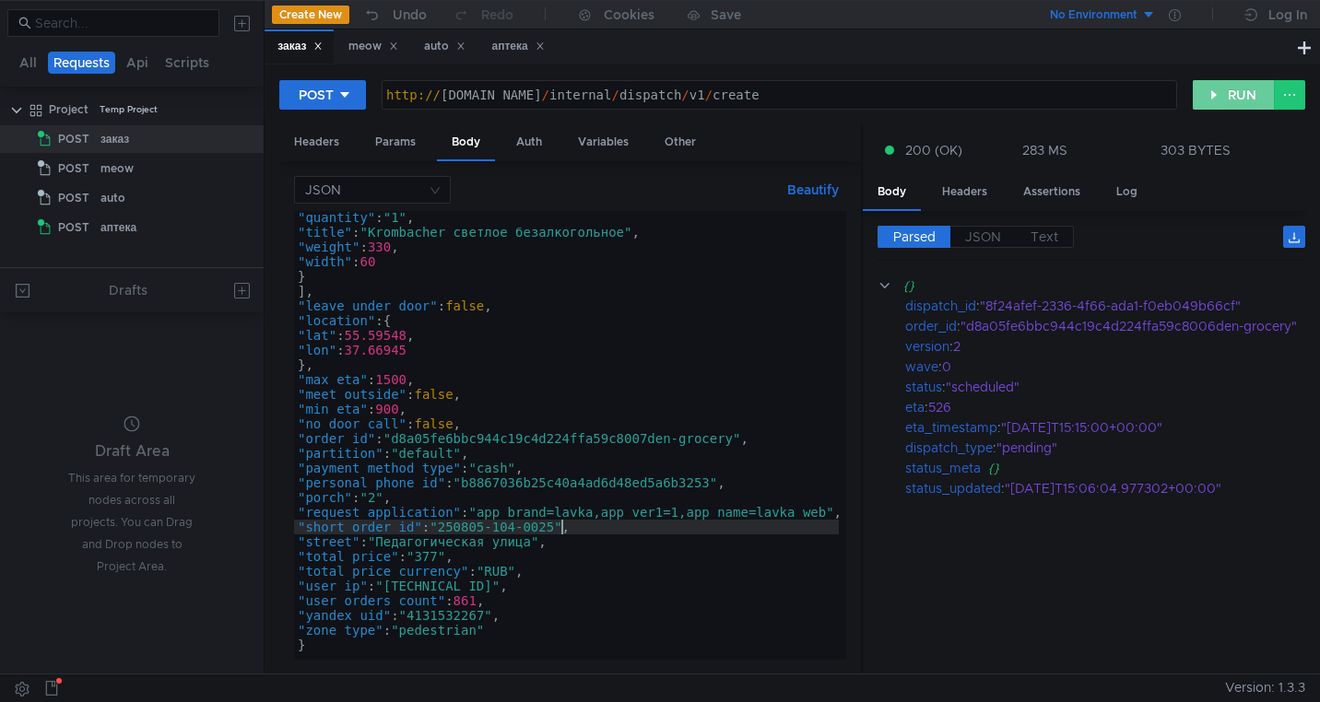
type textarea ""short_order_id": "250805-104-0025","
click at [1214, 98] on button "RUN" at bounding box center [1234, 95] width 82 height 30
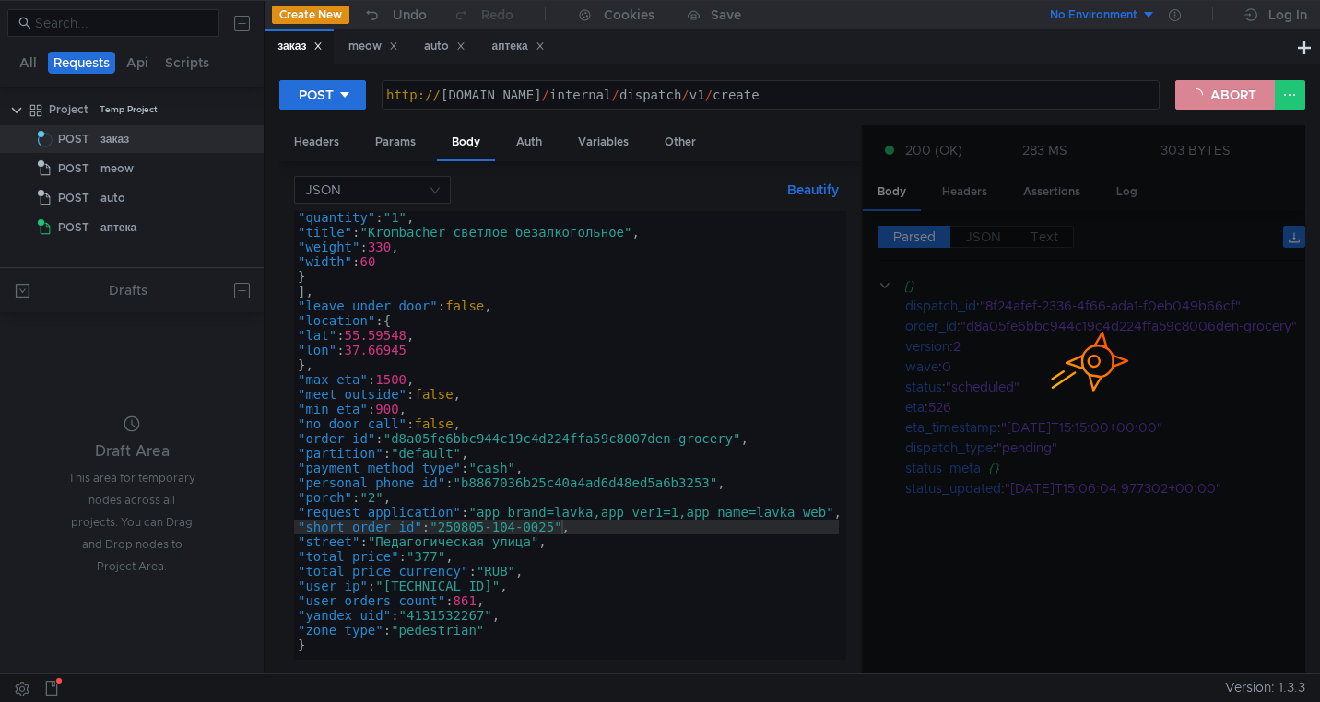
click at [1214, 98] on button "ABORT" at bounding box center [1225, 95] width 100 height 30
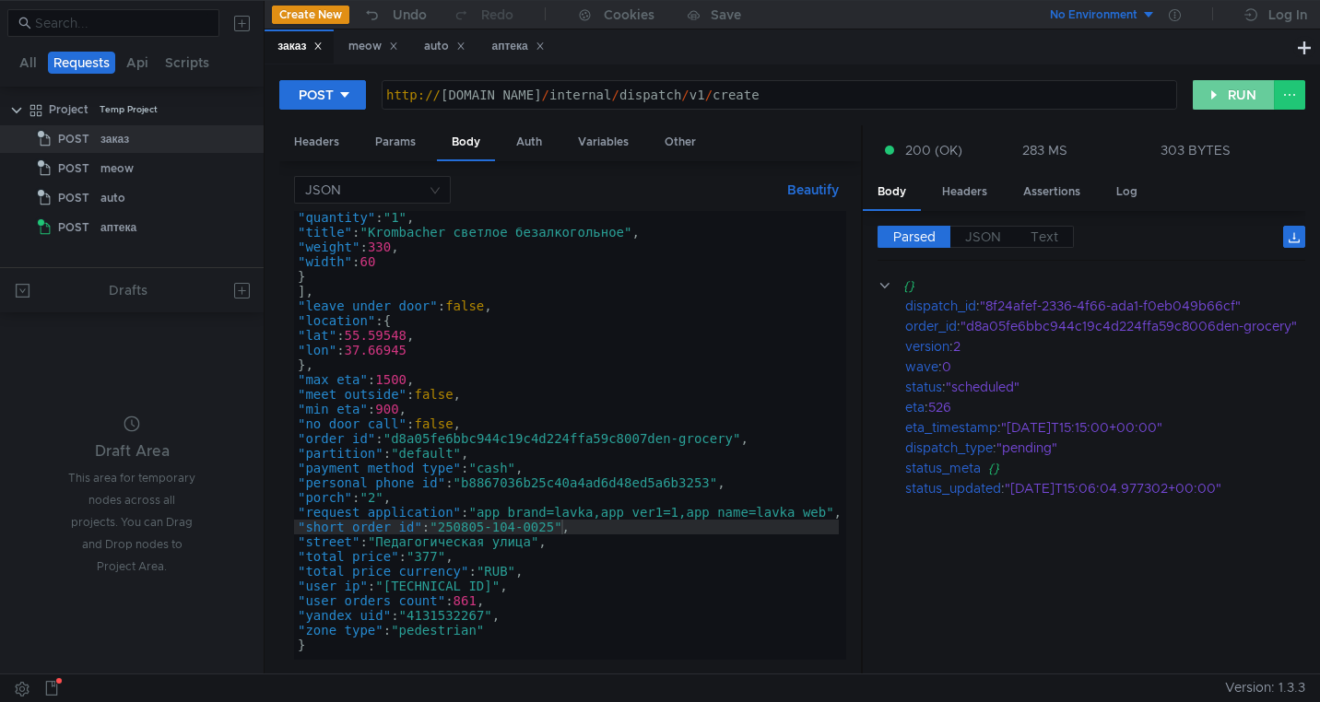
click at [1214, 98] on button "RUN" at bounding box center [1234, 95] width 82 height 30
click at [1047, 313] on div ""52371acf-09ef-463b-a99a-aceefe074c28"" at bounding box center [1141, 306] width 323 height 20
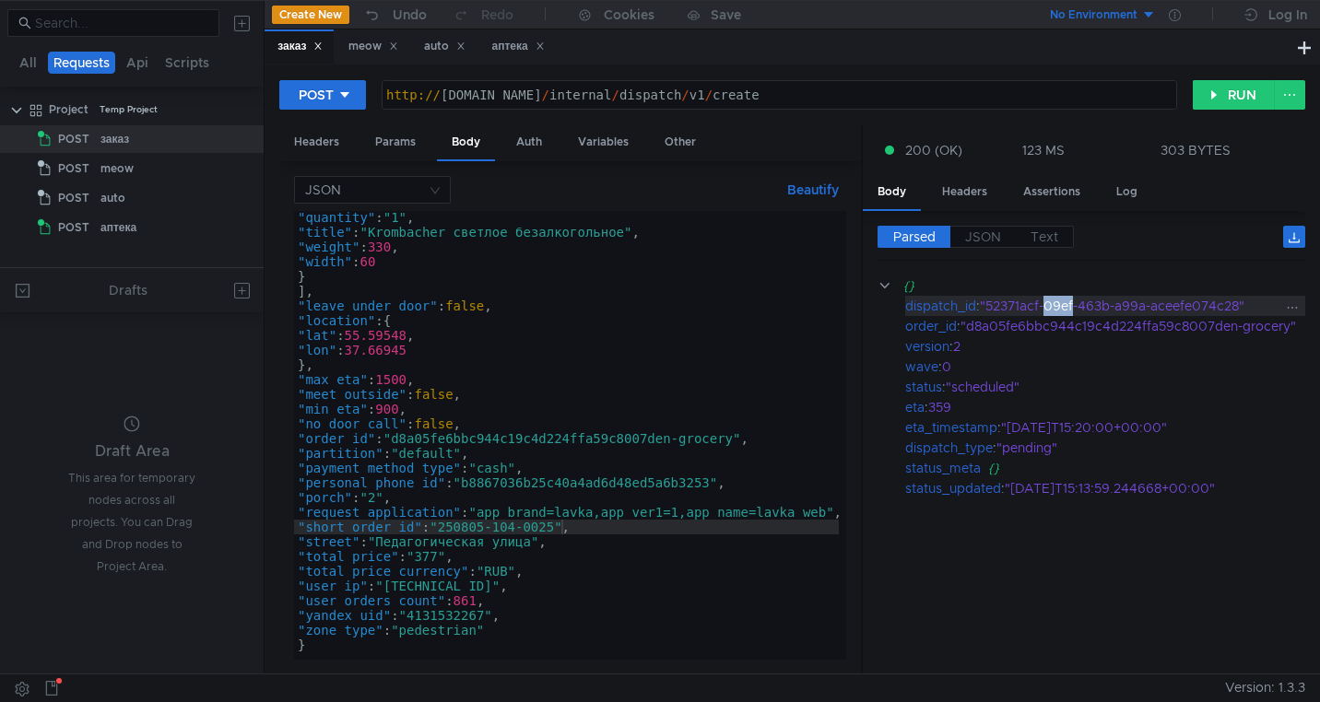
click at [1047, 313] on div ""52371acf-09ef-463b-a99a-aceefe074c28"" at bounding box center [1141, 306] width 323 height 20
drag, startPoint x: 1242, startPoint y: 306, endPoint x: 990, endPoint y: 312, distance: 251.7
click at [990, 312] on div ""52371acf-09ef-463b-a99a-aceefe074c28"" at bounding box center [1141, 306] width 323 height 20
copy div "52371acf-09ef-463b-a99a-aceefe074c28"
click at [434, 55] on div "auto" at bounding box center [444, 46] width 41 height 19
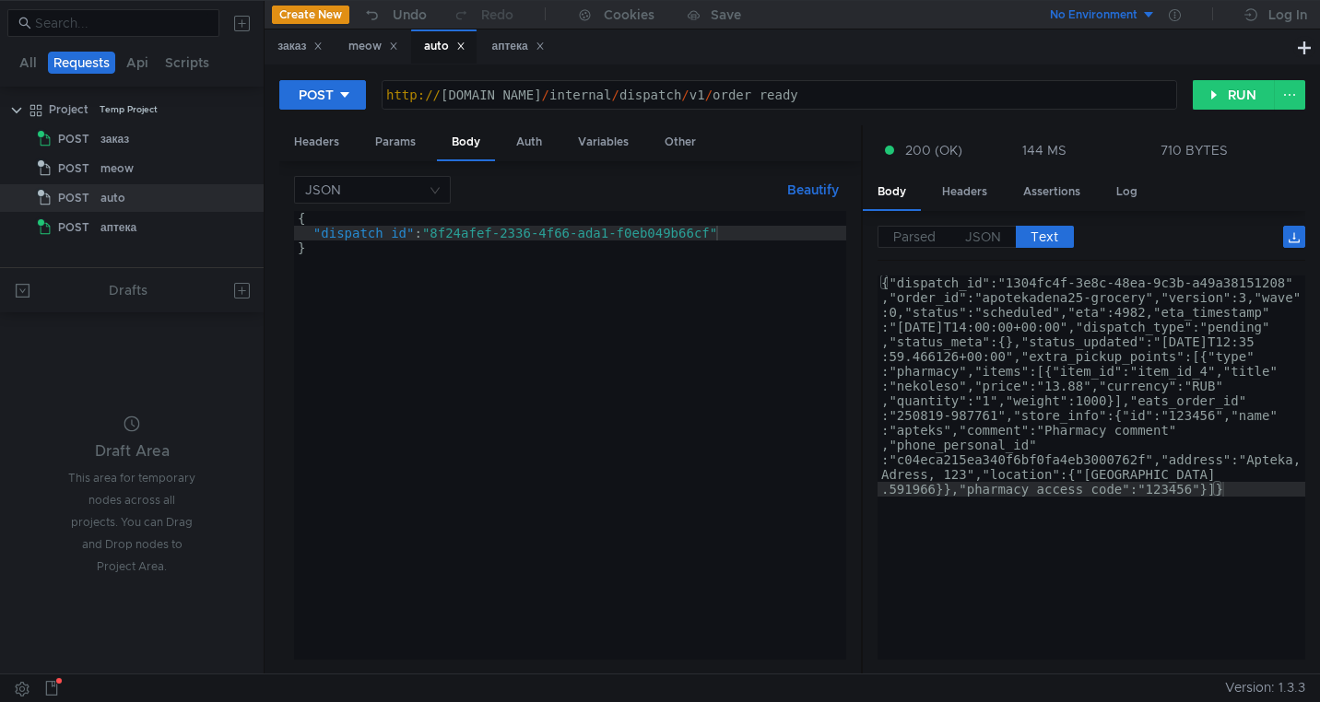
click at [538, 232] on div "{ "dispatch_id" : "8f24afef-2336-4f66-ada1-f0eb049b66cf" }" at bounding box center [570, 450] width 552 height 478
drag, startPoint x: 717, startPoint y: 235, endPoint x: 441, endPoint y: 237, distance: 276.6
click at [440, 237] on div "{ "dispatch_id" : "8f24afef-2336-4f66-ada1-f0eb049b66cf" }" at bounding box center [570, 450] width 552 height 478
paste textarea "52371acf-09ef-463b-a99a-aceefe074c28"
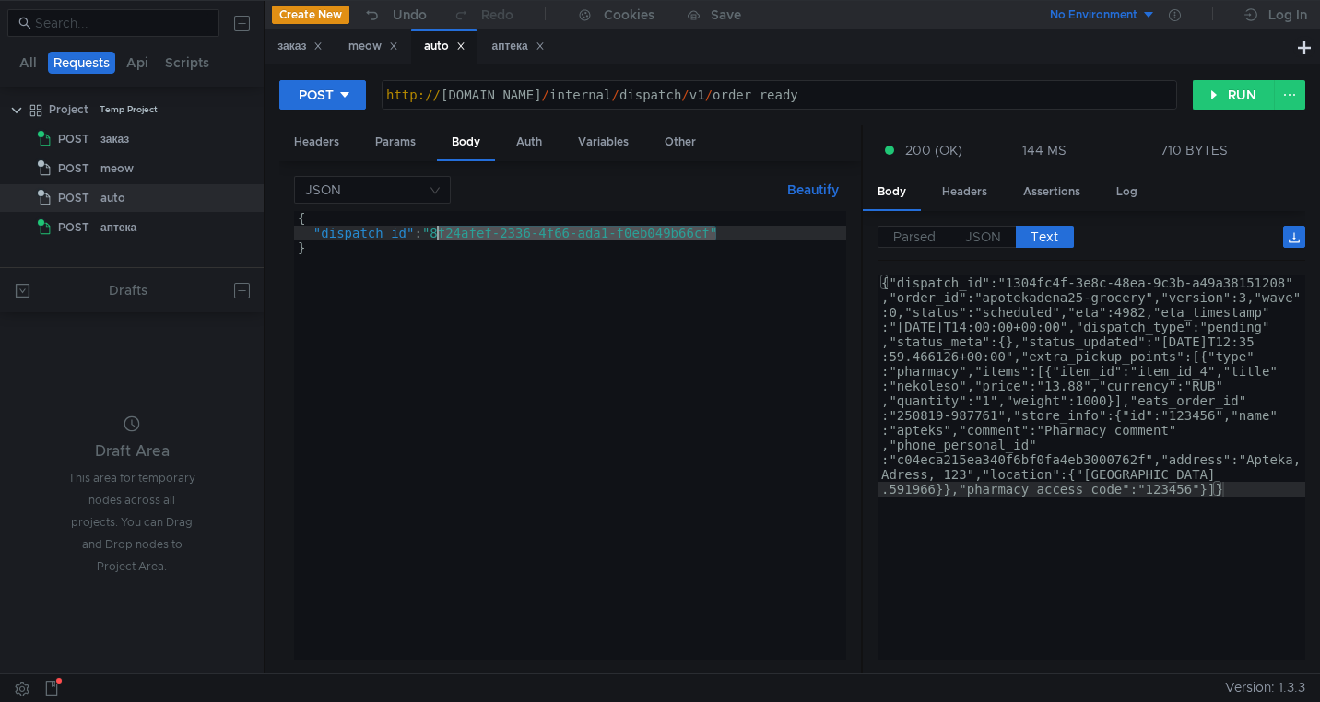
type textarea ""dispatch_id": "52371acf-09ef-463b-a99a-aceefe074c28""
